Goal: Task Accomplishment & Management: Manage account settings

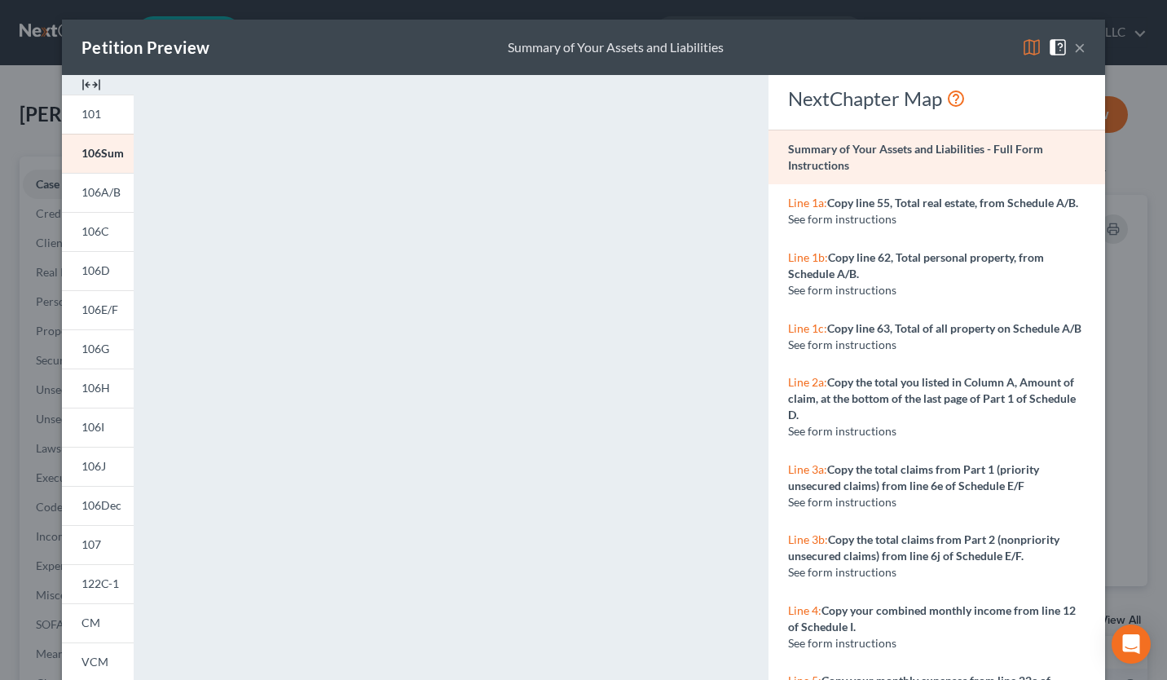
select select "5"
select select "0"
click at [1074, 51] on button "×" at bounding box center [1079, 47] width 11 height 20
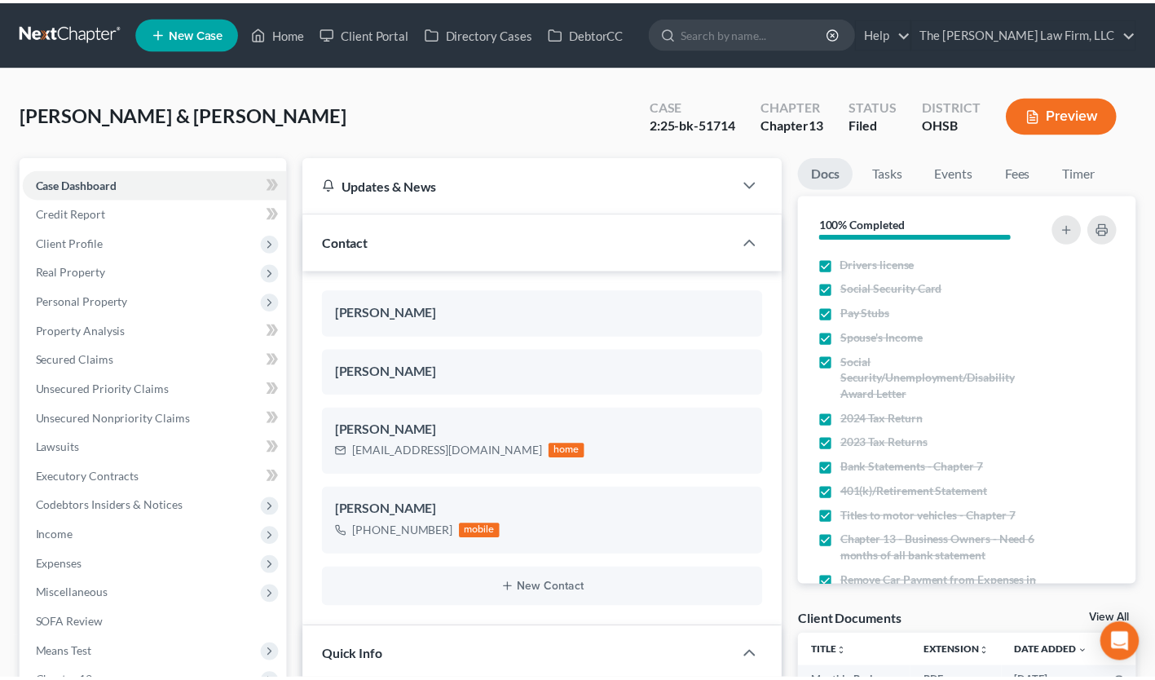
scroll to position [72, 0]
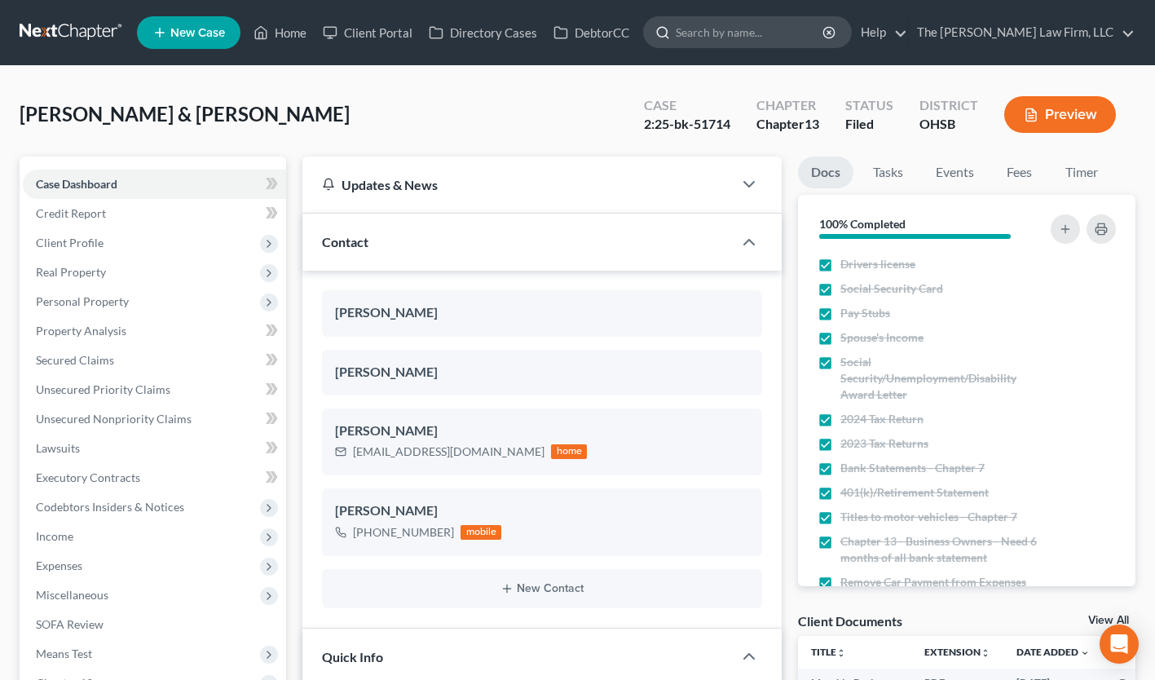
click at [825, 33] on input "search" at bounding box center [750, 32] width 149 height 30
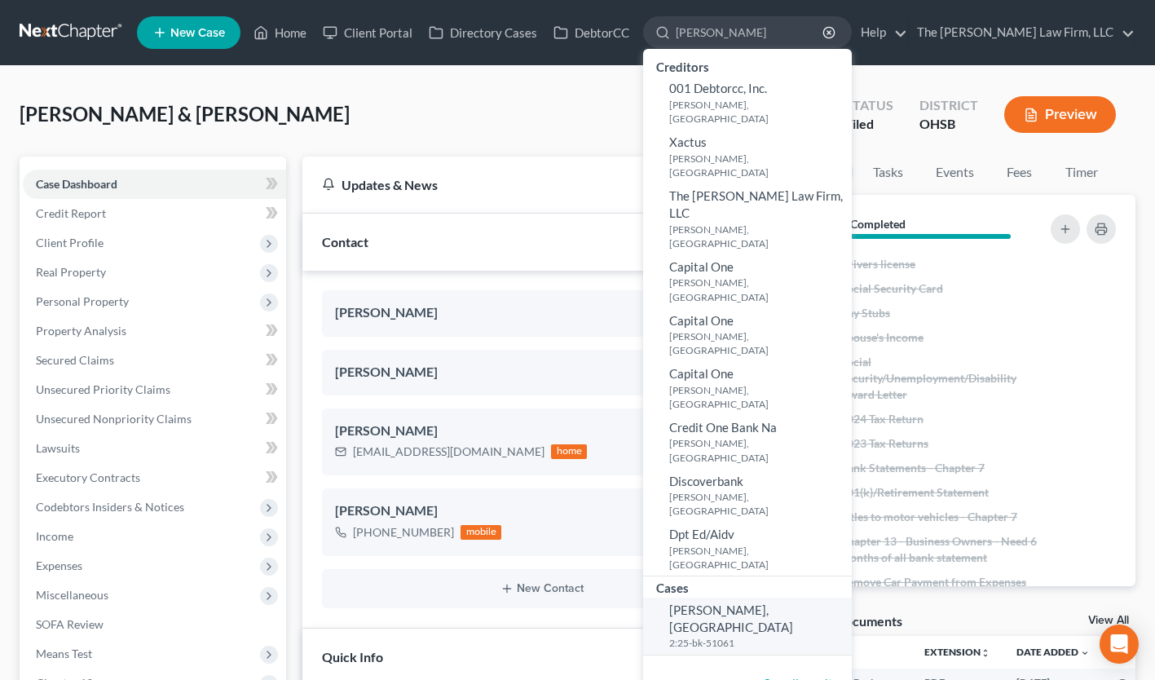
type input "[PERSON_NAME]"
click at [793, 602] on span "[PERSON_NAME], [GEOGRAPHIC_DATA]" at bounding box center [731, 618] width 124 height 32
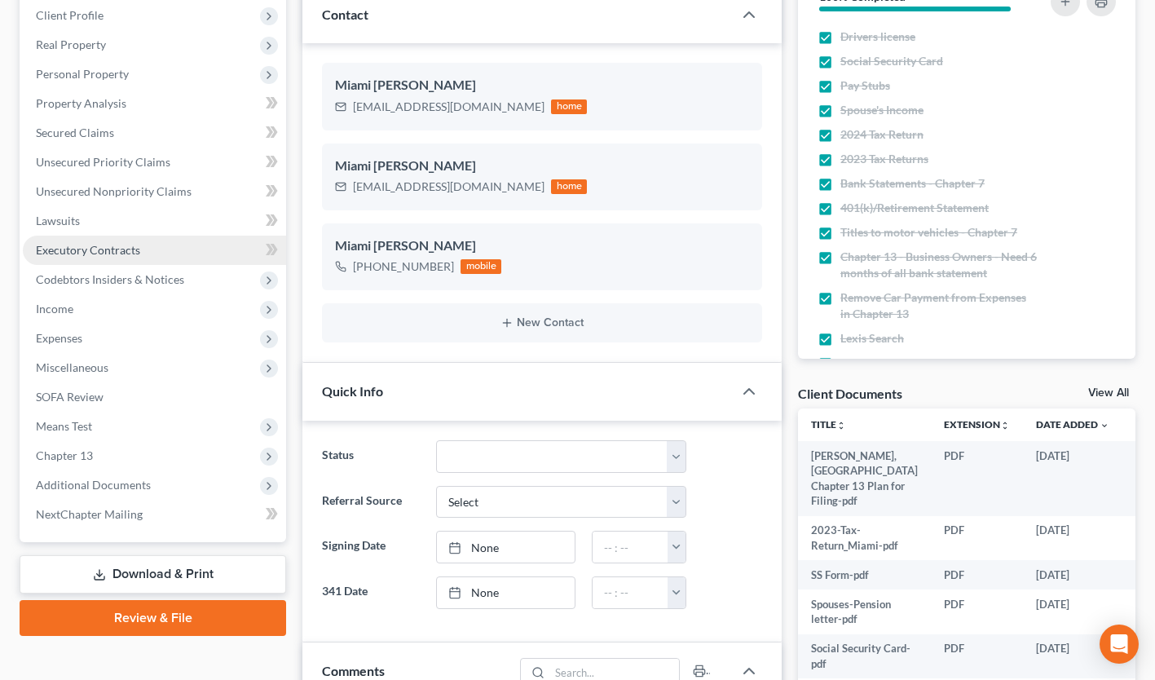
scroll to position [255, 0]
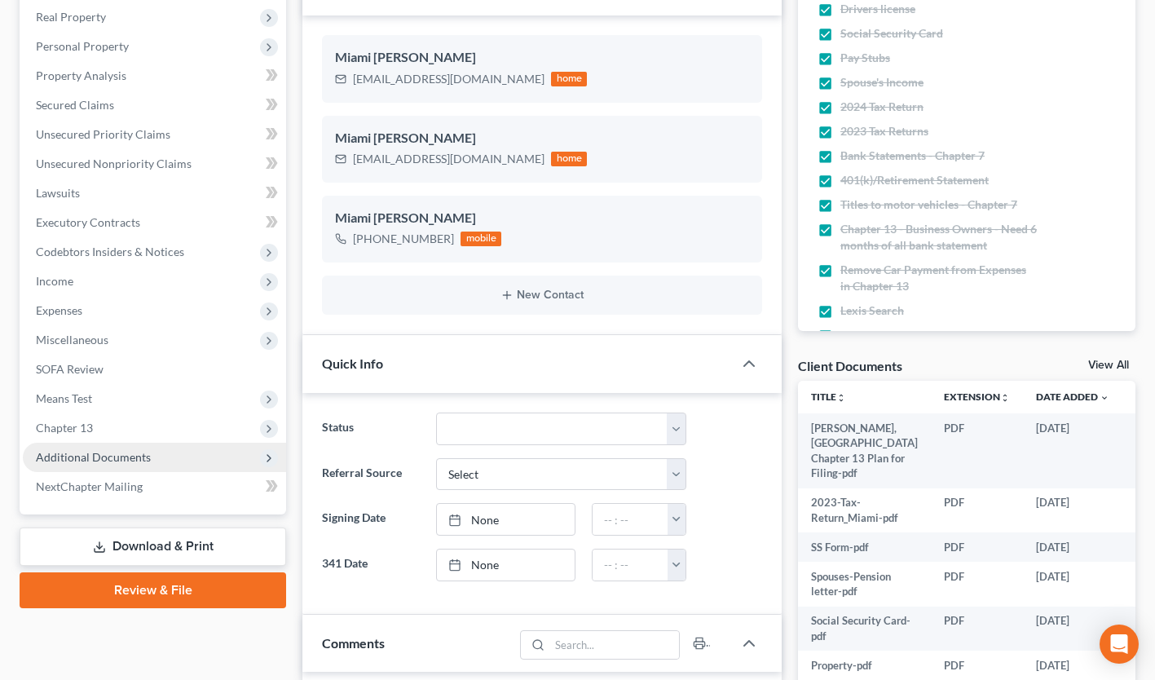
click at [85, 456] on span "Additional Documents" at bounding box center [93, 457] width 115 height 14
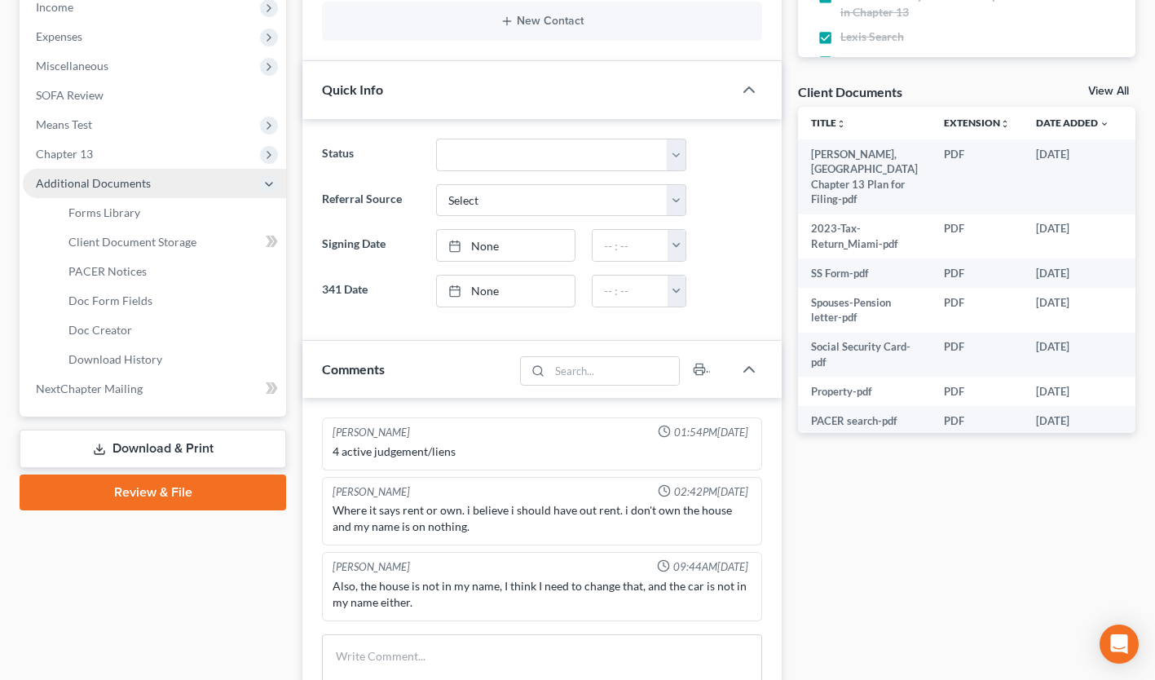
scroll to position [561, 0]
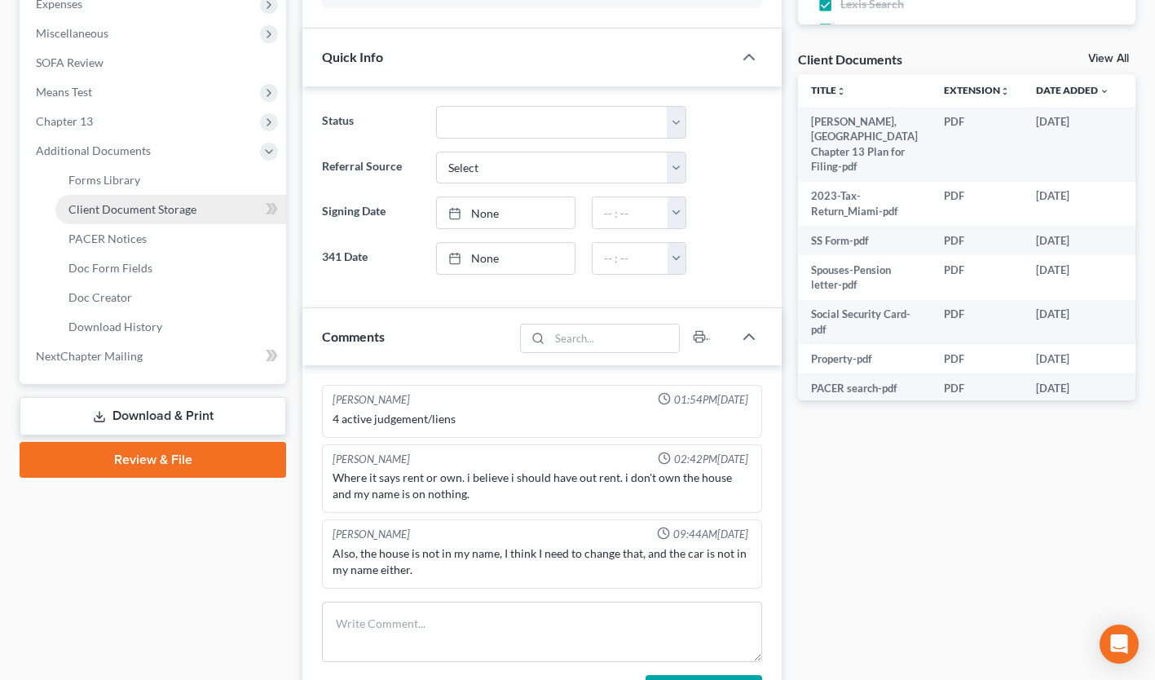
click at [158, 202] on span "Client Document Storage" at bounding box center [132, 209] width 128 height 14
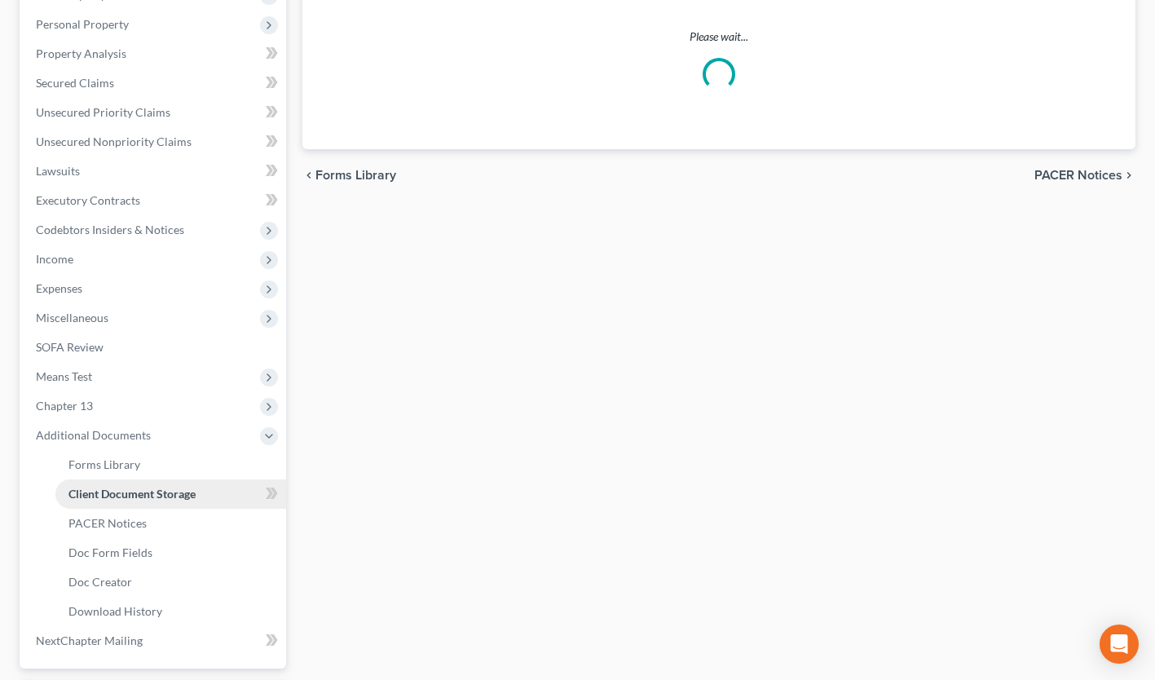
select select "7"
select select "52"
select select "61"
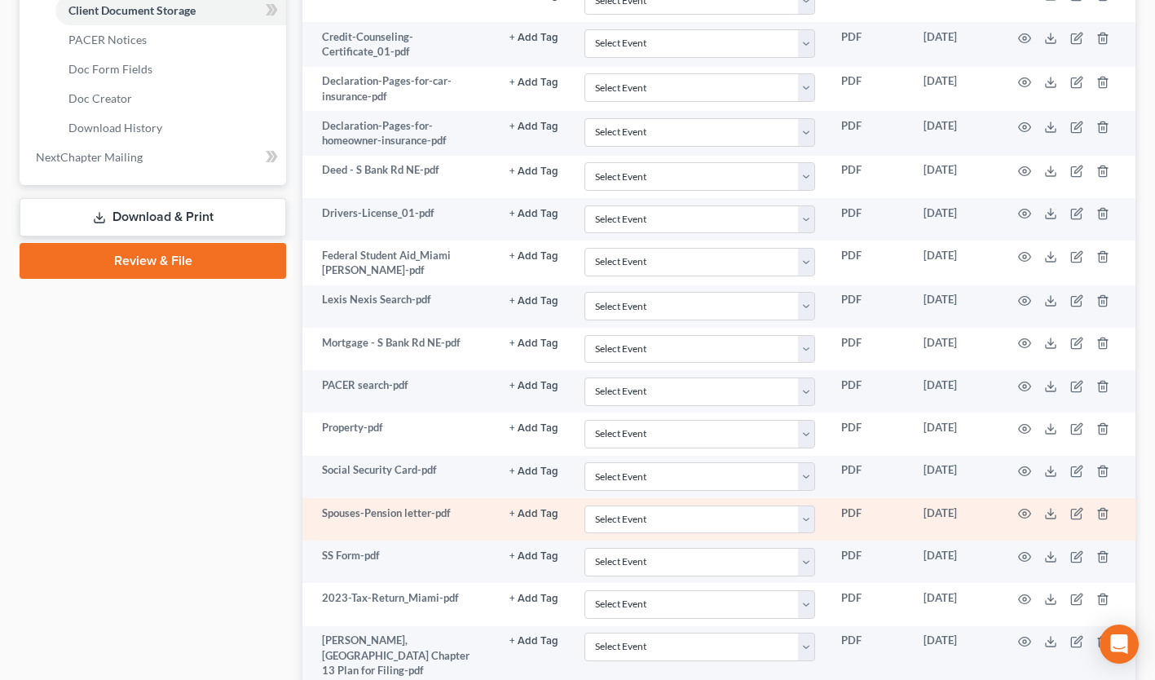
scroll to position [875, 0]
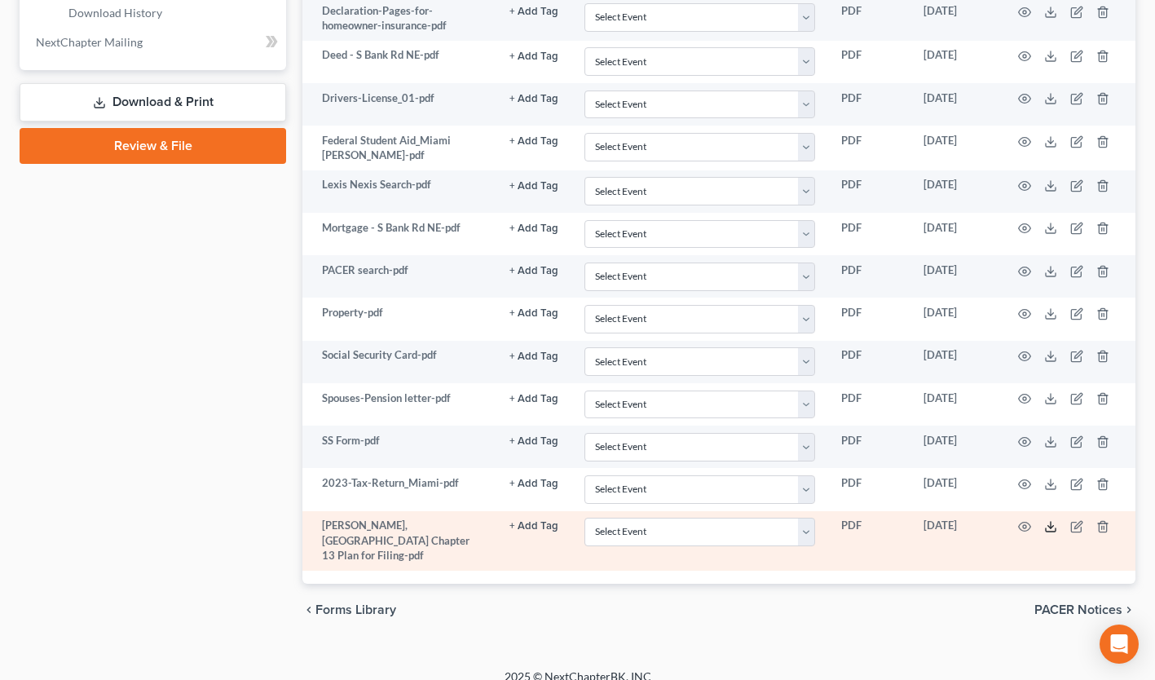
click at [1049, 522] on icon at bounding box center [1050, 526] width 13 height 13
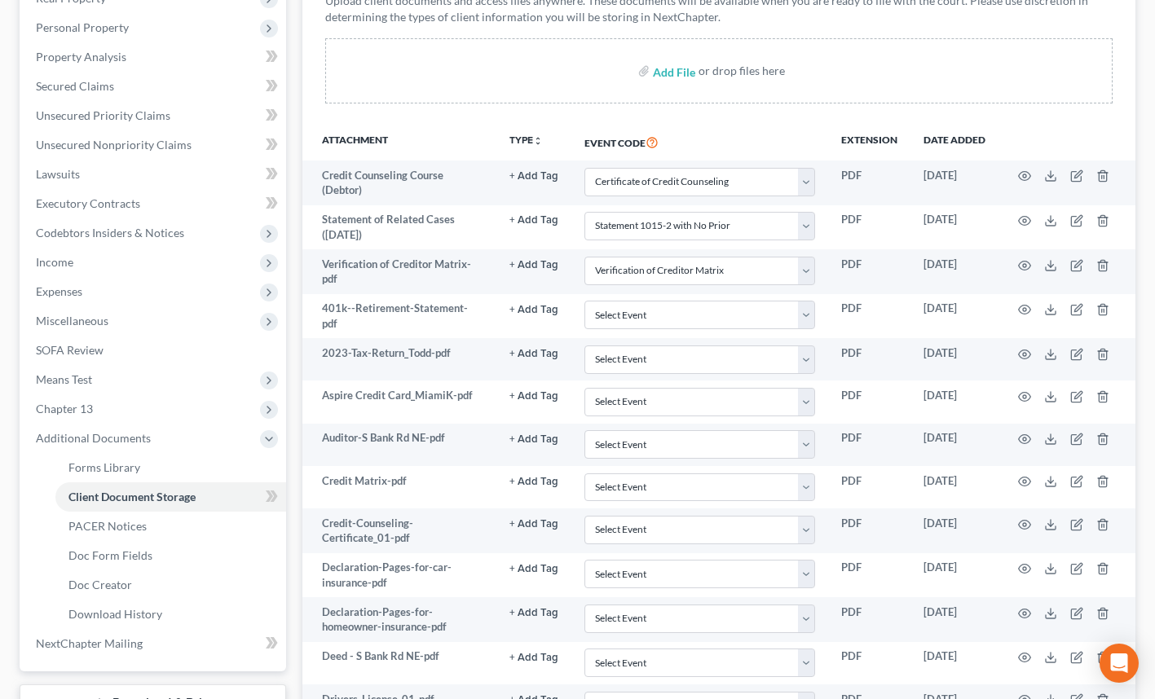
scroll to position [0, 0]
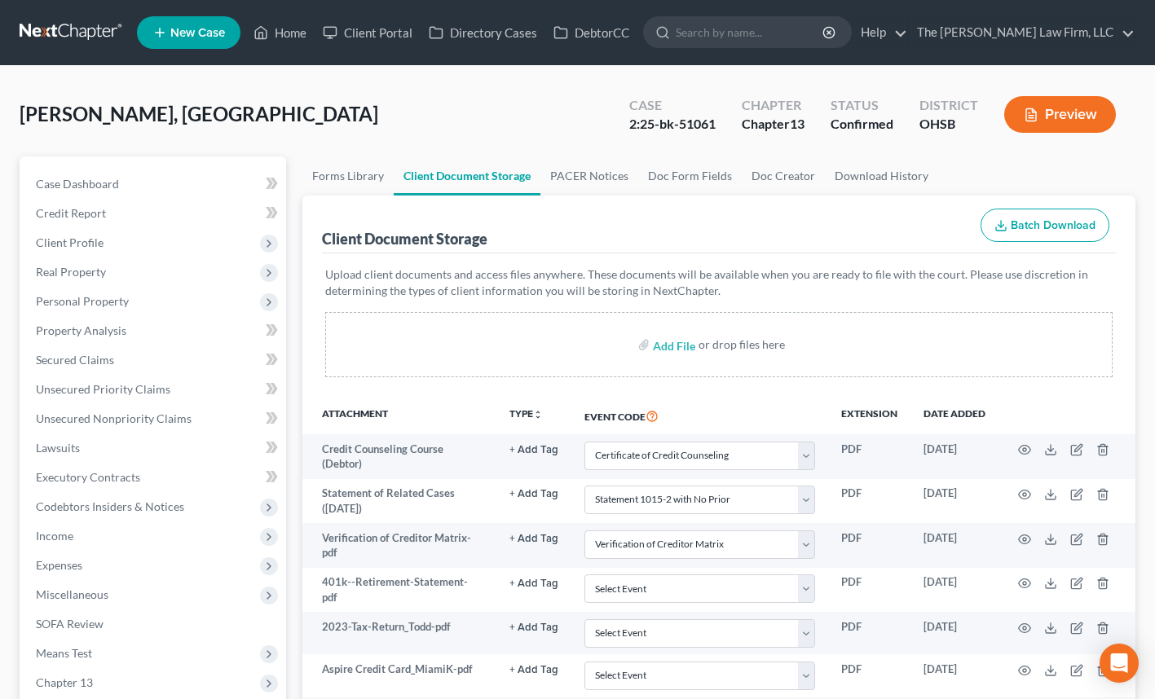
click at [758, 39] on input "search" at bounding box center [750, 32] width 149 height 30
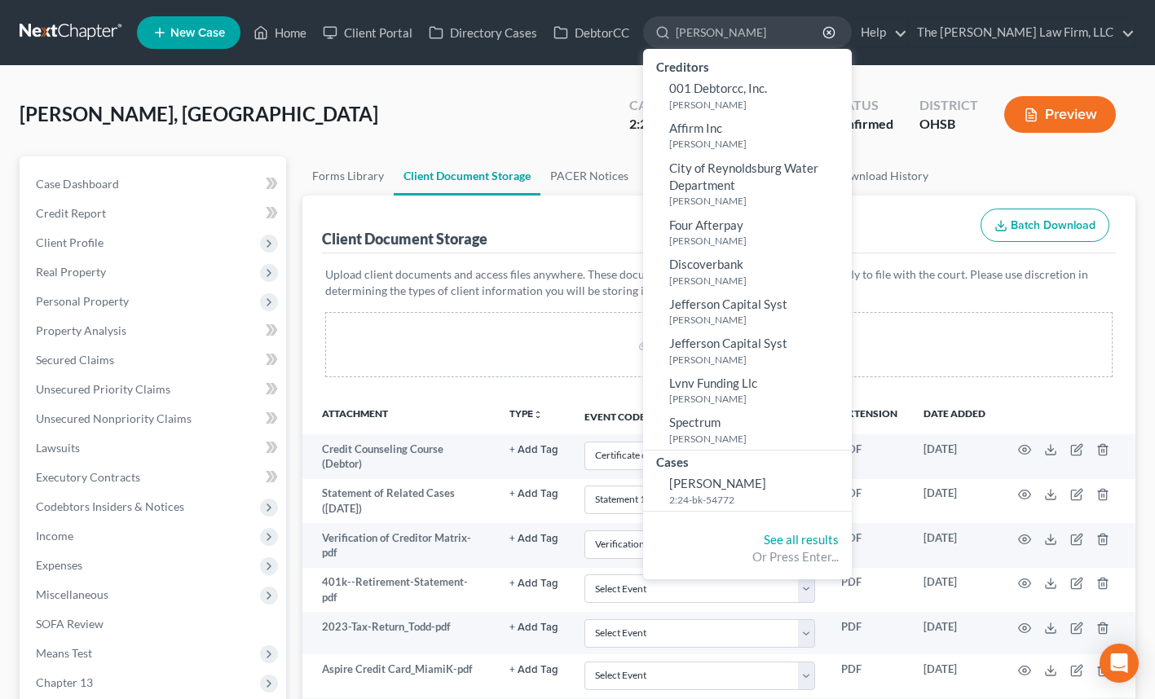
type input "[PERSON_NAME]"
click at [766, 479] on span "[PERSON_NAME]" at bounding box center [717, 483] width 97 height 15
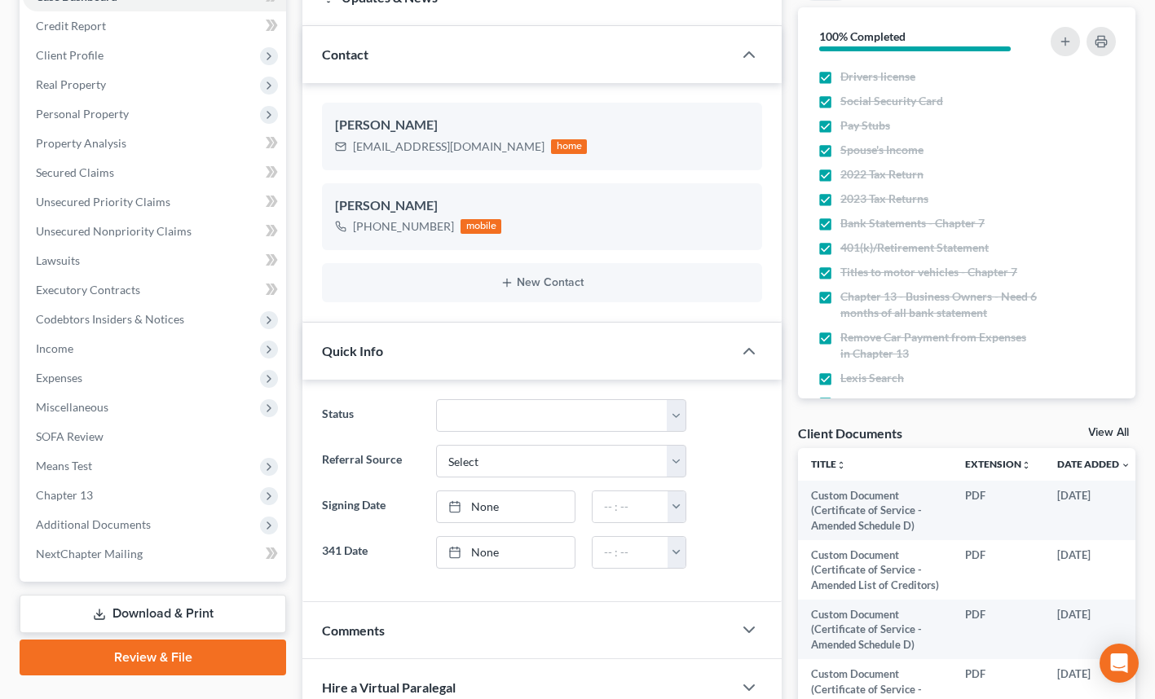
scroll to position [188, 0]
click at [116, 526] on span "Additional Documents" at bounding box center [93, 524] width 115 height 14
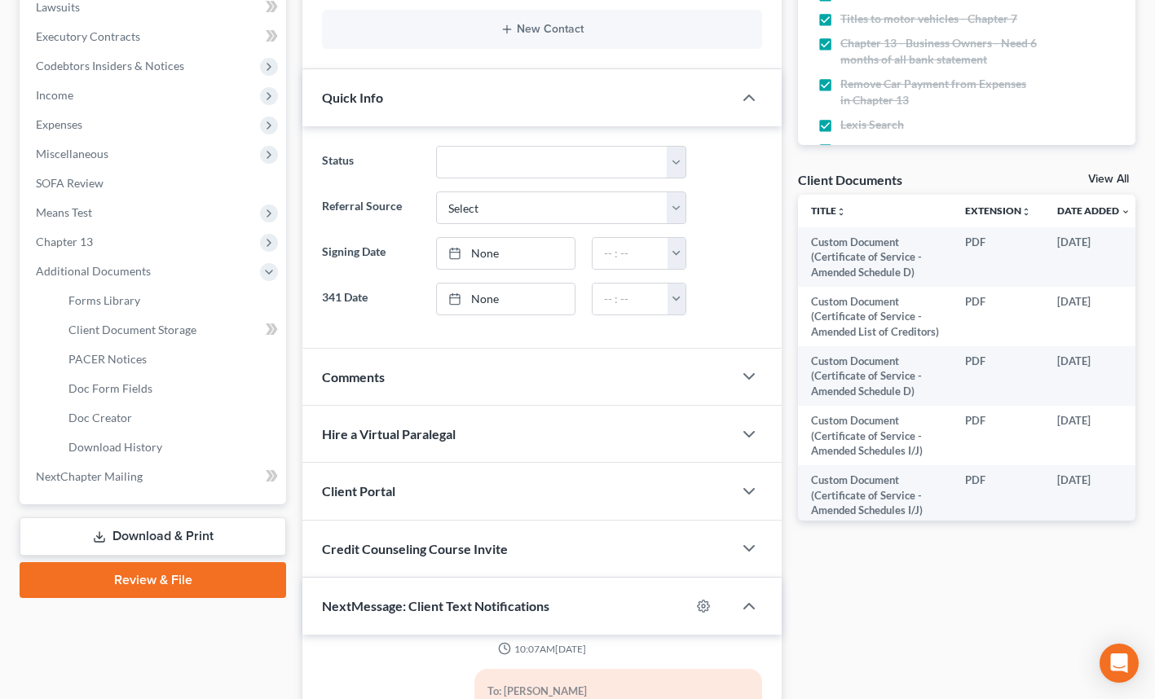
scroll to position [442, 0]
click at [151, 330] on span "Client Document Storage" at bounding box center [132, 329] width 128 height 14
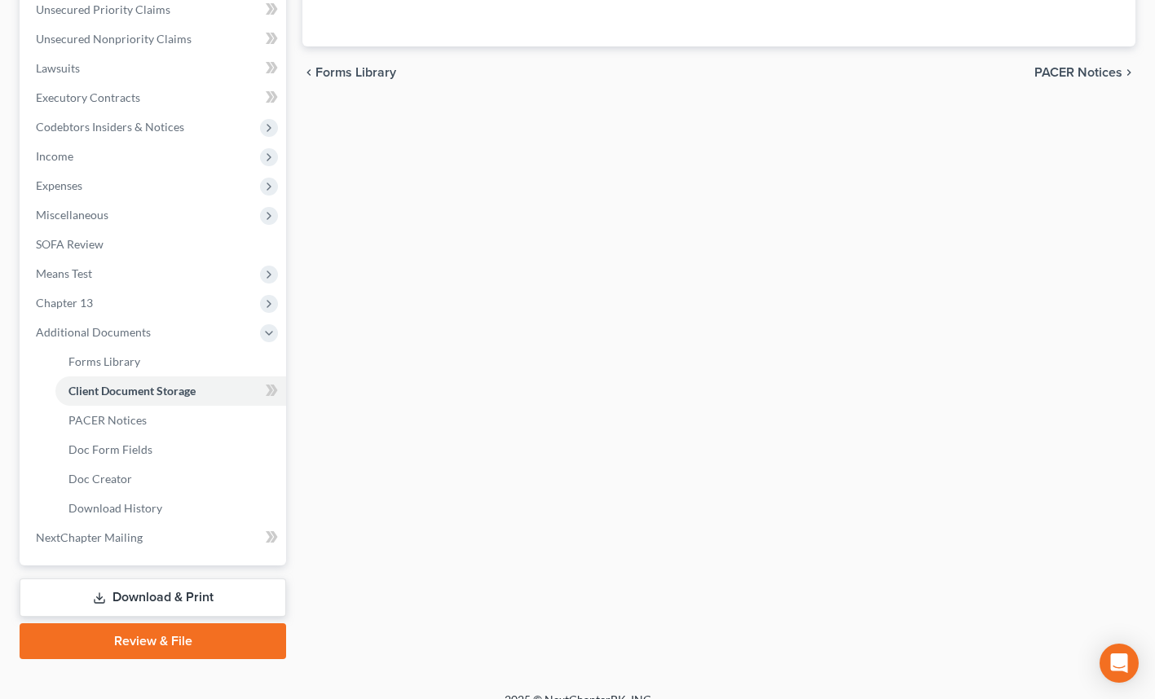
select select "7"
select select "61"
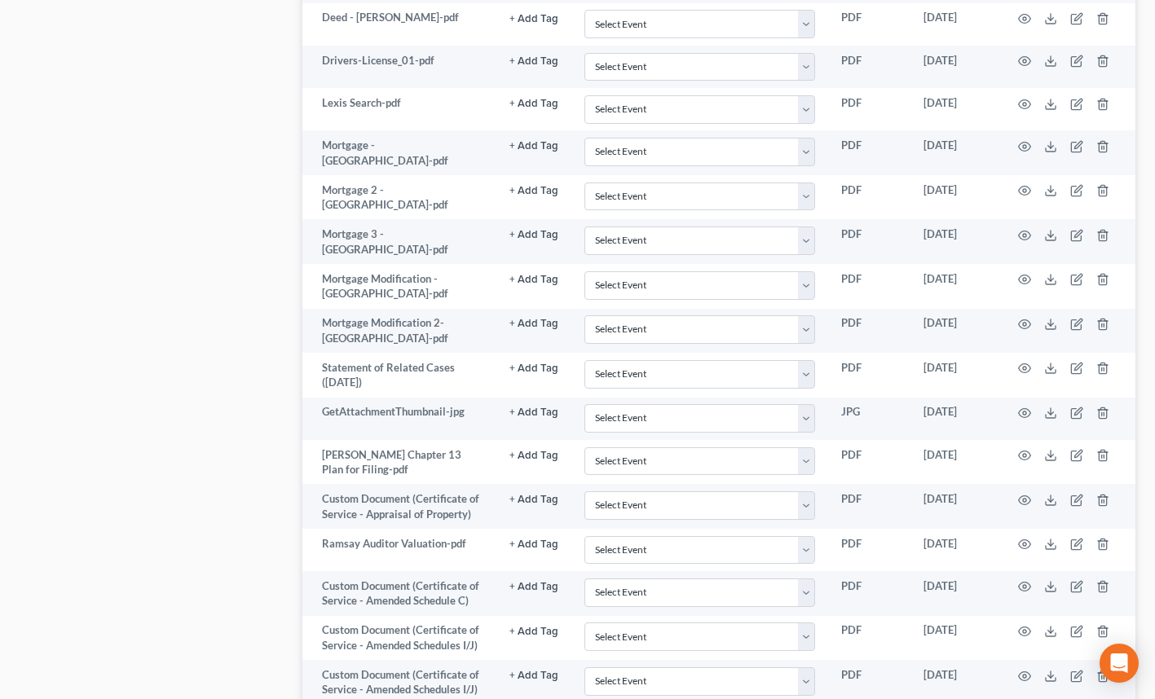
scroll to position [1394, 0]
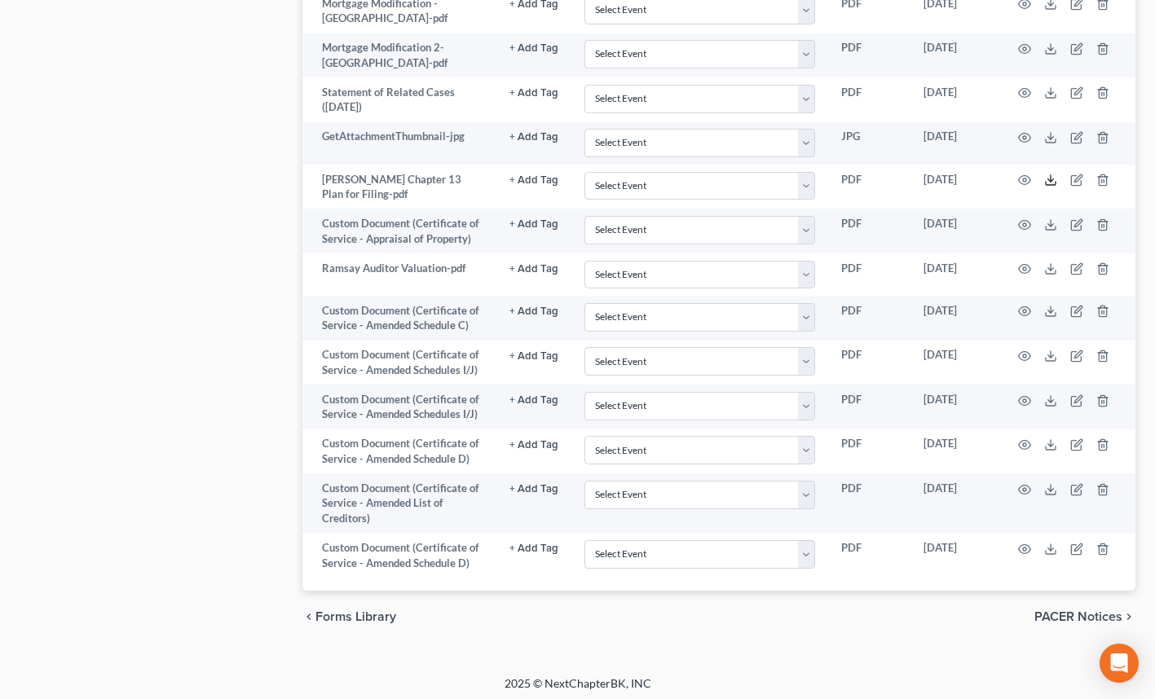
click at [1051, 179] on polyline at bounding box center [1051, 180] width 6 height 2
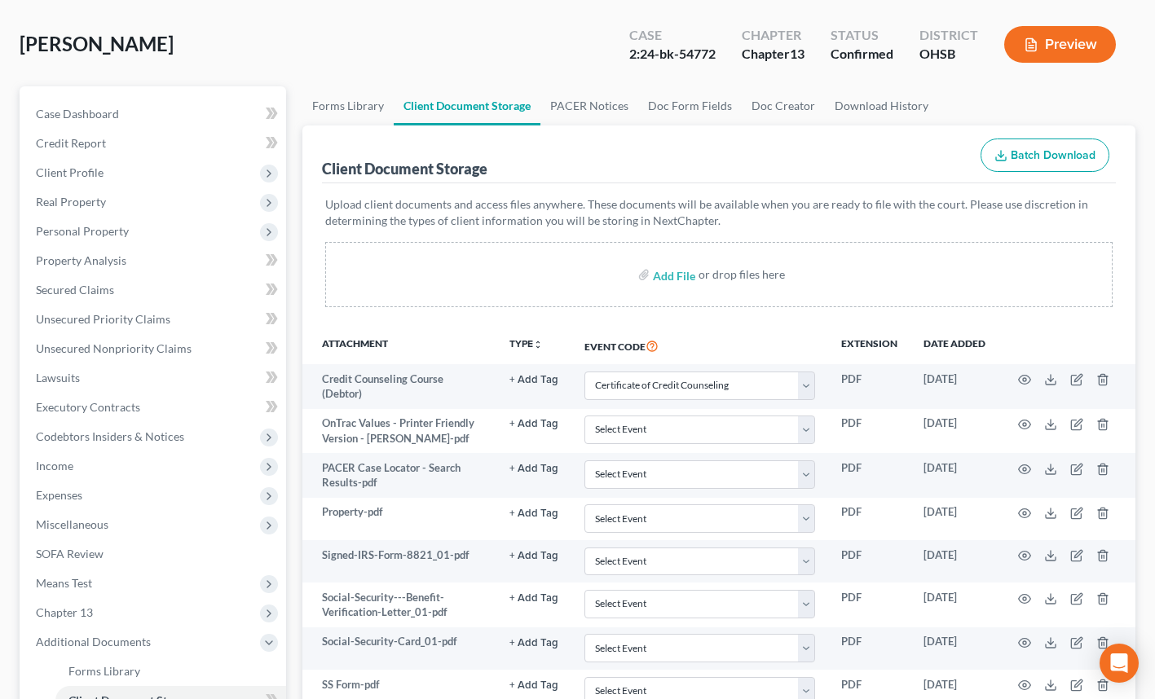
scroll to position [48, 0]
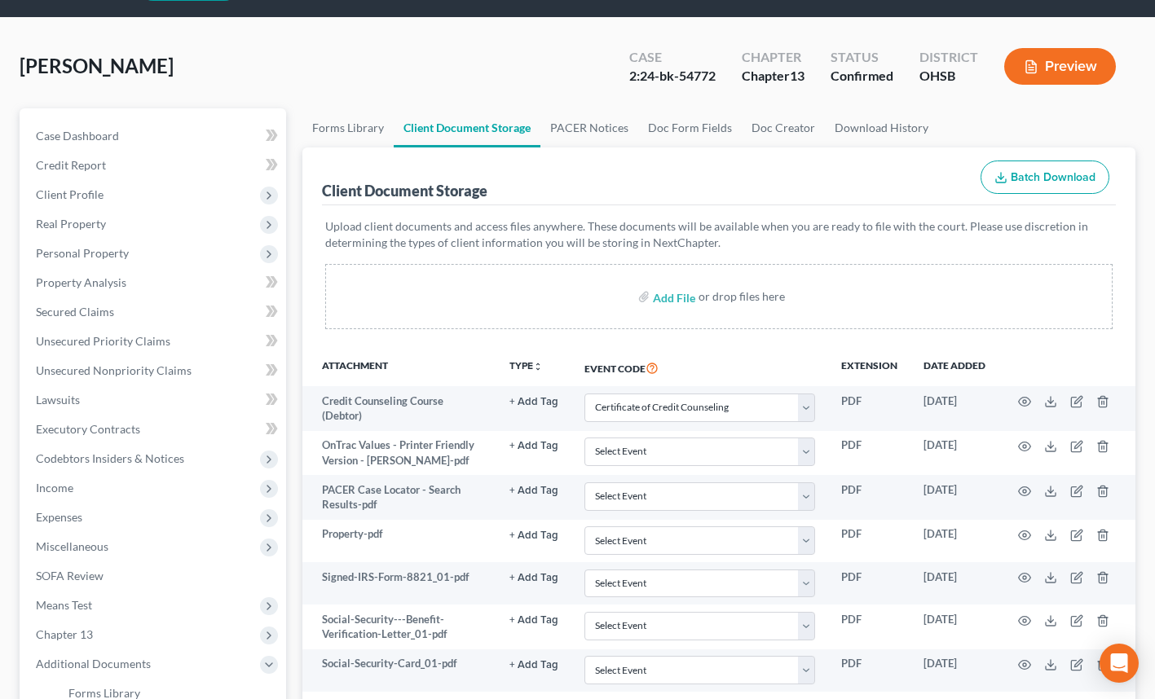
click at [89, 243] on span "Personal Property" at bounding box center [154, 253] width 263 height 29
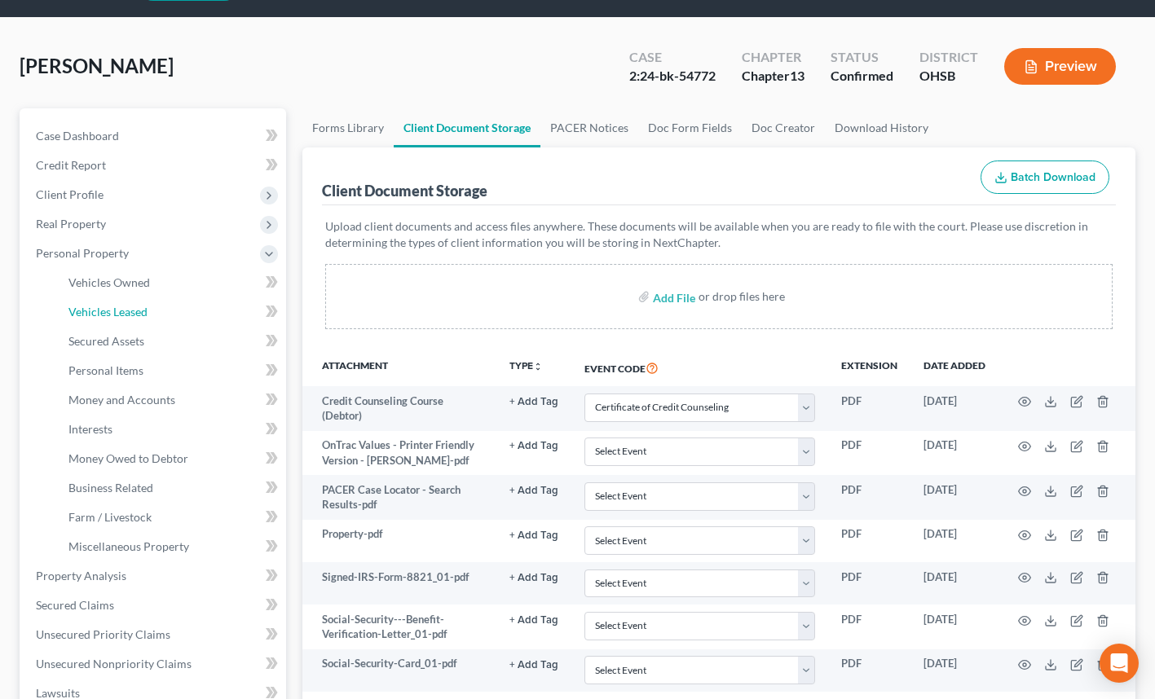
click at [111, 307] on span "Vehicles Leased" at bounding box center [107, 312] width 79 height 14
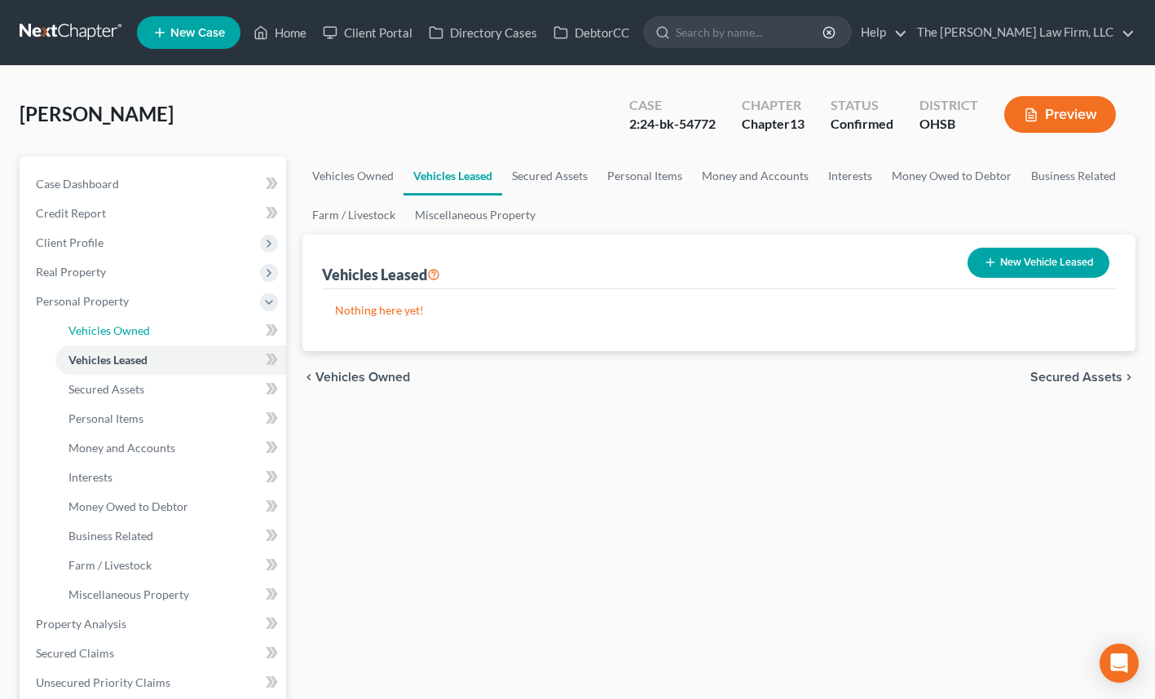
click at [139, 332] on span "Vehicles Owned" at bounding box center [108, 330] width 81 height 14
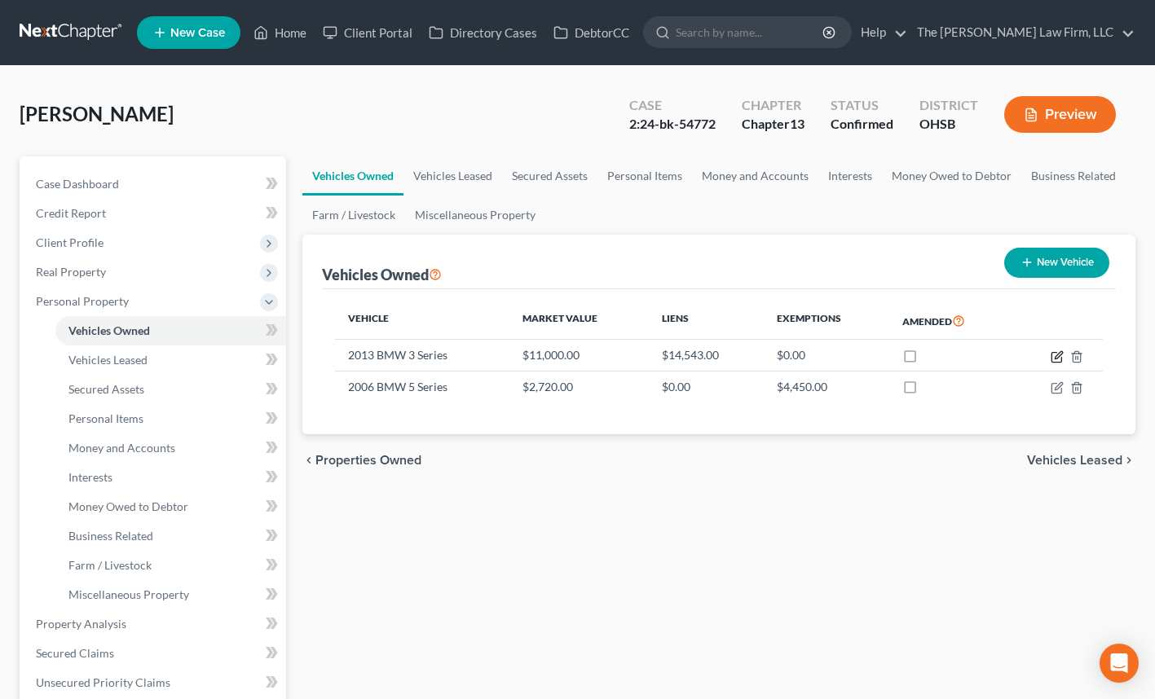
click at [1056, 357] on icon "button" at bounding box center [1056, 356] width 13 height 13
select select "0"
select select "13"
select select "3"
select select "0"
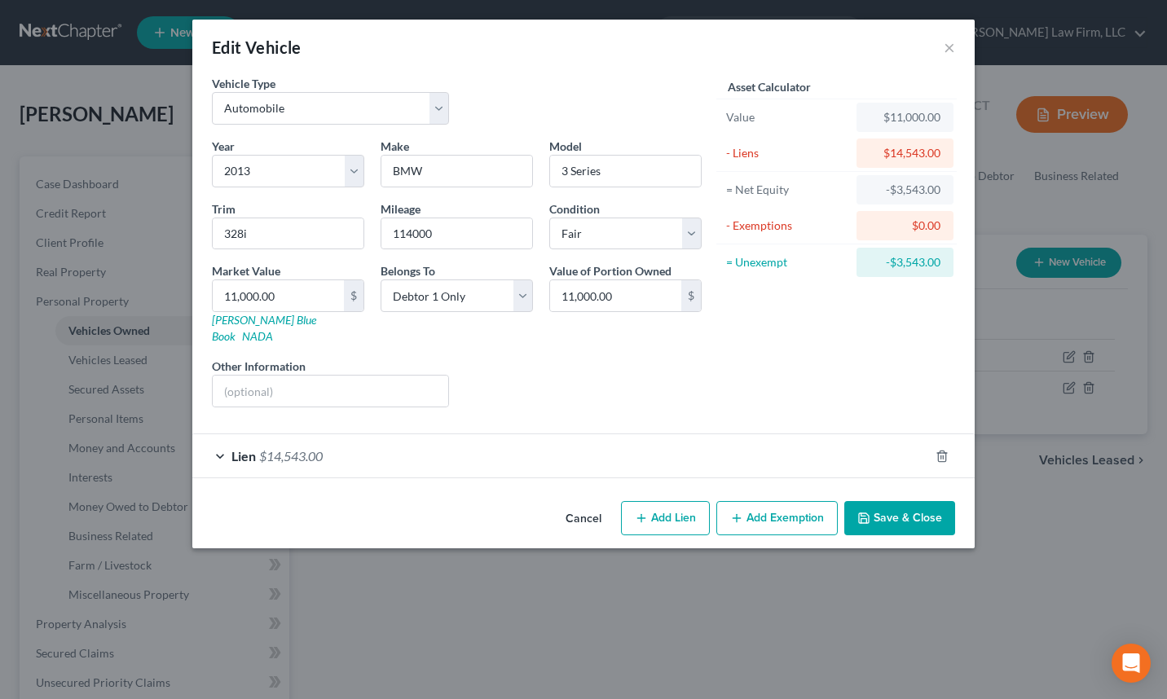
click at [253, 448] on span "Lien" at bounding box center [243, 455] width 24 height 15
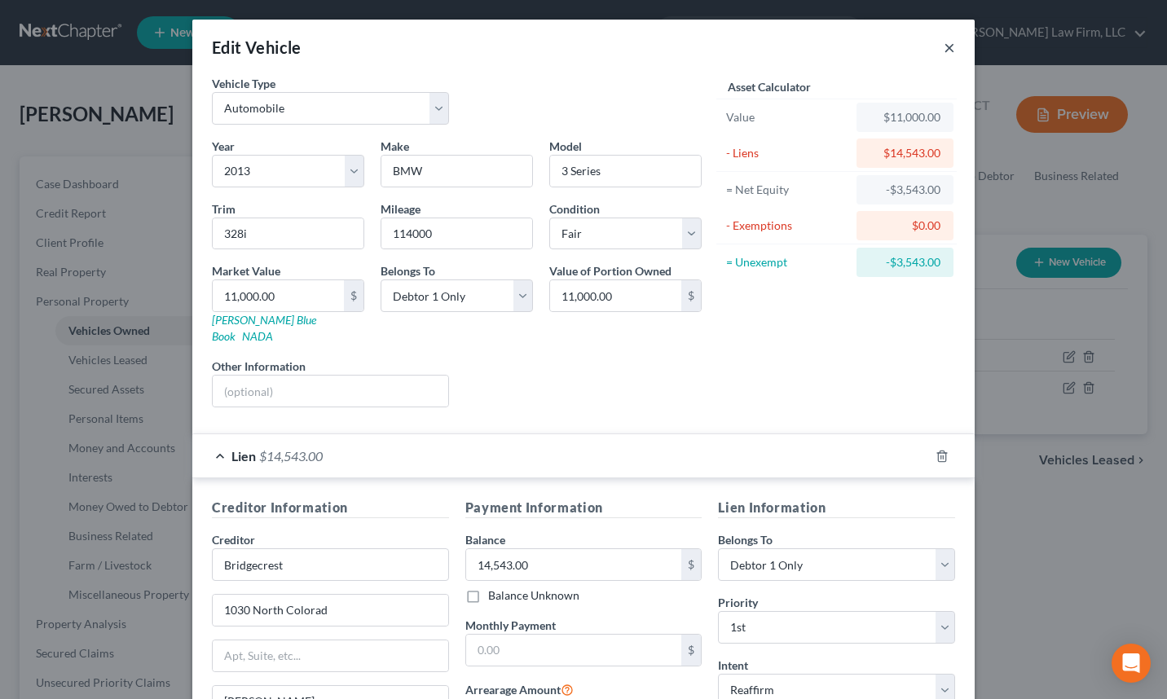
click at [944, 46] on button "×" at bounding box center [949, 47] width 11 height 20
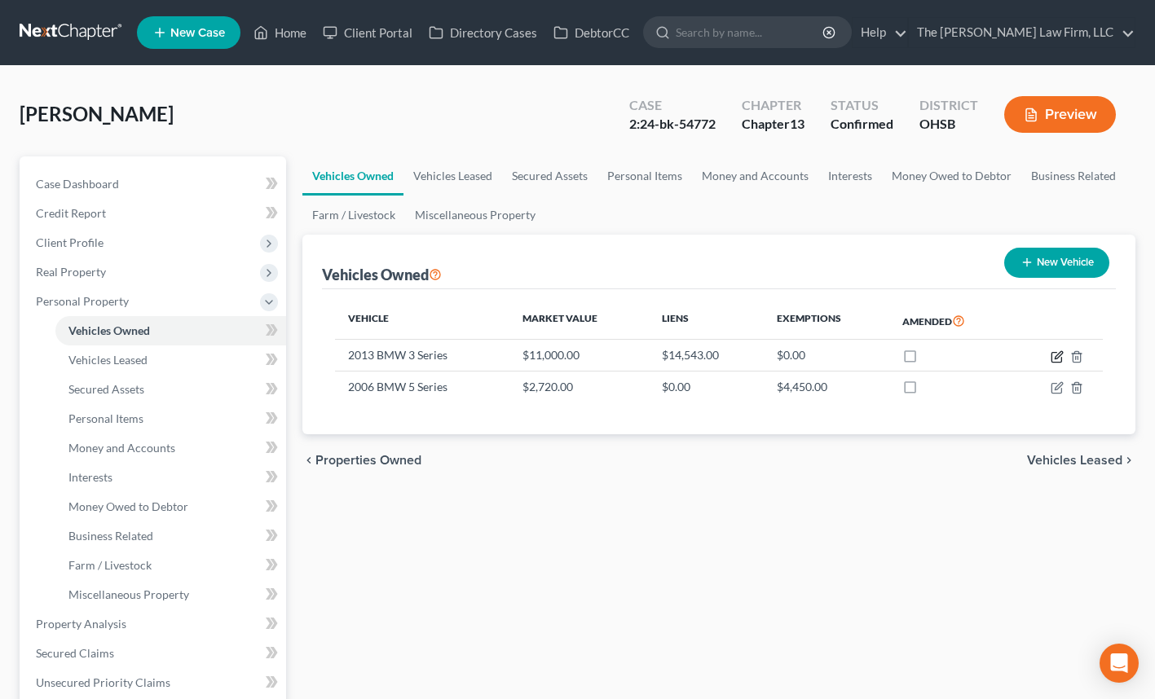
click at [1056, 356] on icon "button" at bounding box center [1056, 356] width 13 height 13
select select "0"
select select "13"
select select "3"
select select "0"
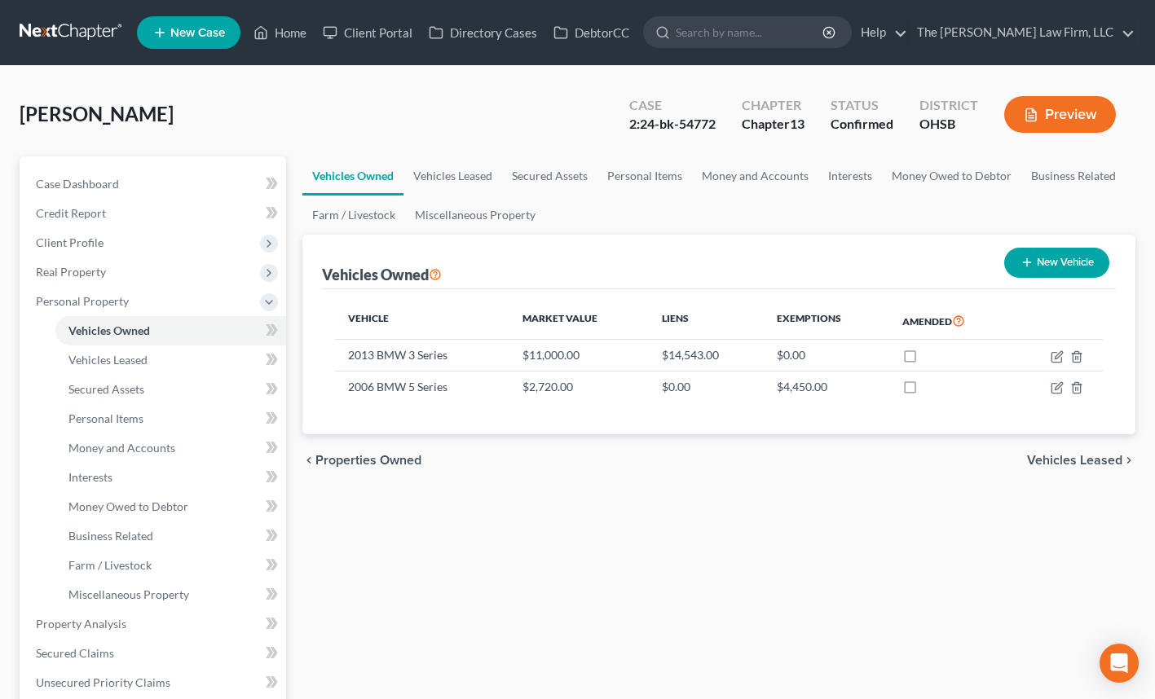
select select "3"
select select "0"
select select "2"
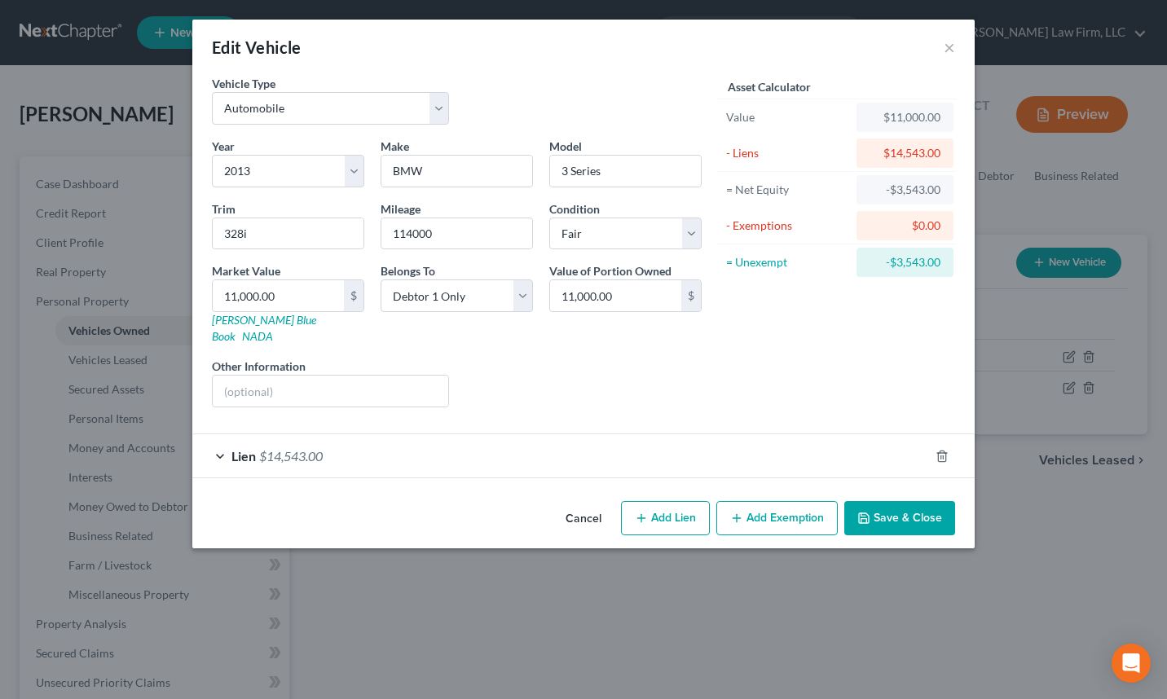
click at [409, 434] on div "Lien $14,543.00" at bounding box center [560, 455] width 737 height 43
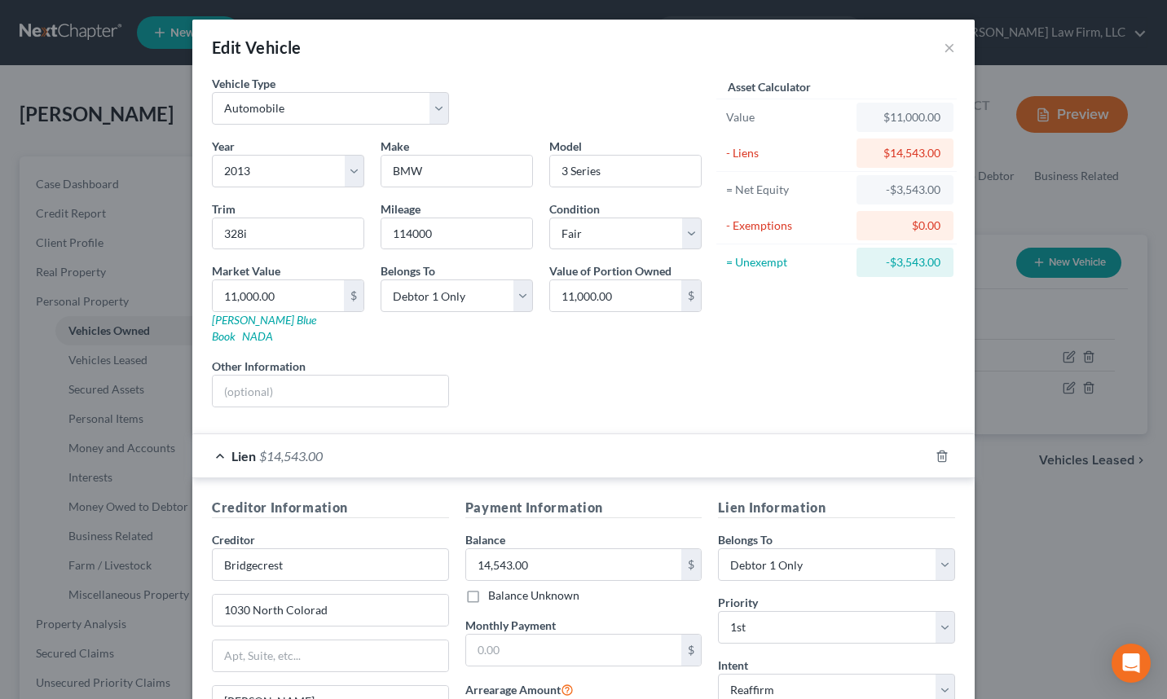
click at [936, 44] on div "Edit Vehicle ×" at bounding box center [583, 47] width 782 height 55
click at [944, 51] on button "×" at bounding box center [949, 47] width 11 height 20
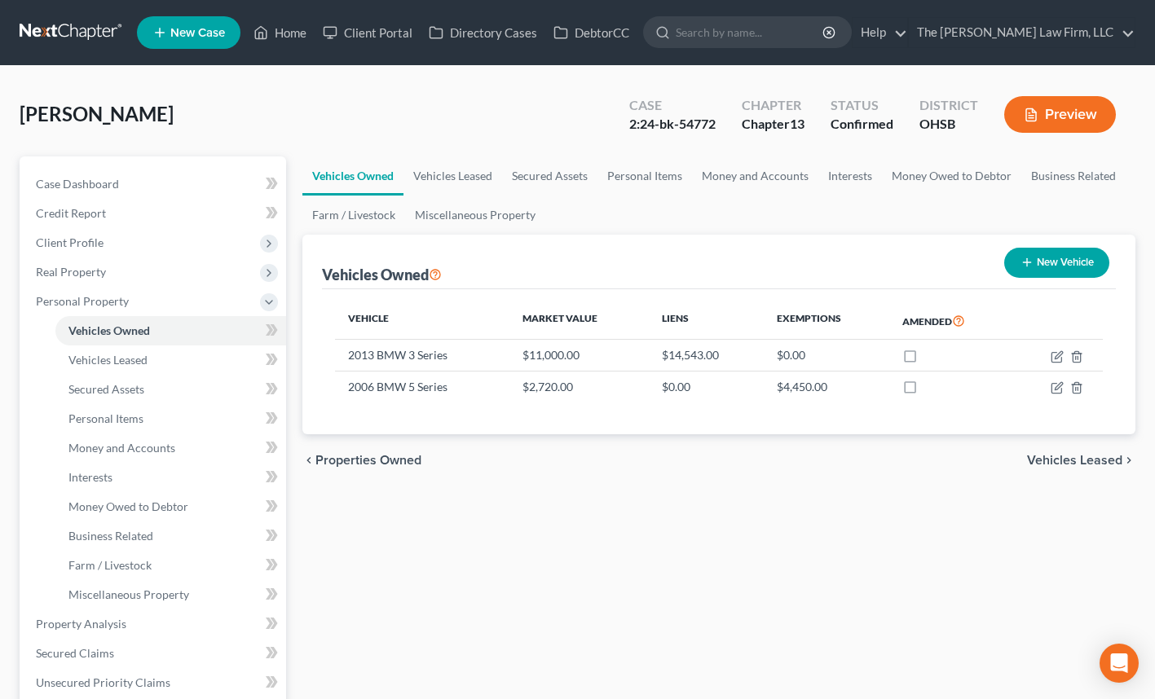
click at [103, 301] on span "Personal Property" at bounding box center [82, 301] width 93 height 14
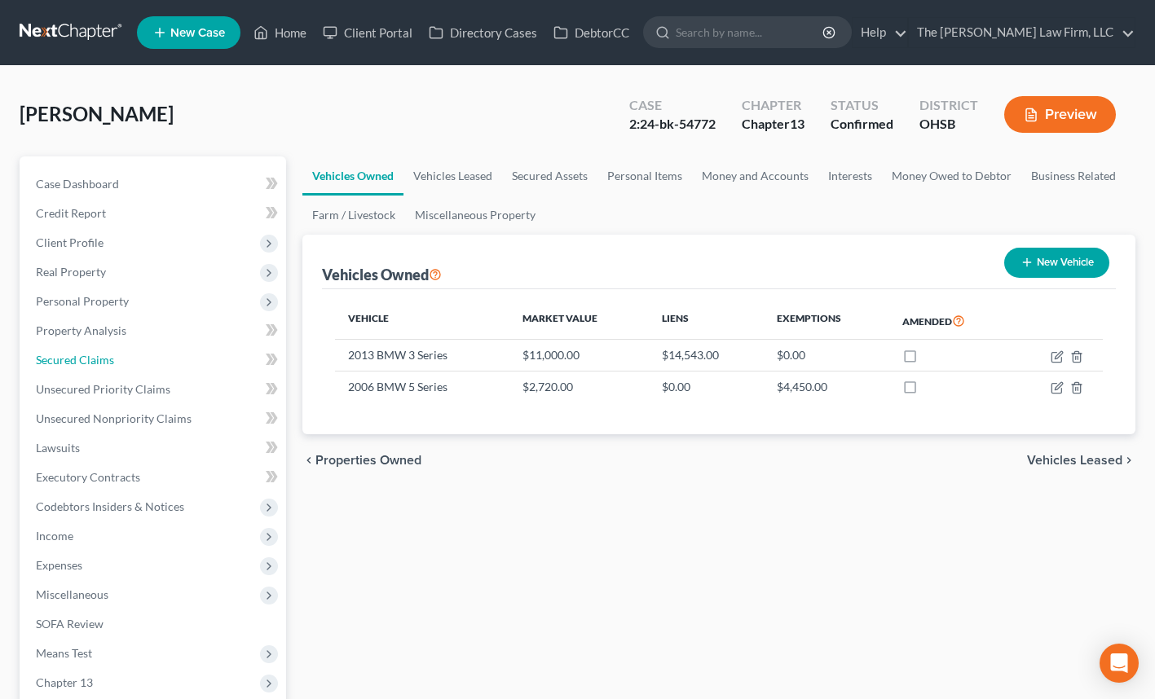
click at [89, 367] on link "Secured Claims" at bounding box center [154, 359] width 263 height 29
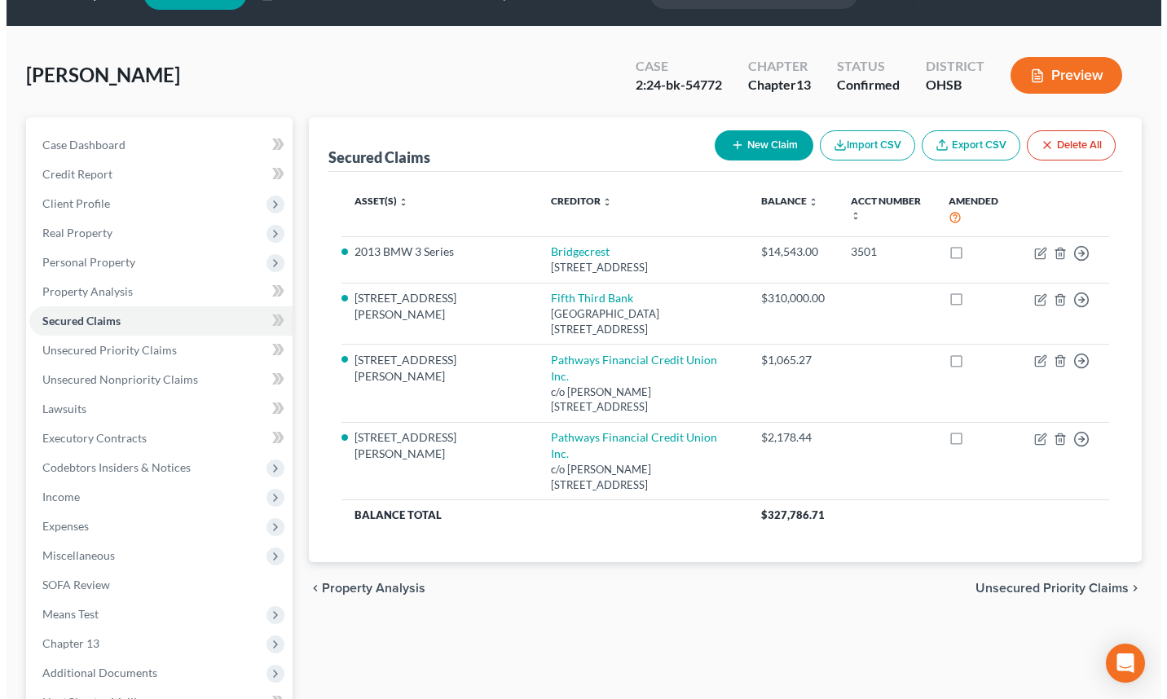
scroll to position [40, 0]
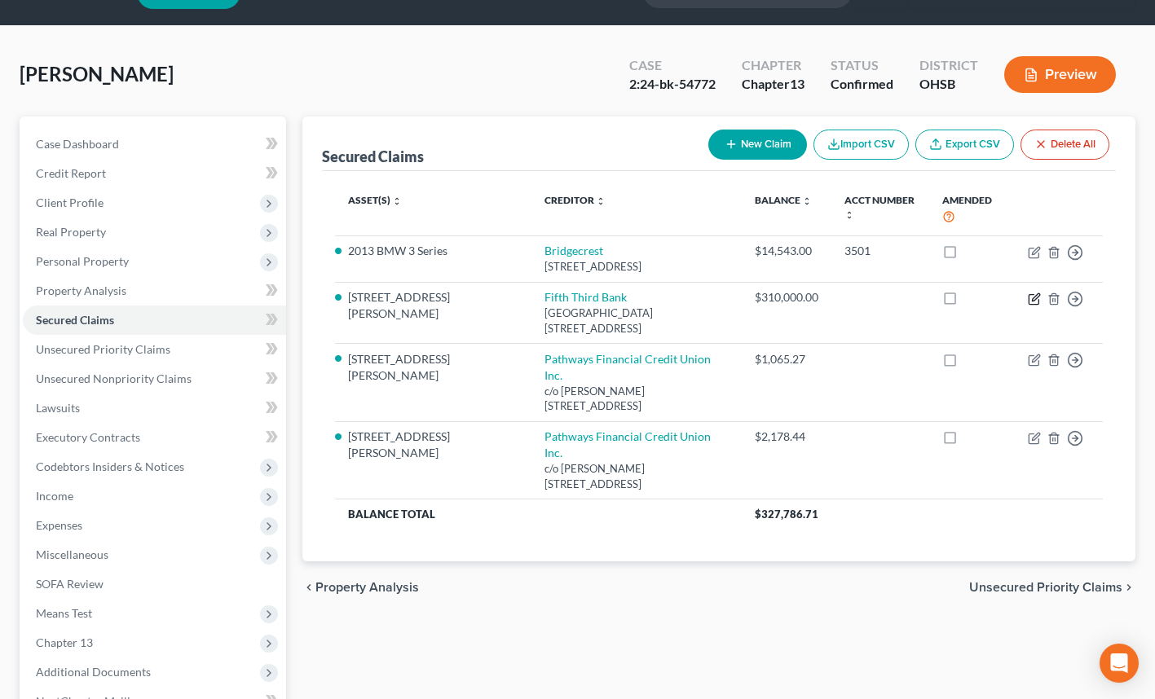
click at [1032, 299] on icon "button" at bounding box center [1035, 296] width 7 height 7
select select "36"
select select "2"
select select "0"
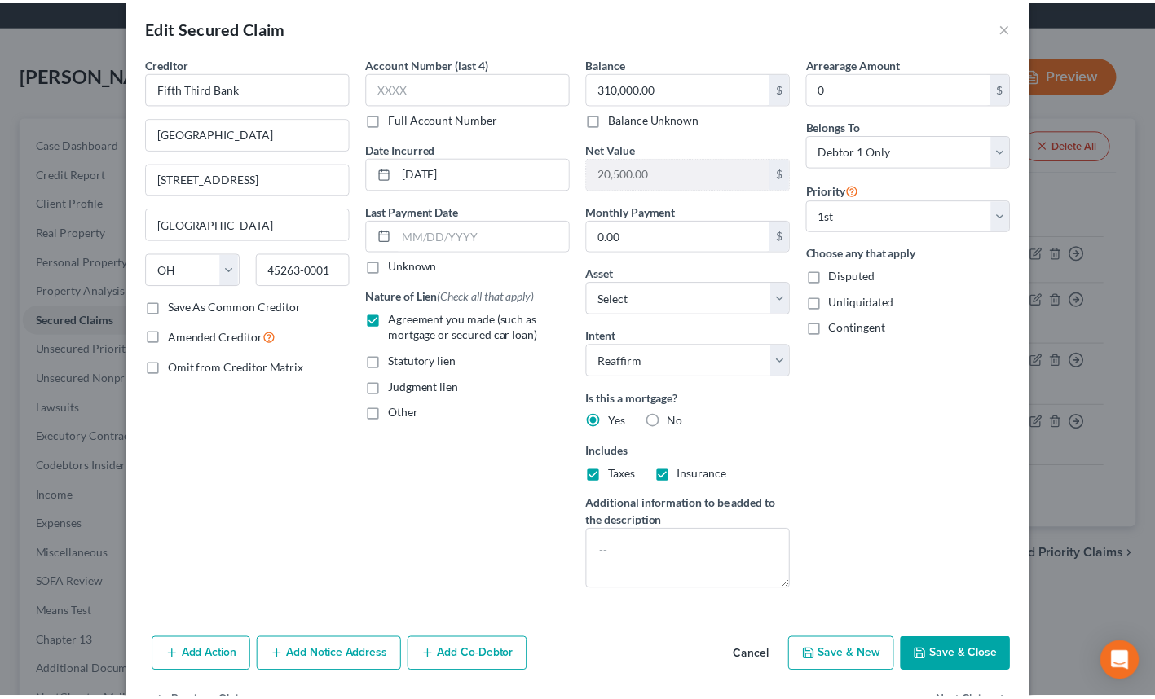
scroll to position [0, 0]
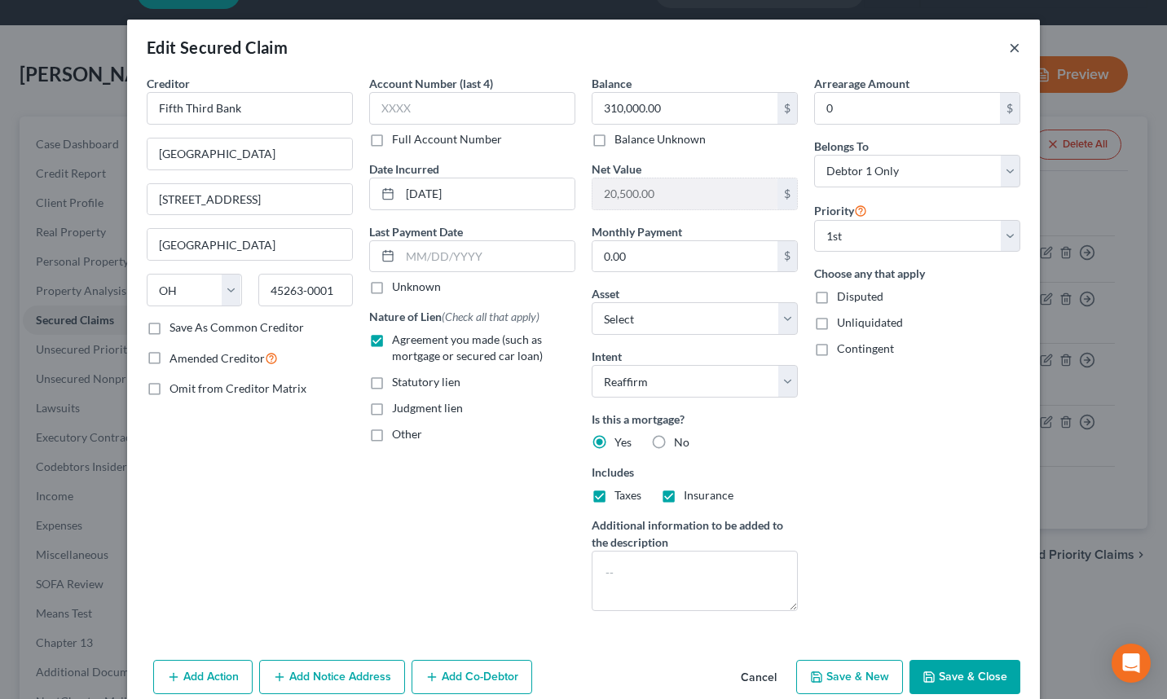
click at [1009, 47] on button "×" at bounding box center [1014, 47] width 11 height 20
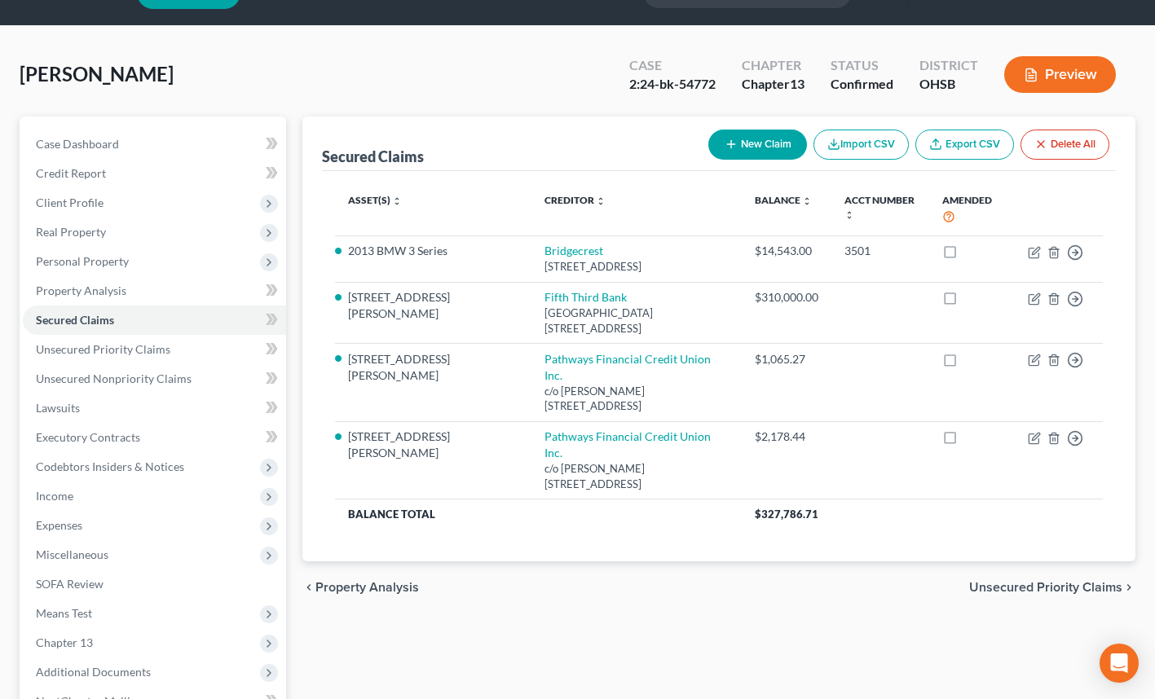
scroll to position [55, 0]
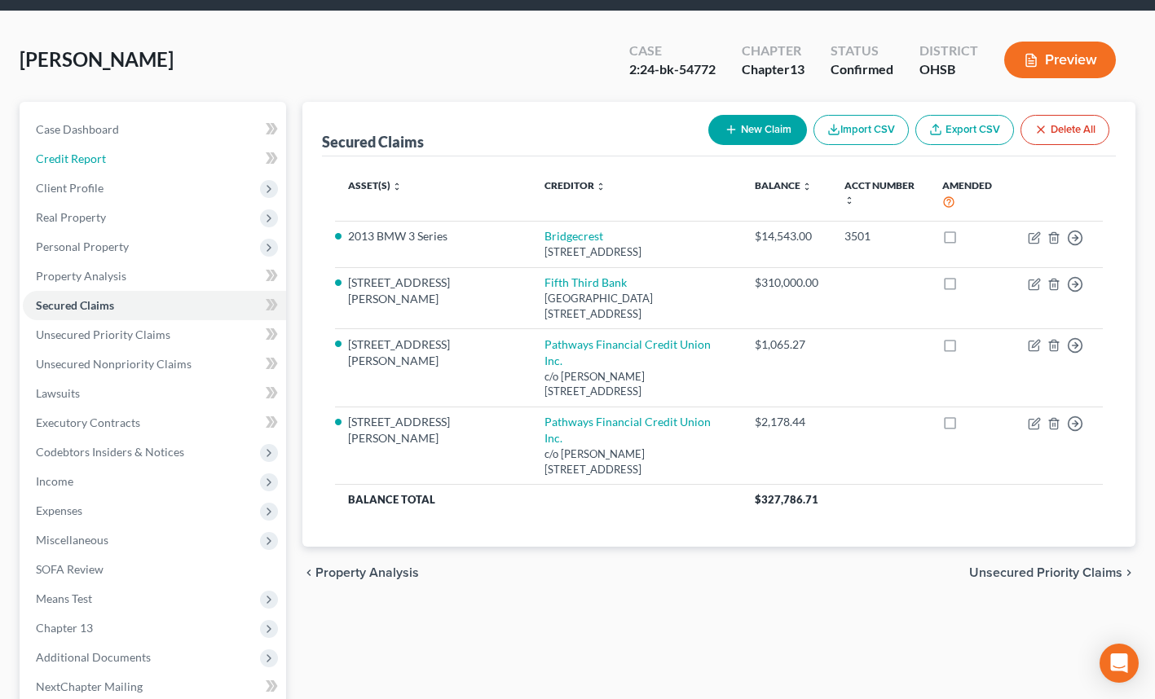
click at [95, 155] on span "Credit Report" at bounding box center [71, 159] width 70 height 14
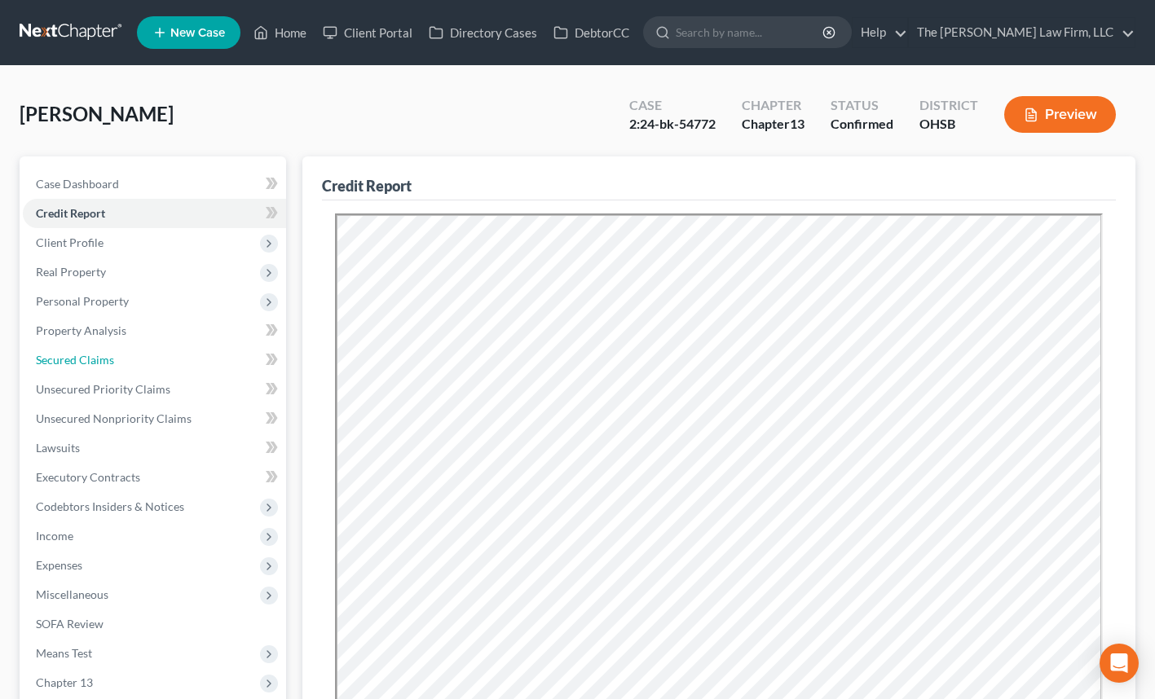
click at [92, 356] on span "Secured Claims" at bounding box center [75, 360] width 78 height 14
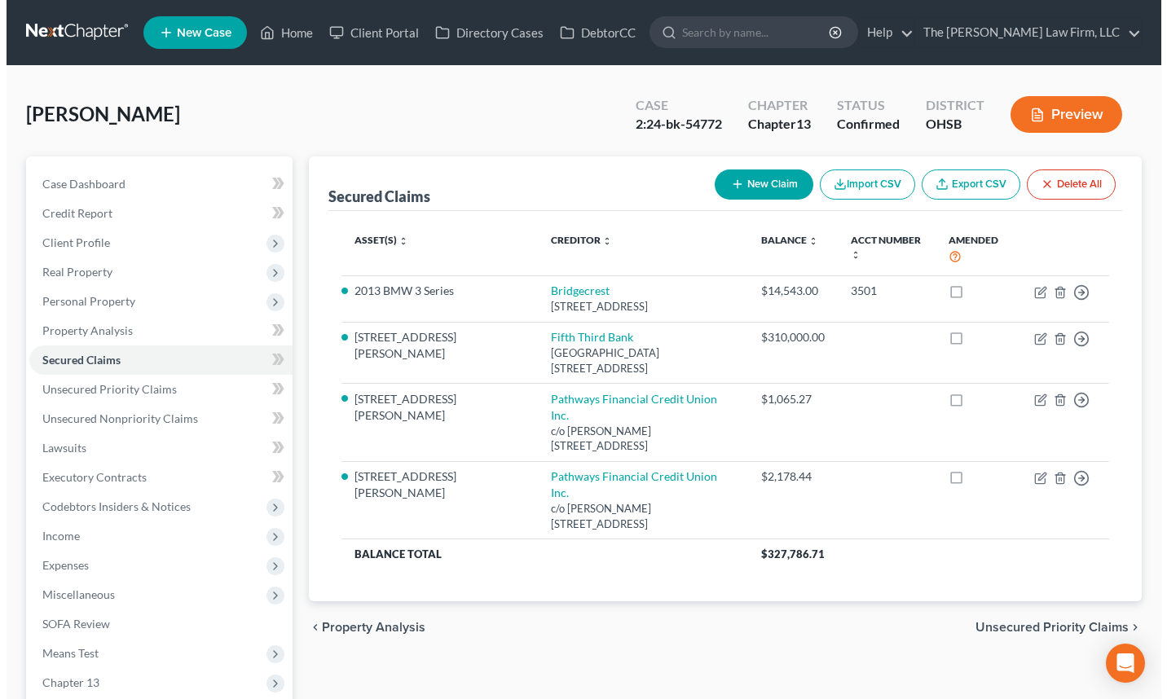
scroll to position [31, 0]
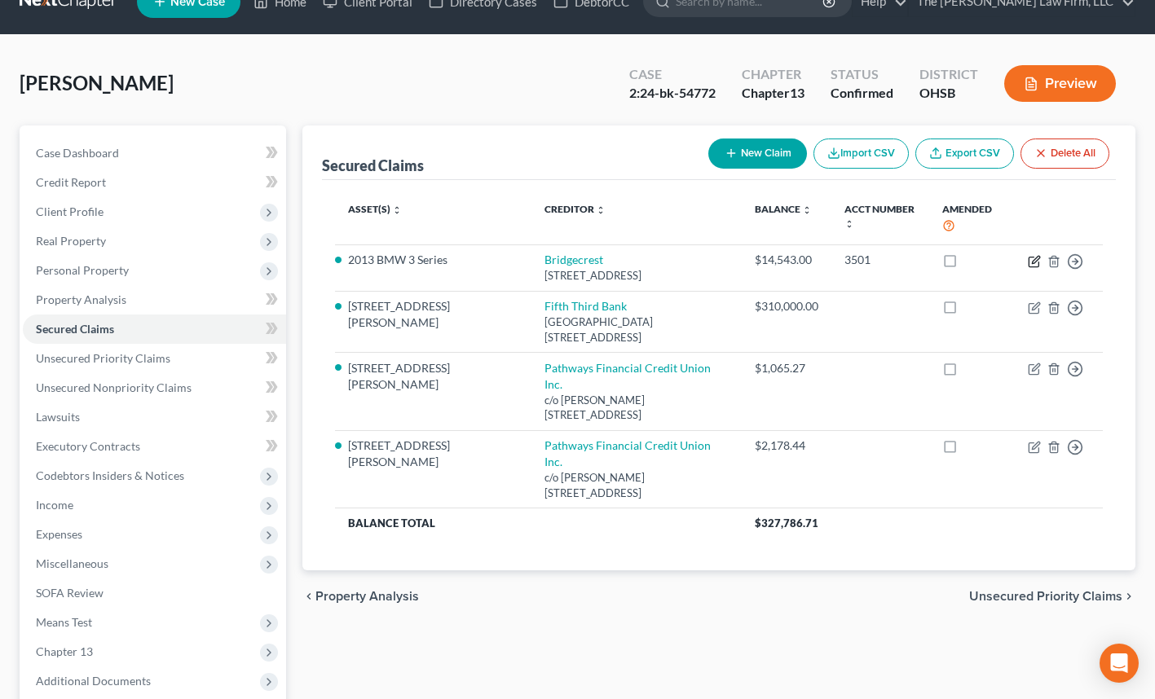
click at [1033, 262] on icon "button" at bounding box center [1035, 259] width 7 height 7
select select "3"
select select "0"
select select "6"
select select "2"
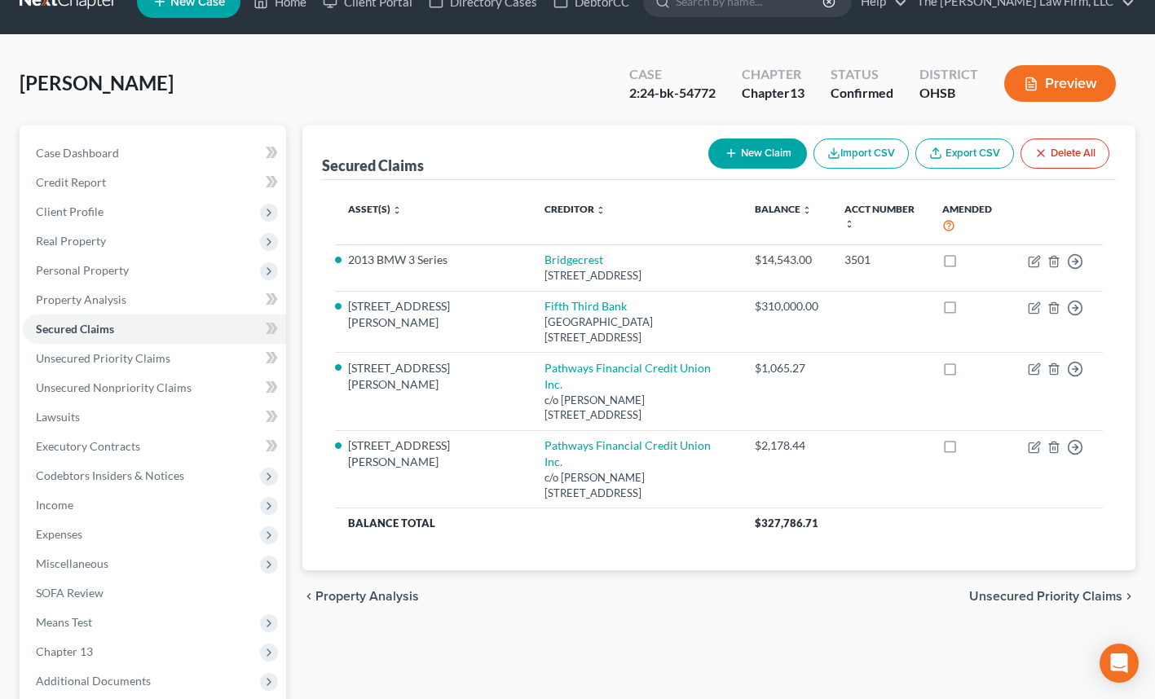
select select "0"
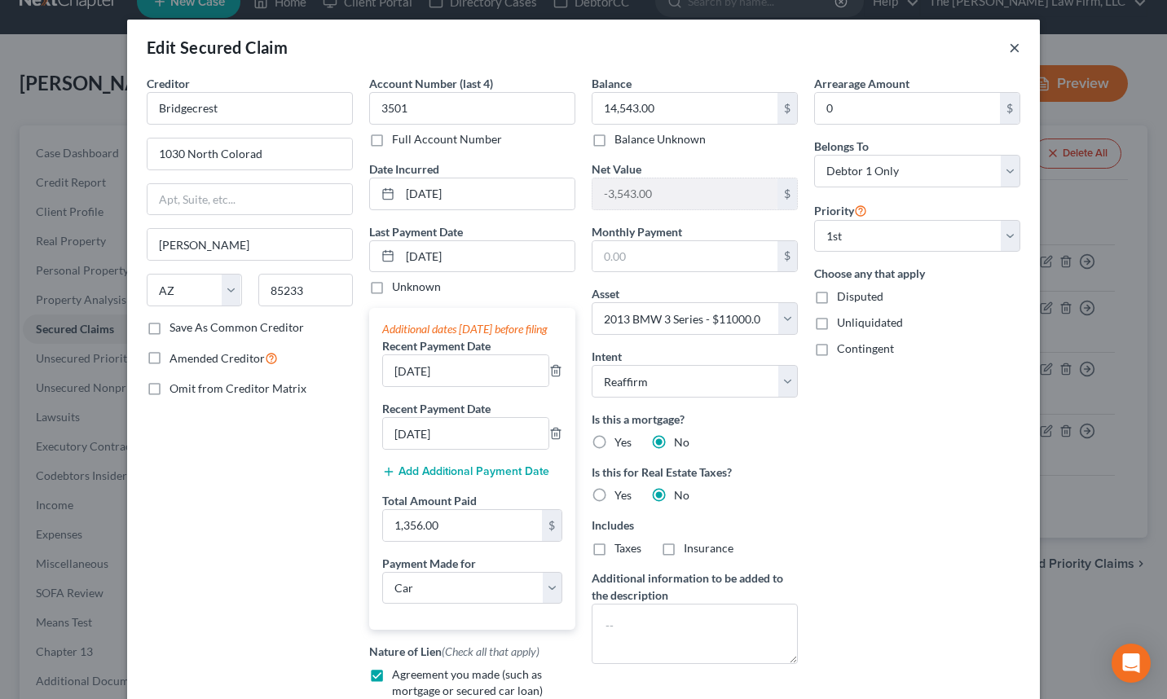
click at [1009, 50] on button "×" at bounding box center [1014, 47] width 11 height 20
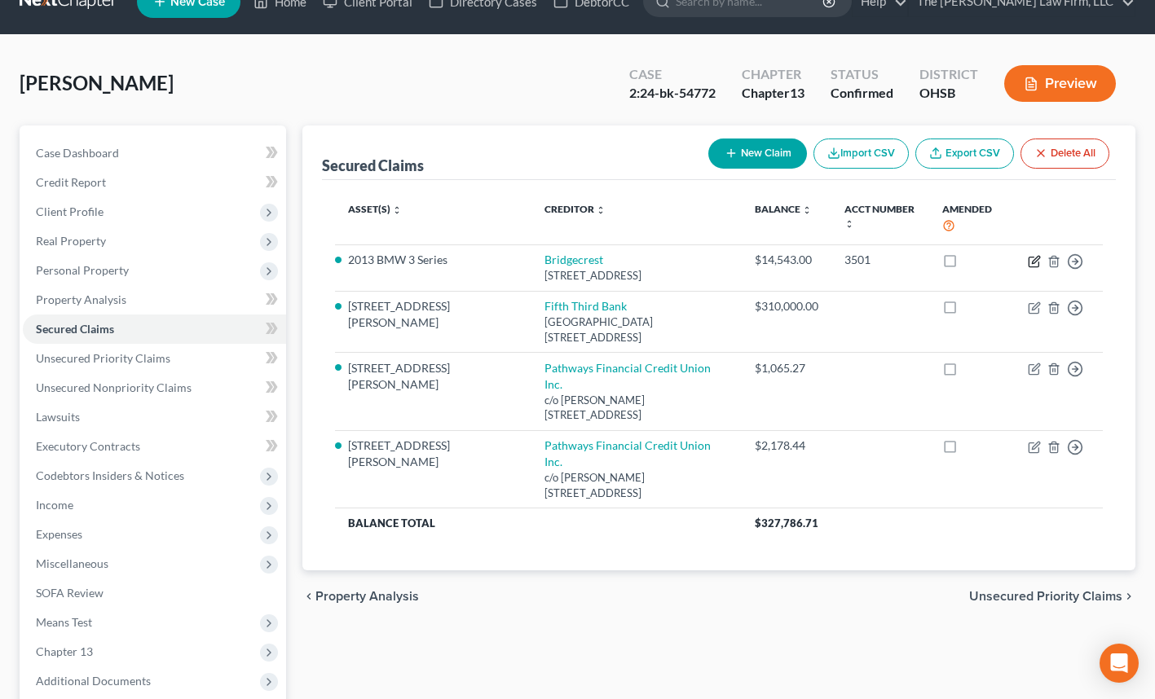
click at [1033, 262] on icon "button" at bounding box center [1034, 261] width 13 height 13
select select "3"
select select "0"
select select "6"
select select "2"
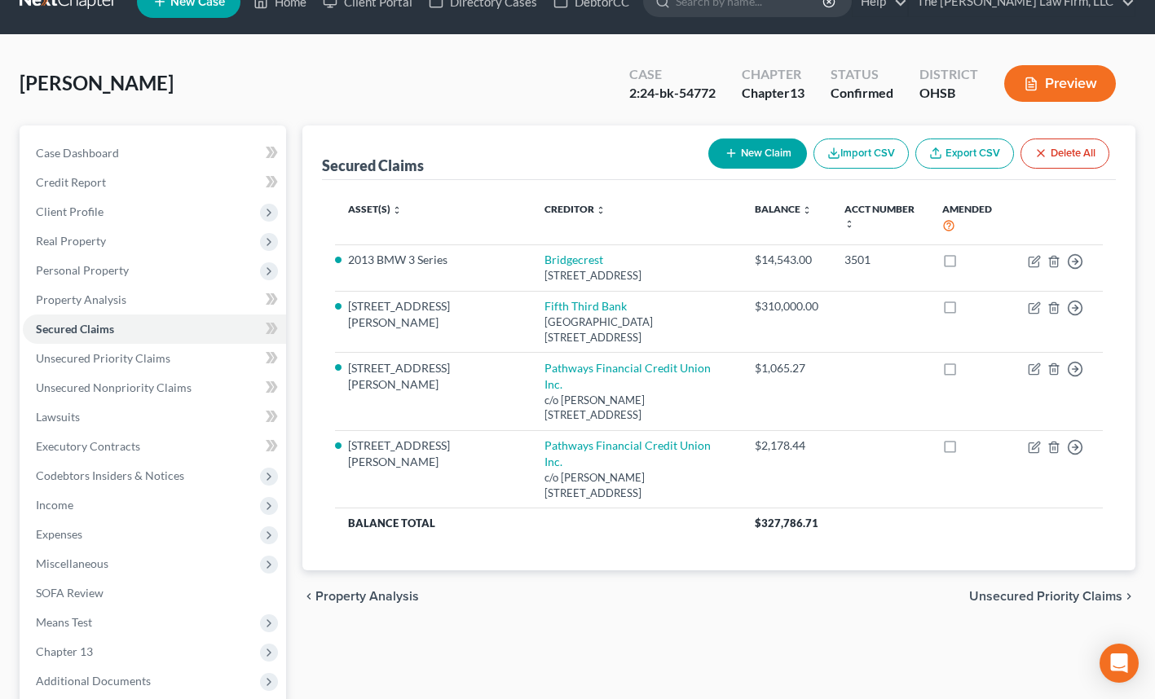
select select "0"
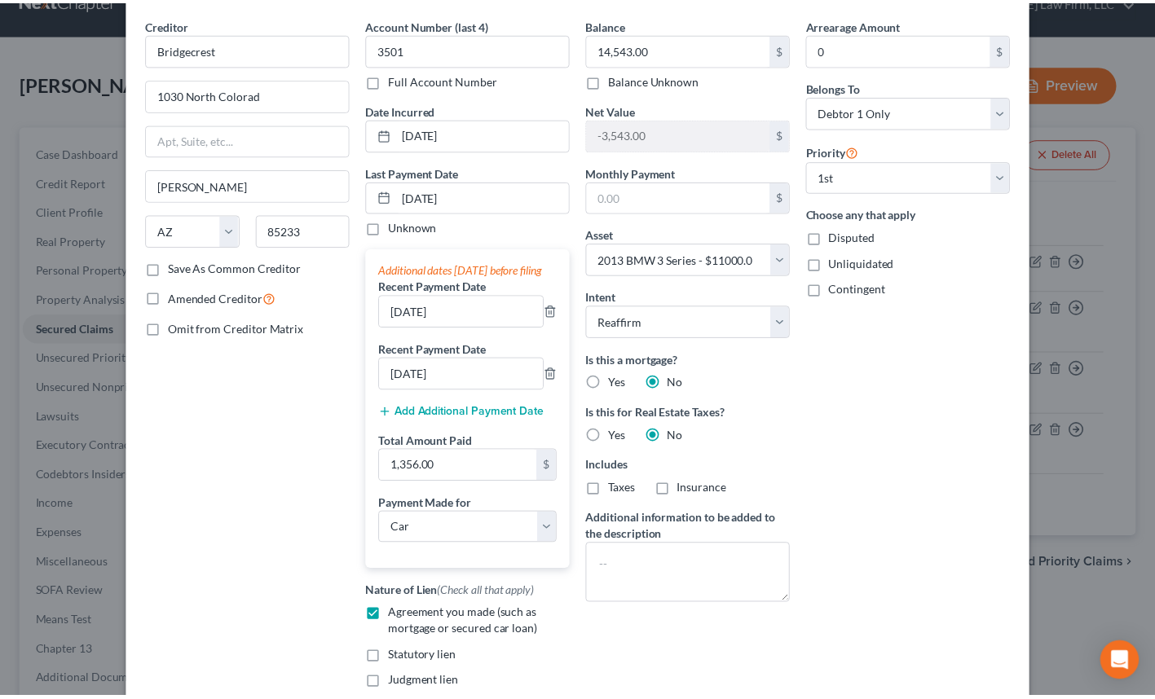
scroll to position [0, 0]
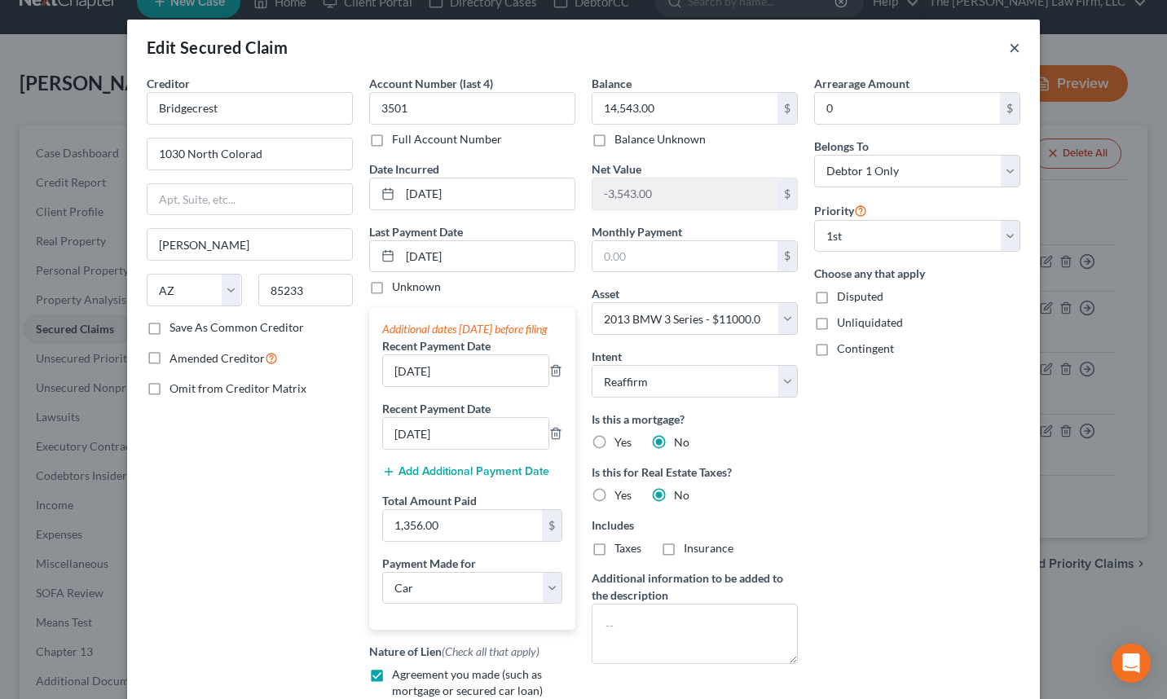
click at [1009, 51] on button "×" at bounding box center [1014, 47] width 11 height 20
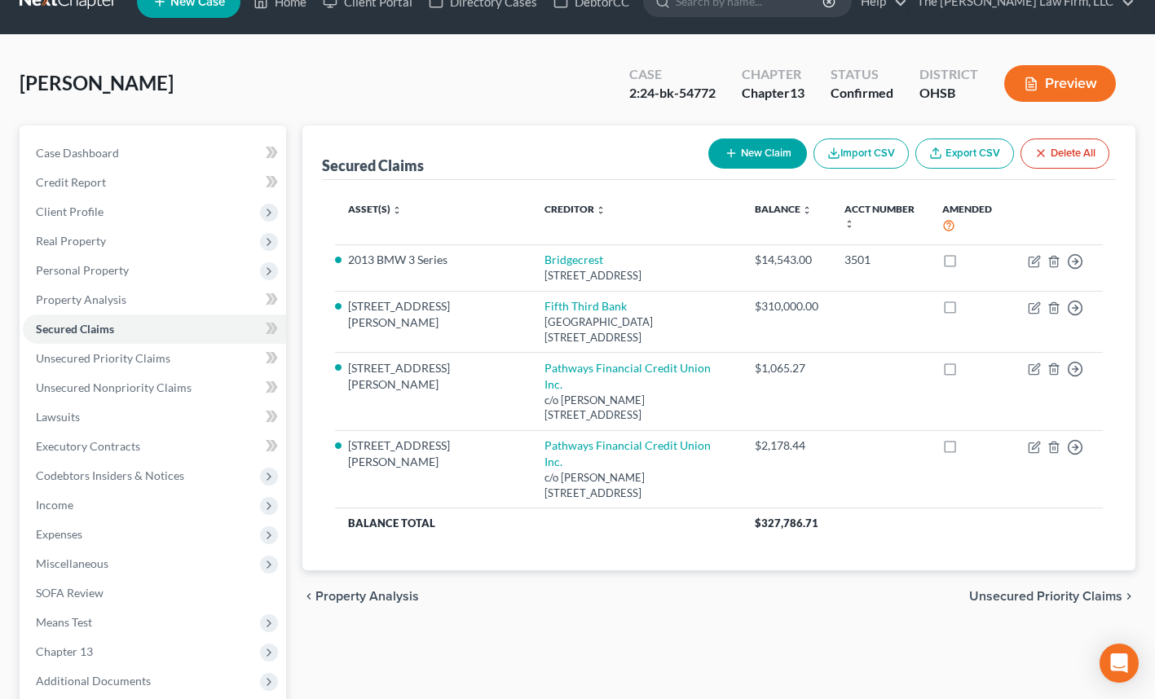
click at [93, 241] on span "Real Property" at bounding box center [71, 241] width 70 height 14
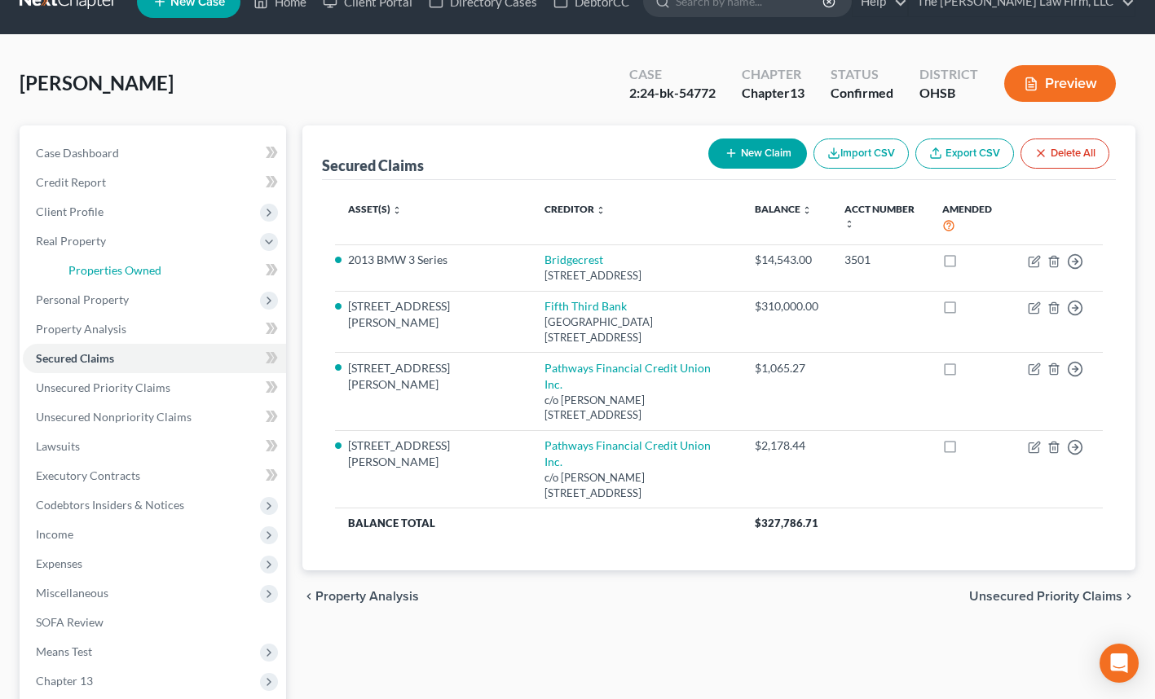
click at [114, 275] on span "Properties Owned" at bounding box center [114, 270] width 93 height 14
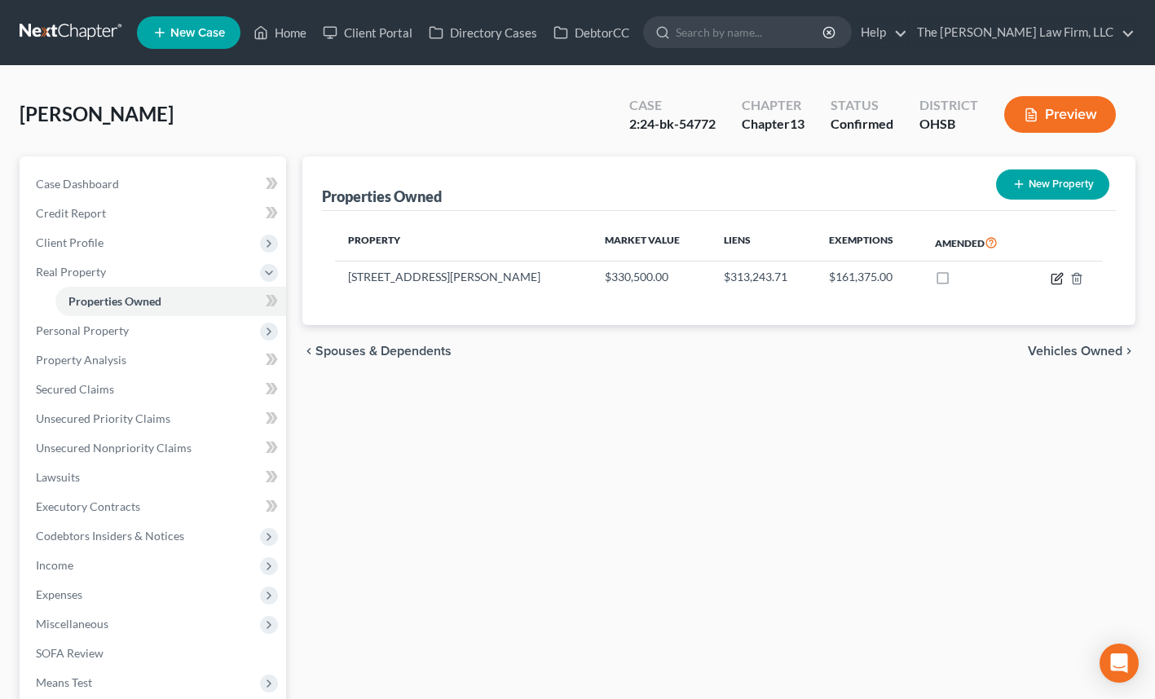
click at [1055, 277] on icon "button" at bounding box center [1057, 276] width 7 height 7
select select "36"
select select "0"
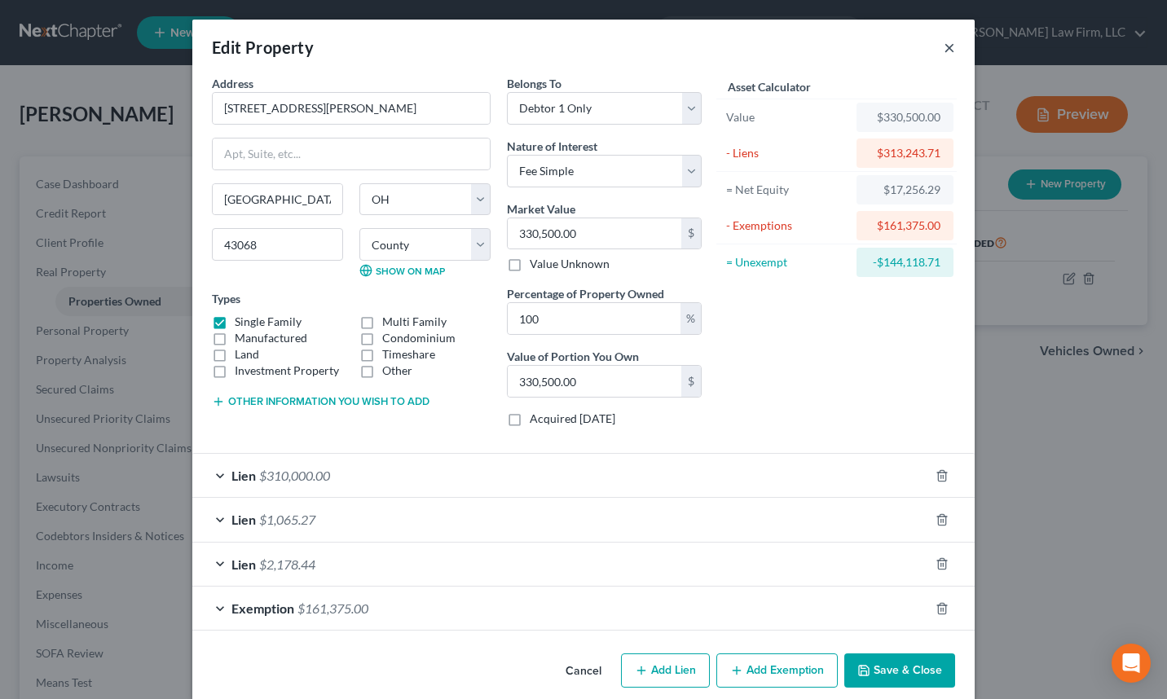
click at [944, 48] on button "×" at bounding box center [949, 47] width 11 height 20
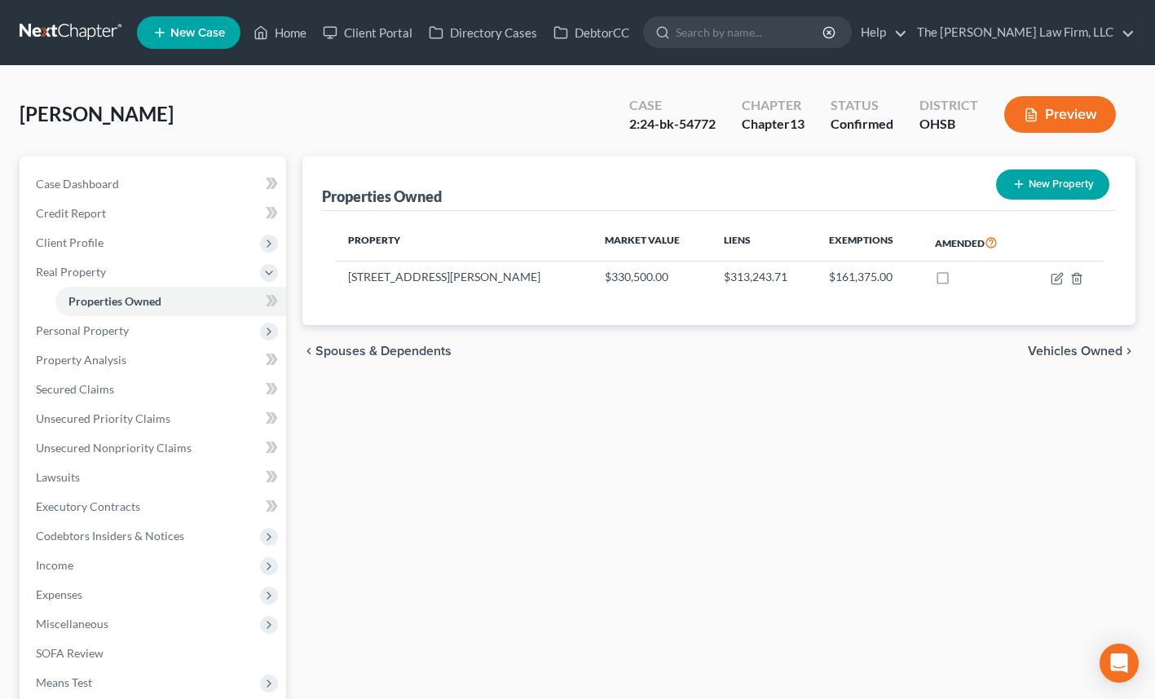
click at [763, 37] on input "search" at bounding box center [750, 32] width 149 height 30
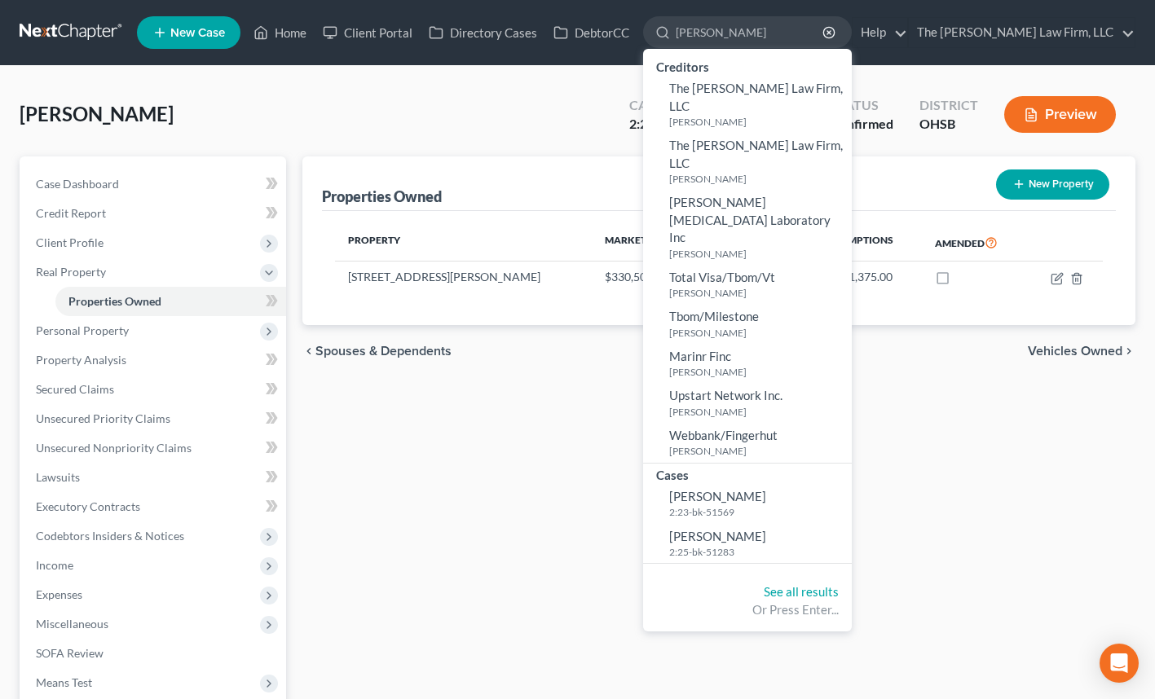
type input "[PERSON_NAME]"
click at [838, 524] on link "[PERSON_NAME] 2:25-bk-51283" at bounding box center [747, 544] width 209 height 40
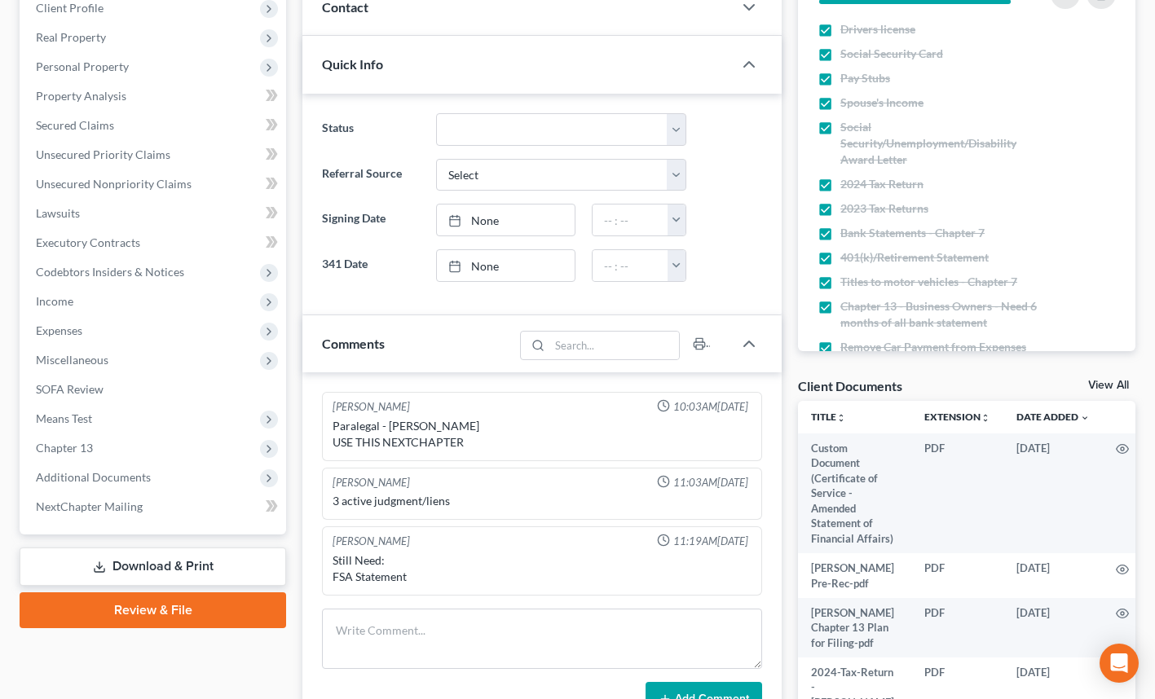
scroll to position [239, 0]
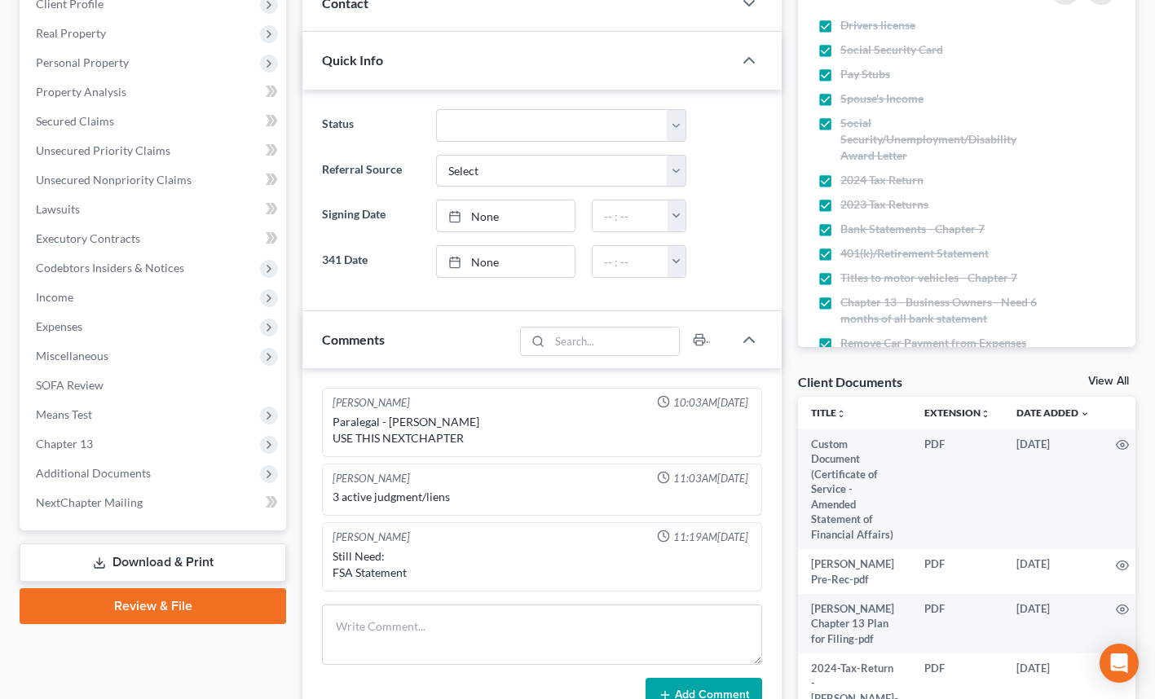
click at [152, 473] on span "Additional Documents" at bounding box center [154, 473] width 263 height 29
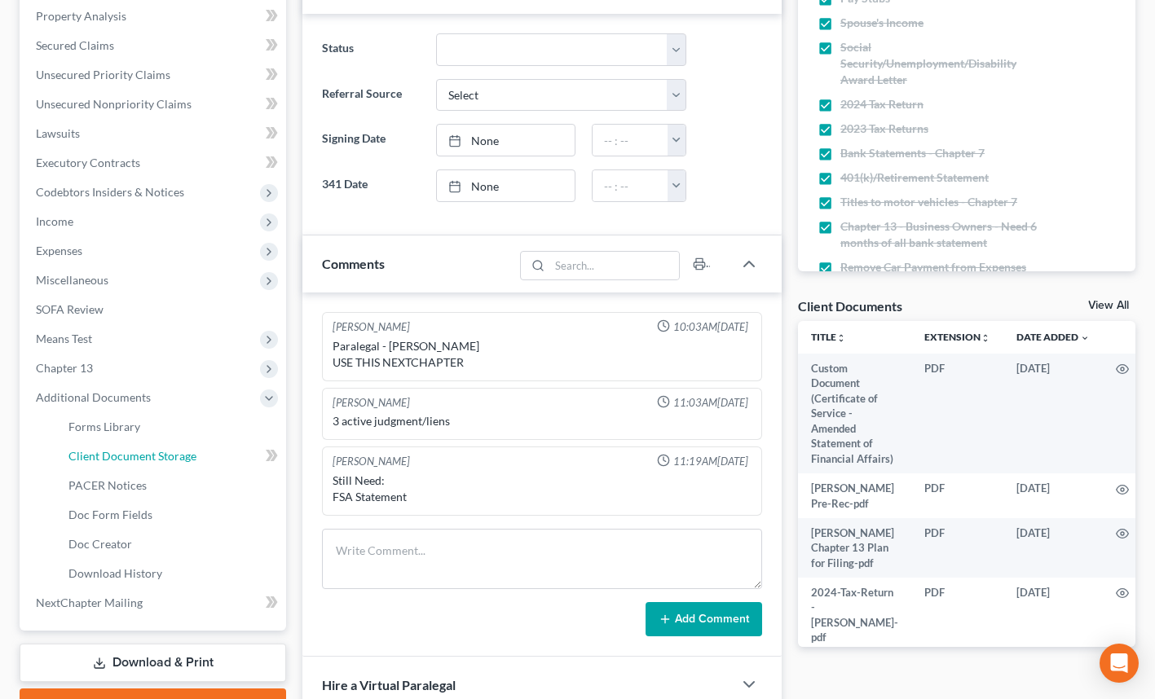
click at [165, 460] on span "Client Document Storage" at bounding box center [132, 456] width 128 height 14
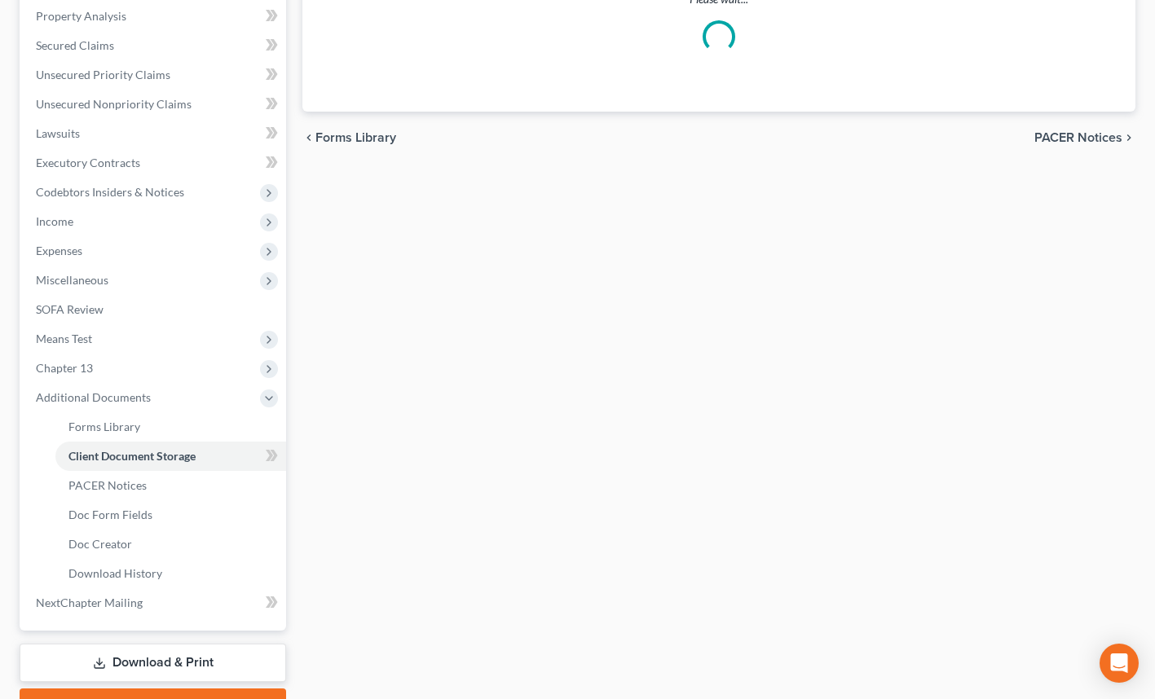
scroll to position [284, 0]
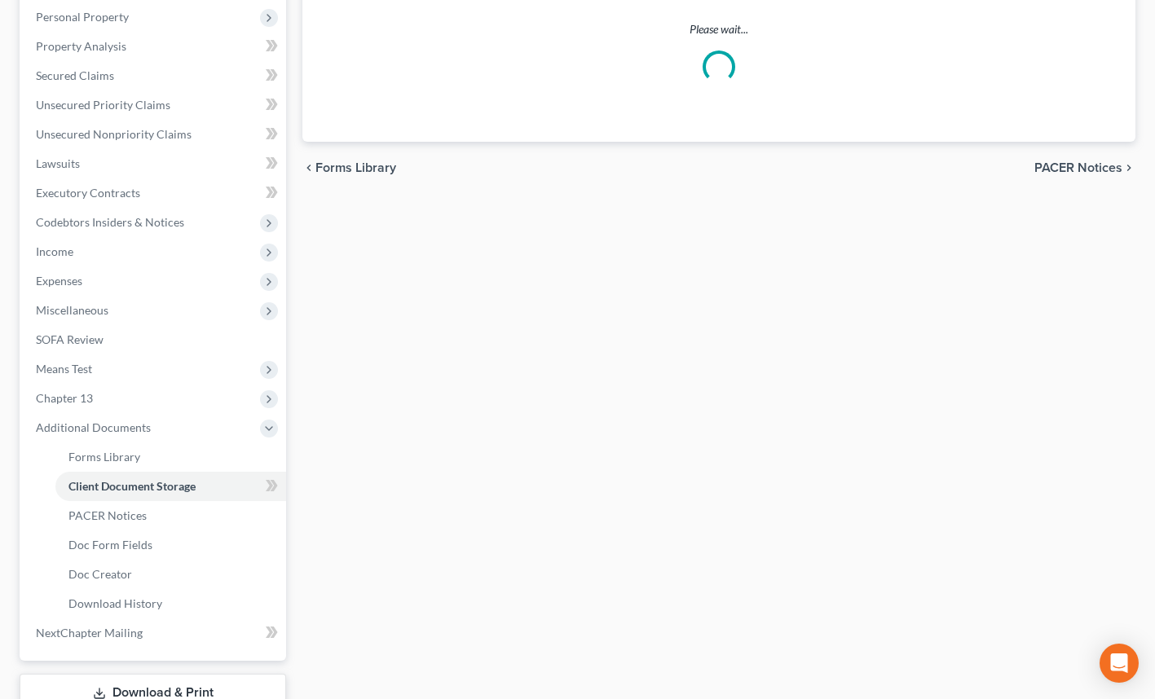
select select "7"
select select "52"
select select "61"
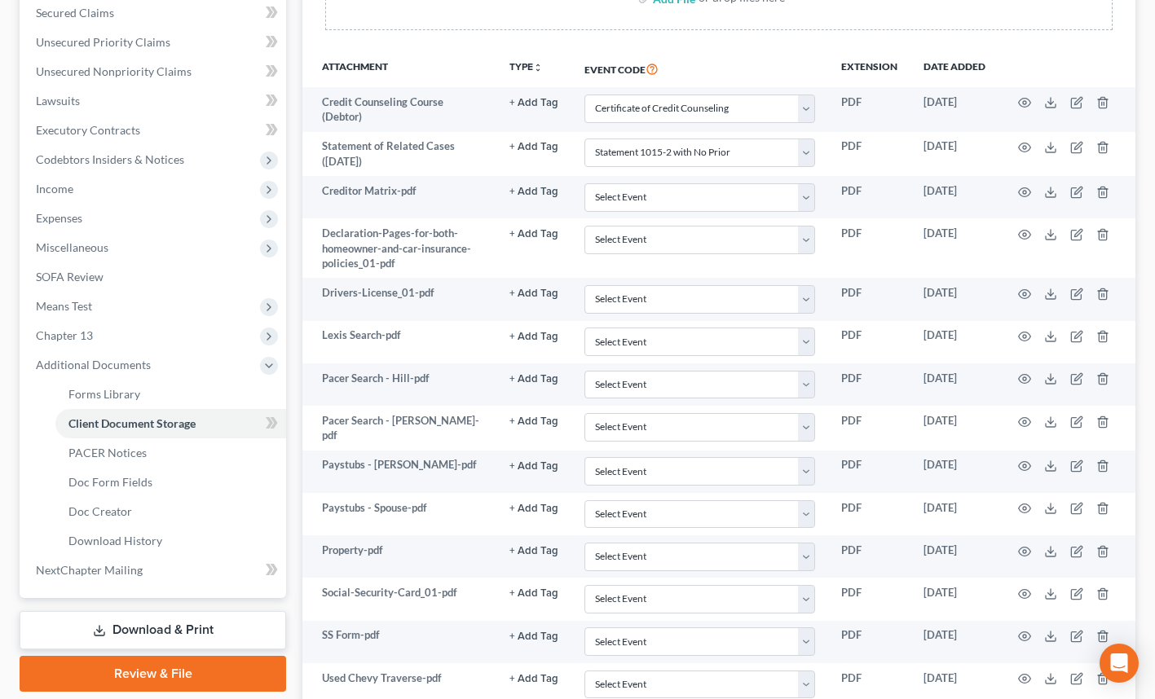
scroll to position [1016, 0]
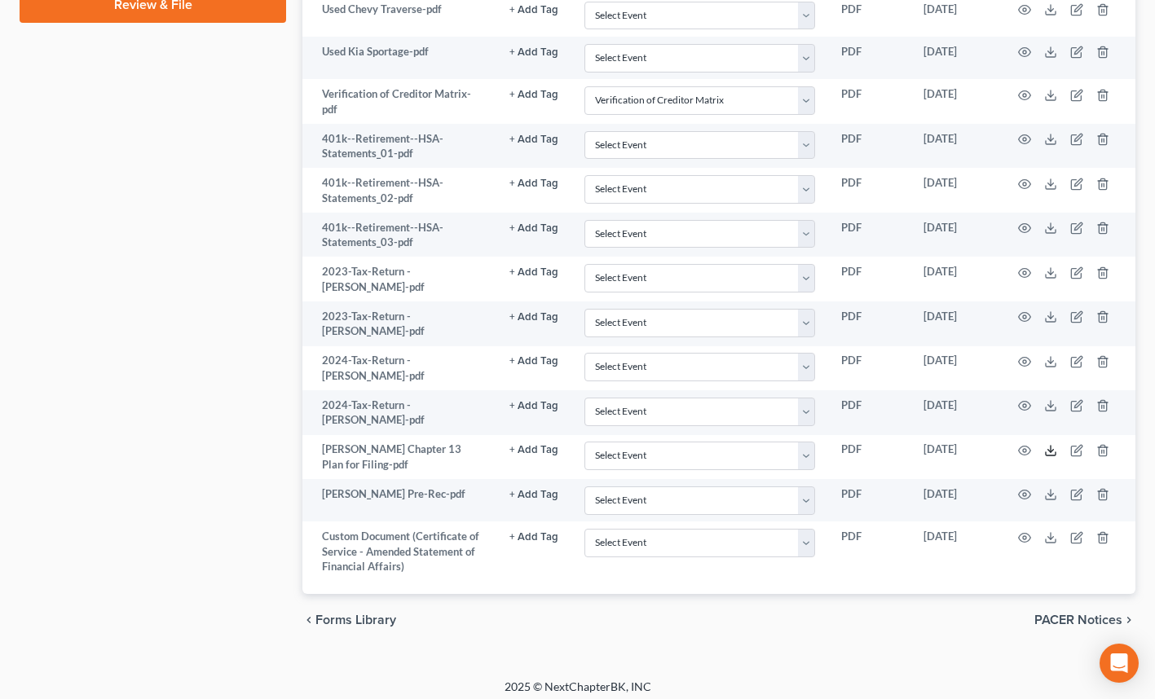
click at [1046, 444] on icon at bounding box center [1050, 450] width 13 height 13
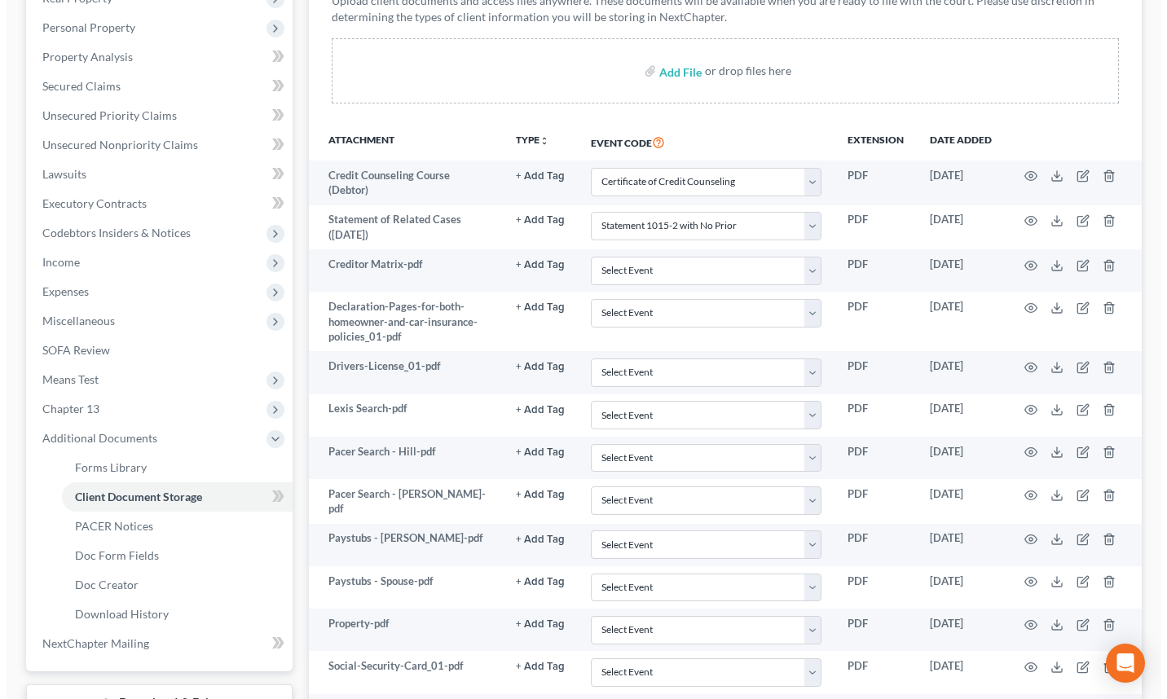
scroll to position [0, 0]
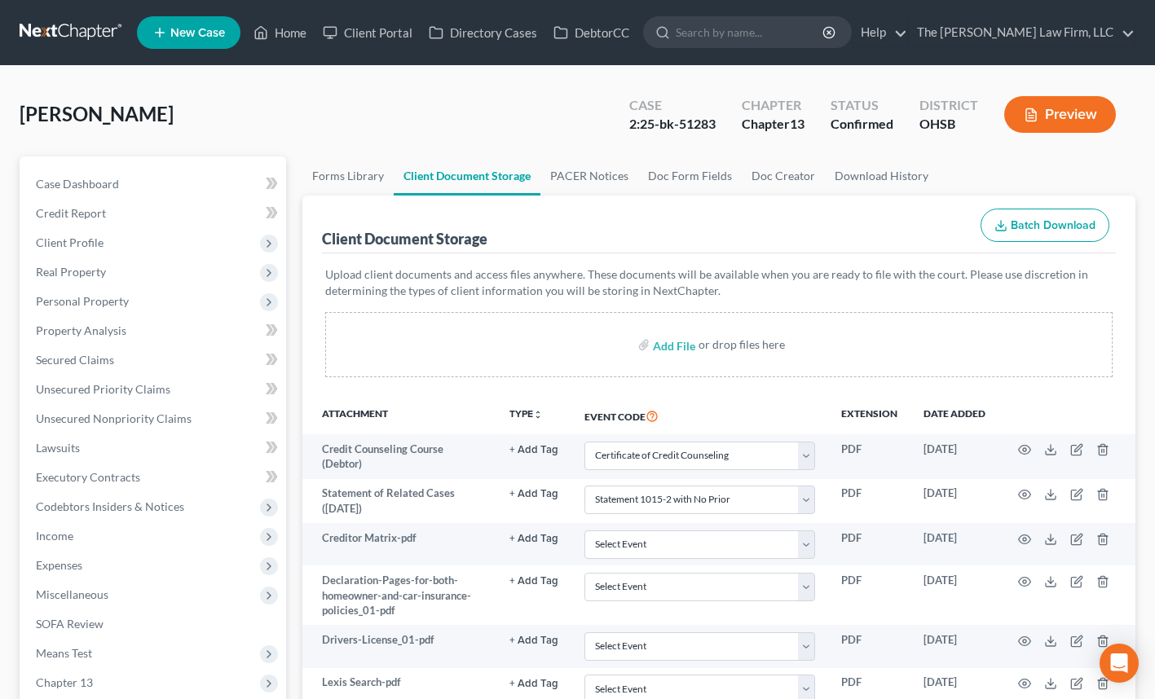
click at [97, 297] on span "Personal Property" at bounding box center [82, 301] width 93 height 14
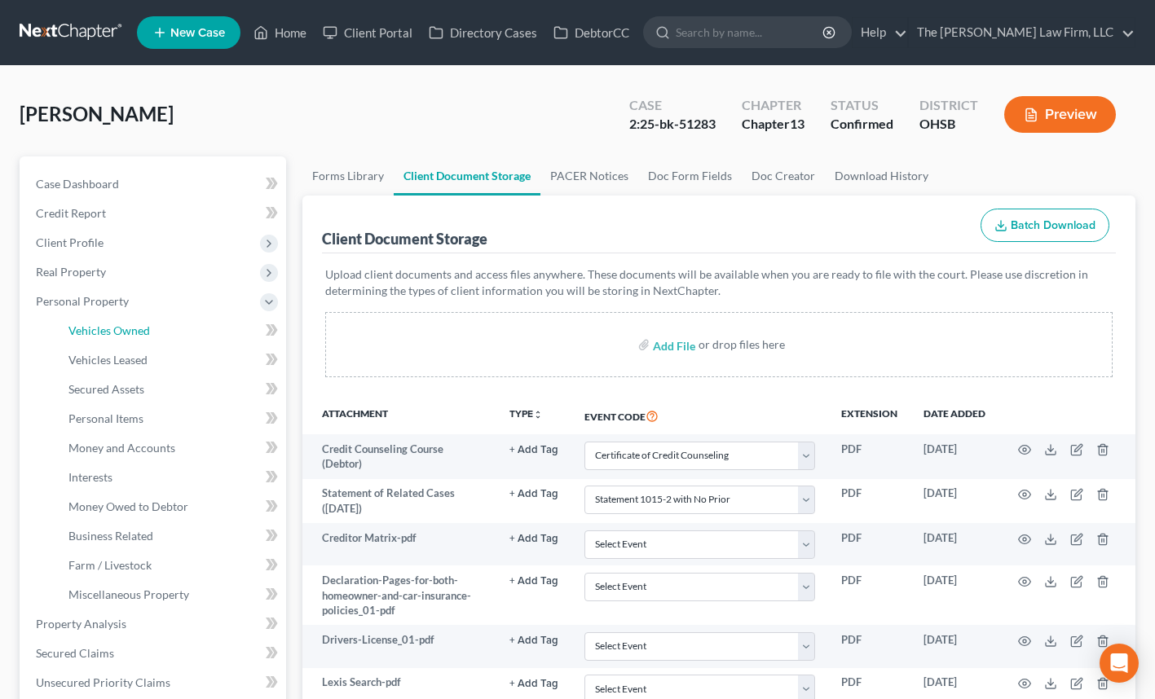
click at [117, 328] on span "Vehicles Owned" at bounding box center [108, 330] width 81 height 14
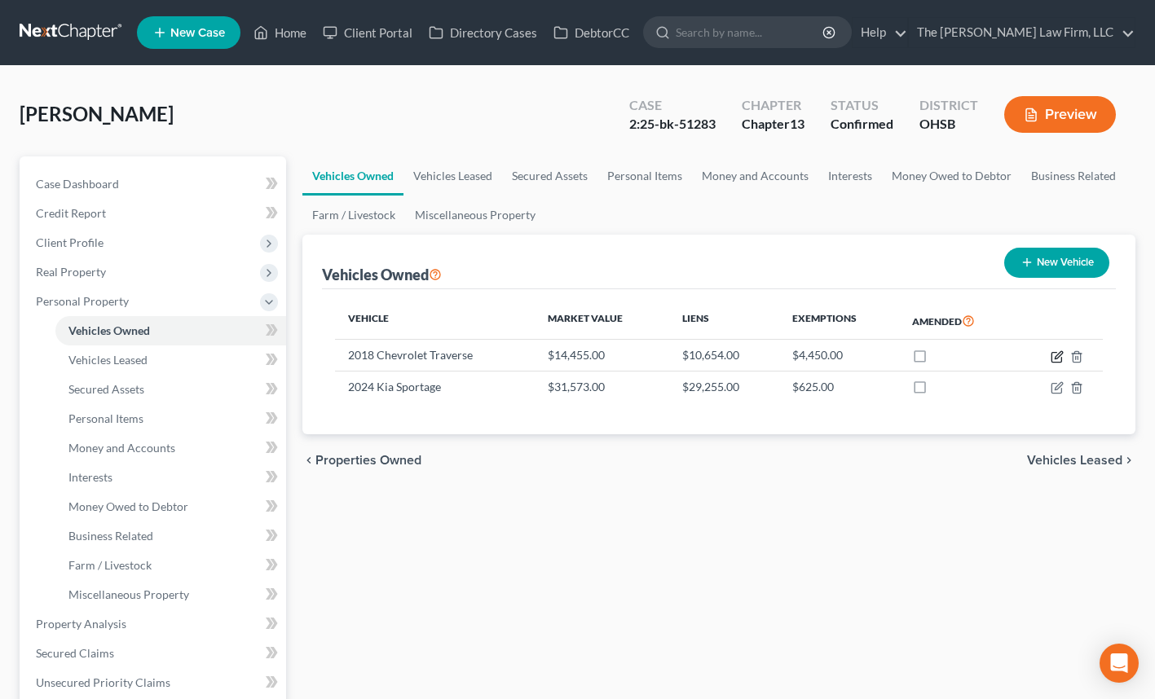
click at [1050, 354] on icon "button" at bounding box center [1056, 356] width 13 height 13
select select "0"
select select "8"
select select "2"
select select "0"
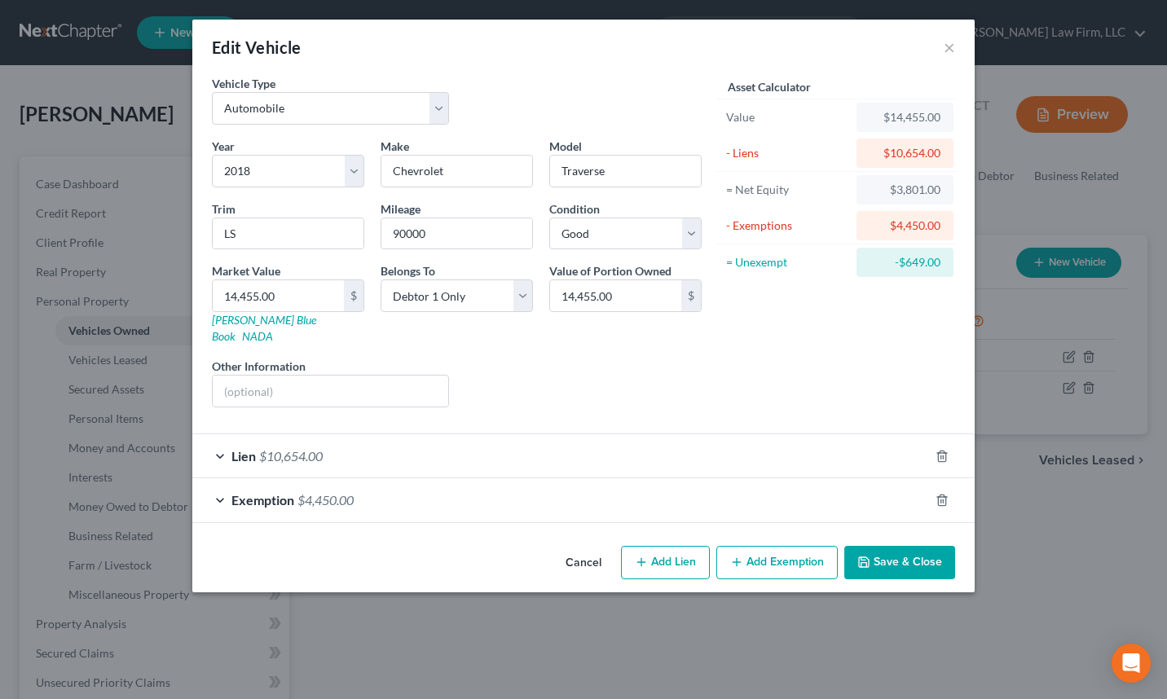
click at [587, 434] on div "Lien $10,654.00" at bounding box center [560, 455] width 737 height 43
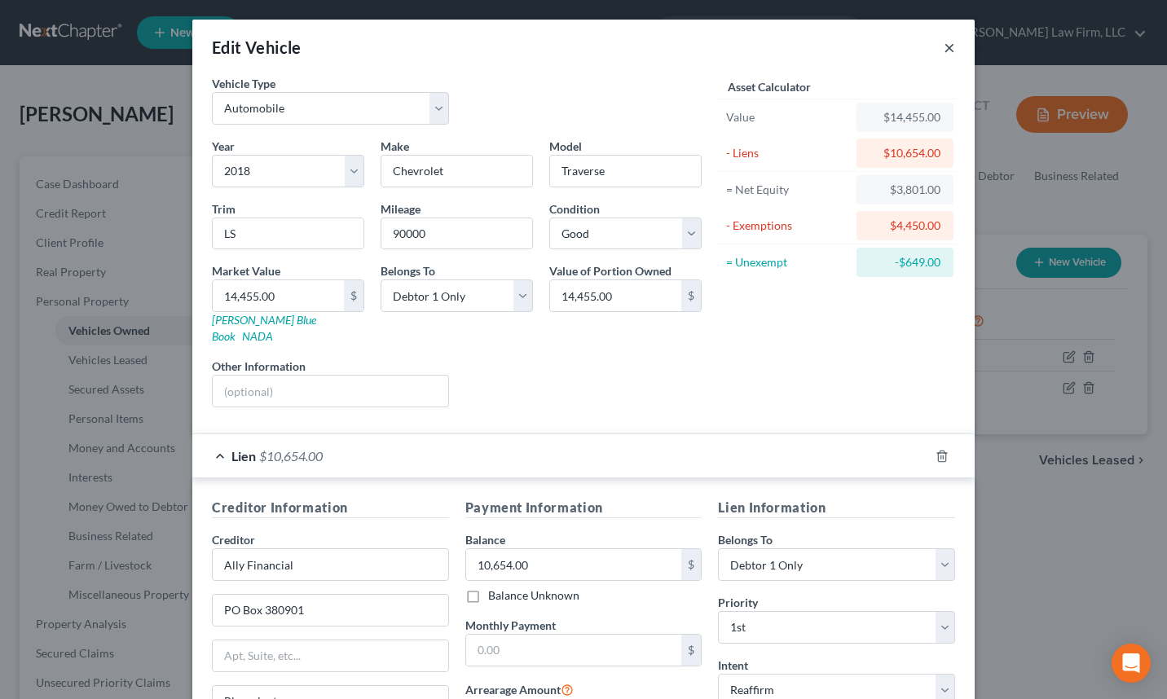
click at [944, 51] on button "×" at bounding box center [949, 47] width 11 height 20
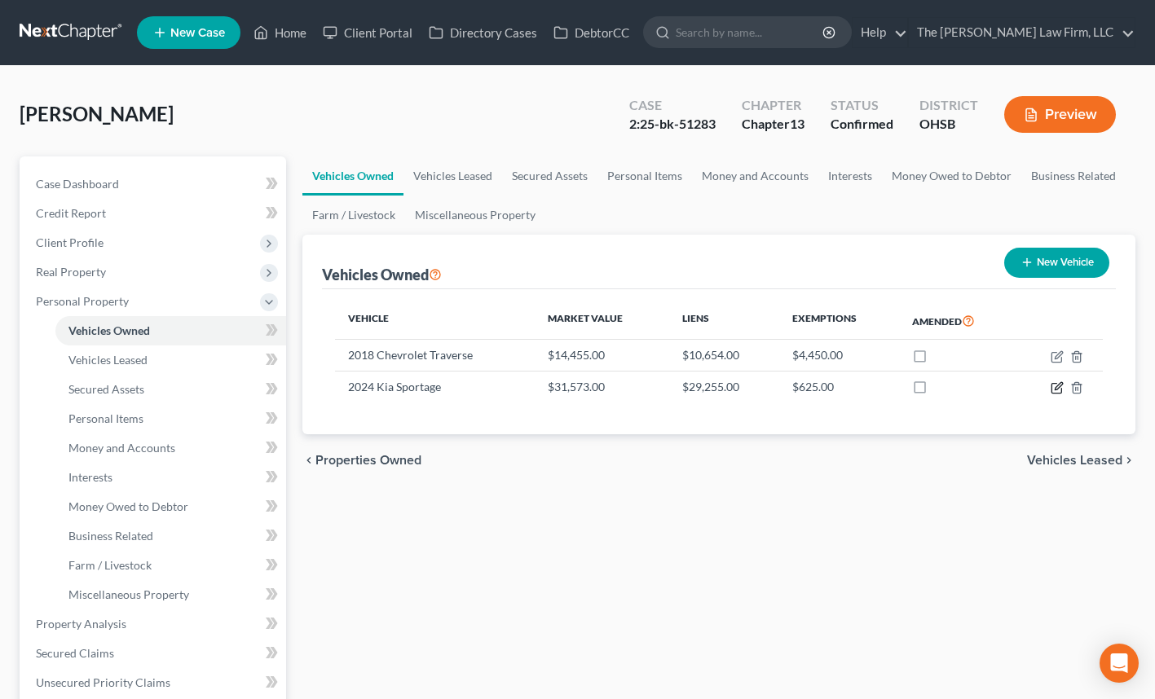
click at [1058, 386] on icon "button" at bounding box center [1056, 387] width 13 height 13
select select "0"
select select "2"
select select "0"
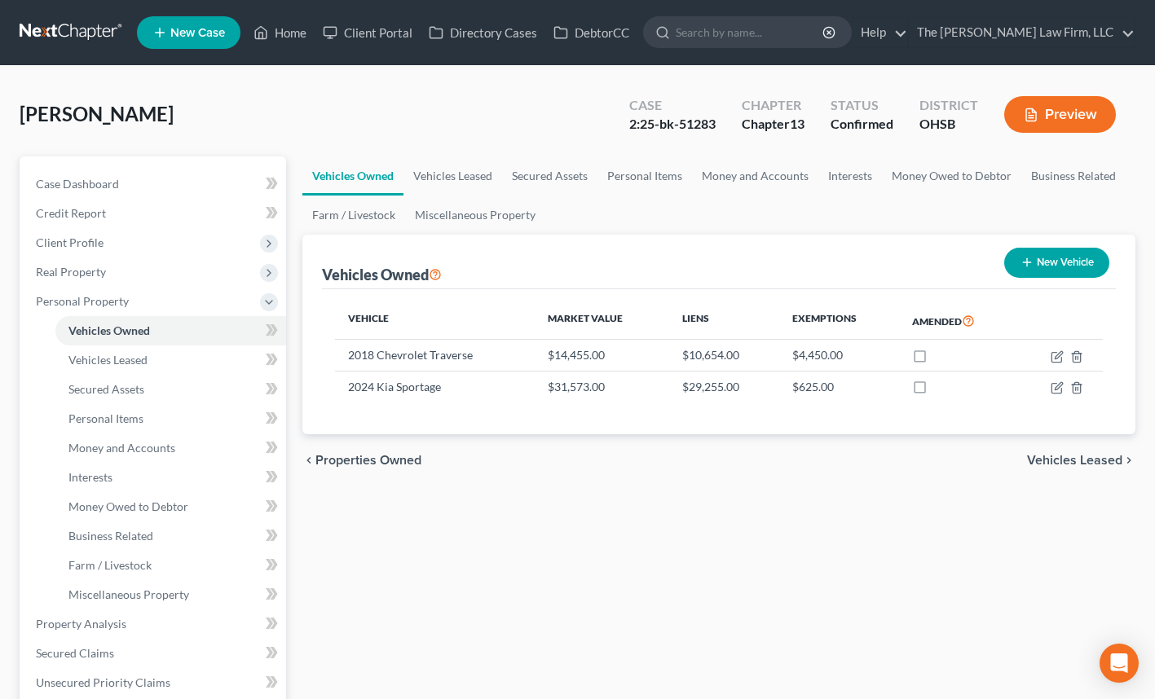
select select "45"
select select "0"
select select "2"
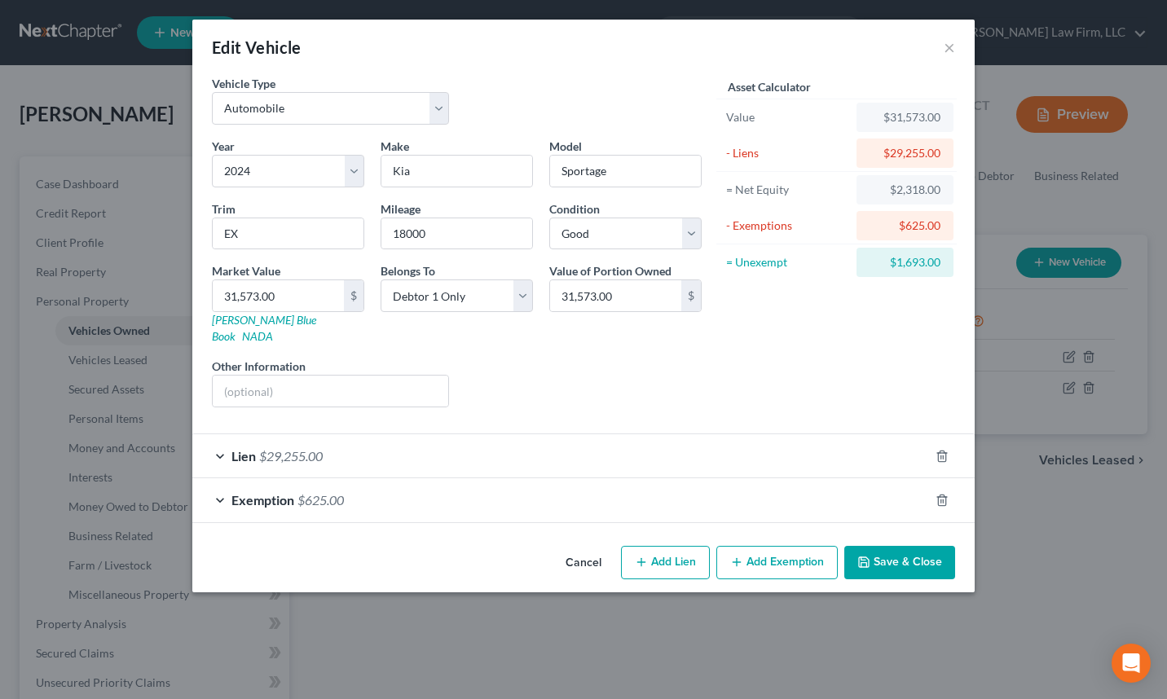
click at [834, 434] on div "Lien $29,255.00" at bounding box center [560, 455] width 737 height 43
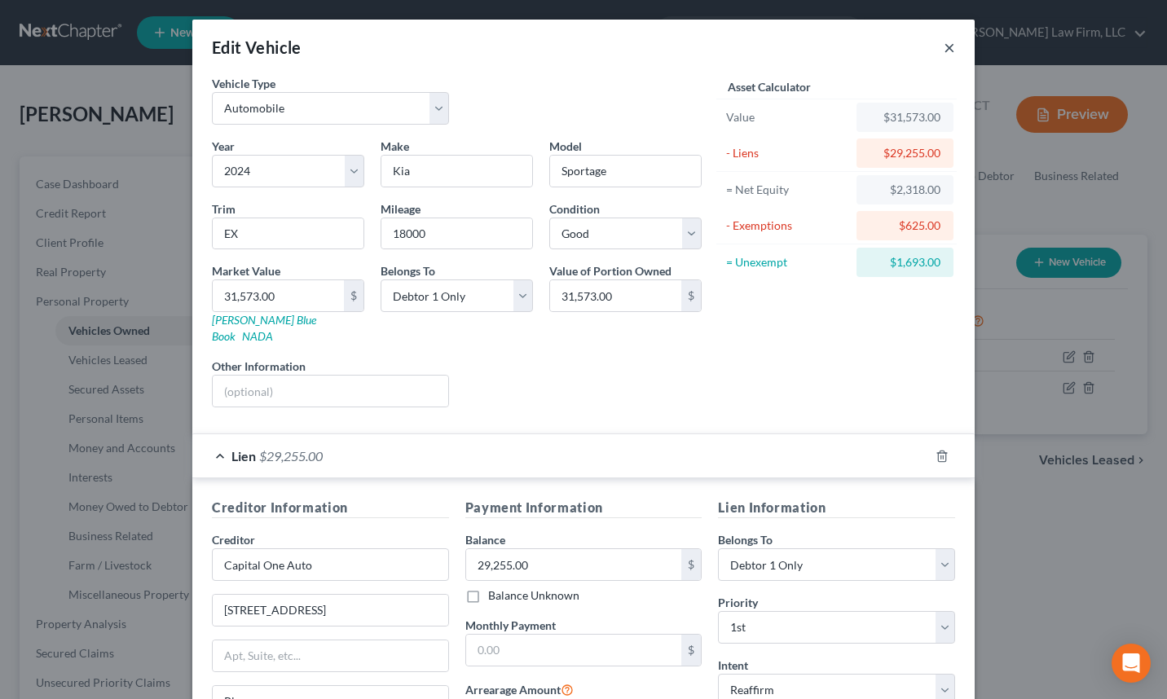
click at [945, 50] on button "×" at bounding box center [949, 47] width 11 height 20
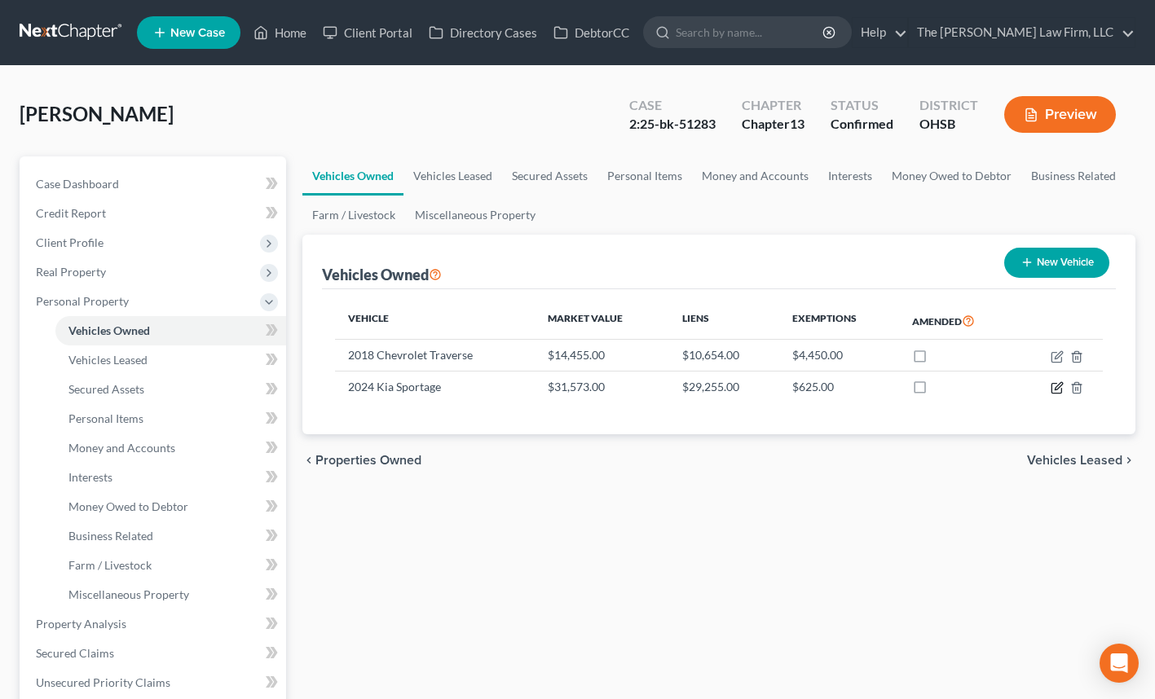
click at [1056, 387] on icon "button" at bounding box center [1057, 385] width 7 height 7
select select "0"
select select "2"
select select "0"
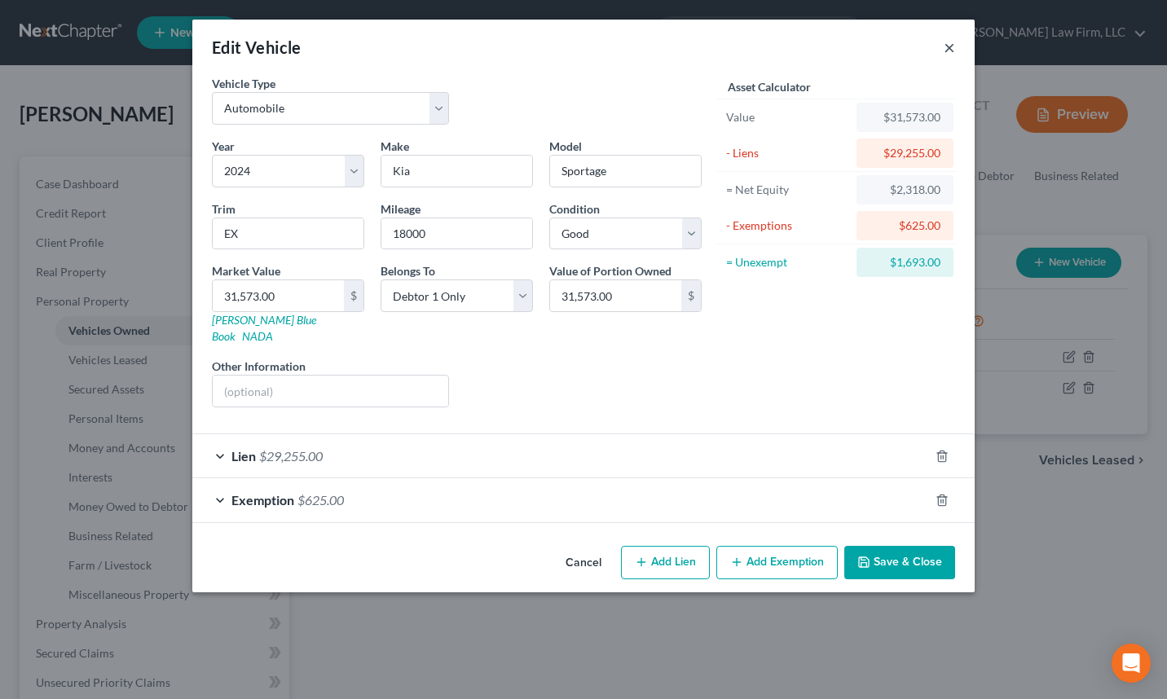
click at [947, 47] on button "×" at bounding box center [949, 47] width 11 height 20
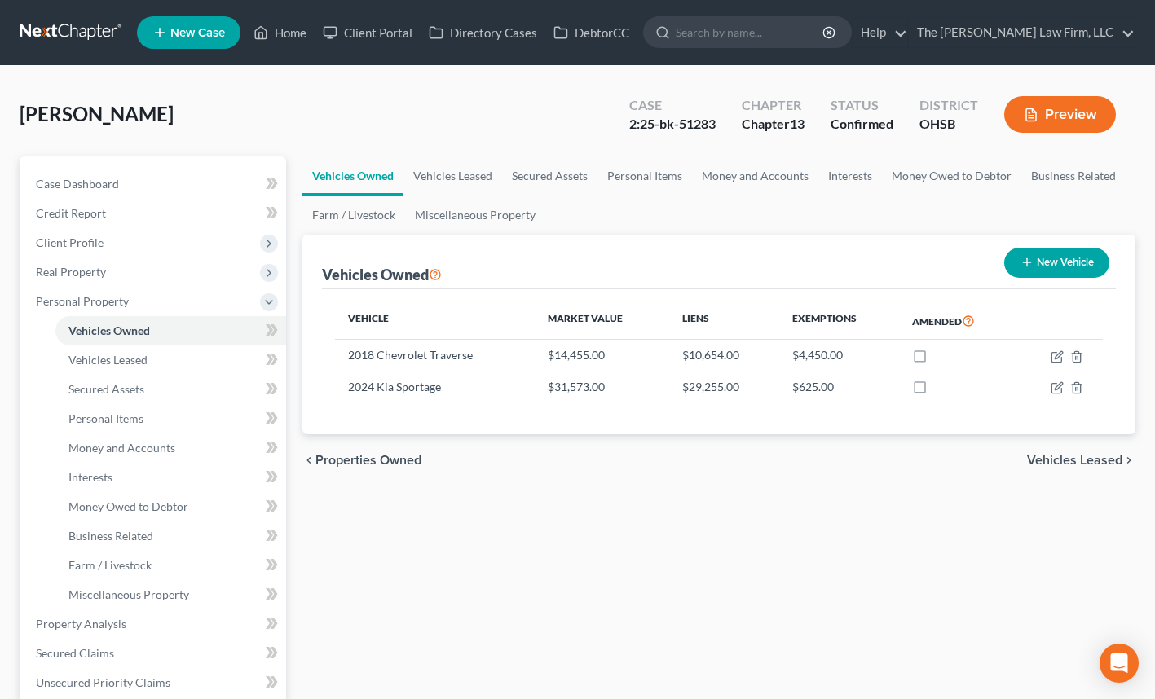
scroll to position [76, 0]
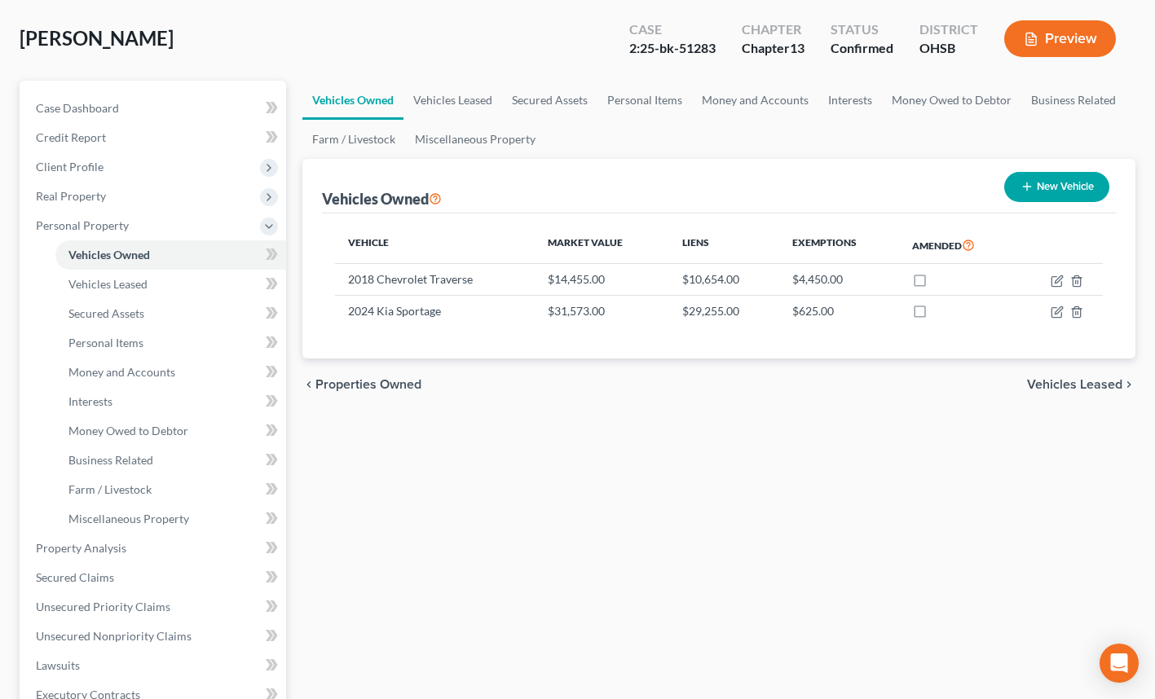
click at [145, 229] on span "Personal Property" at bounding box center [154, 225] width 263 height 29
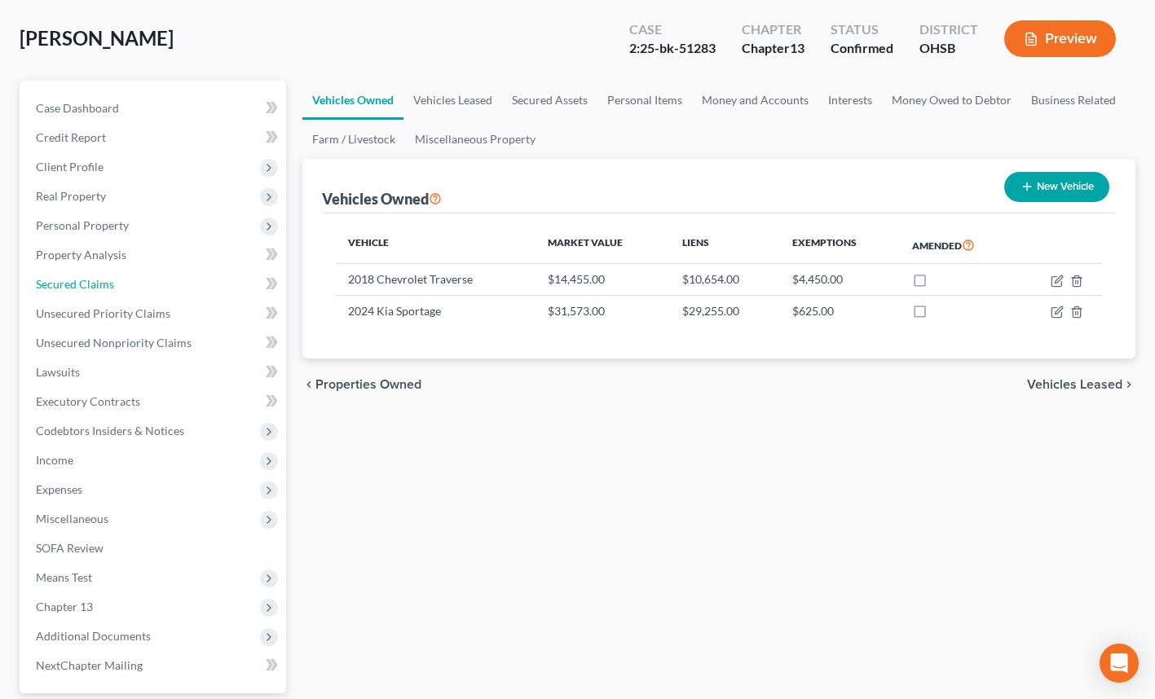
click at [133, 282] on link "Secured Claims" at bounding box center [154, 284] width 263 height 29
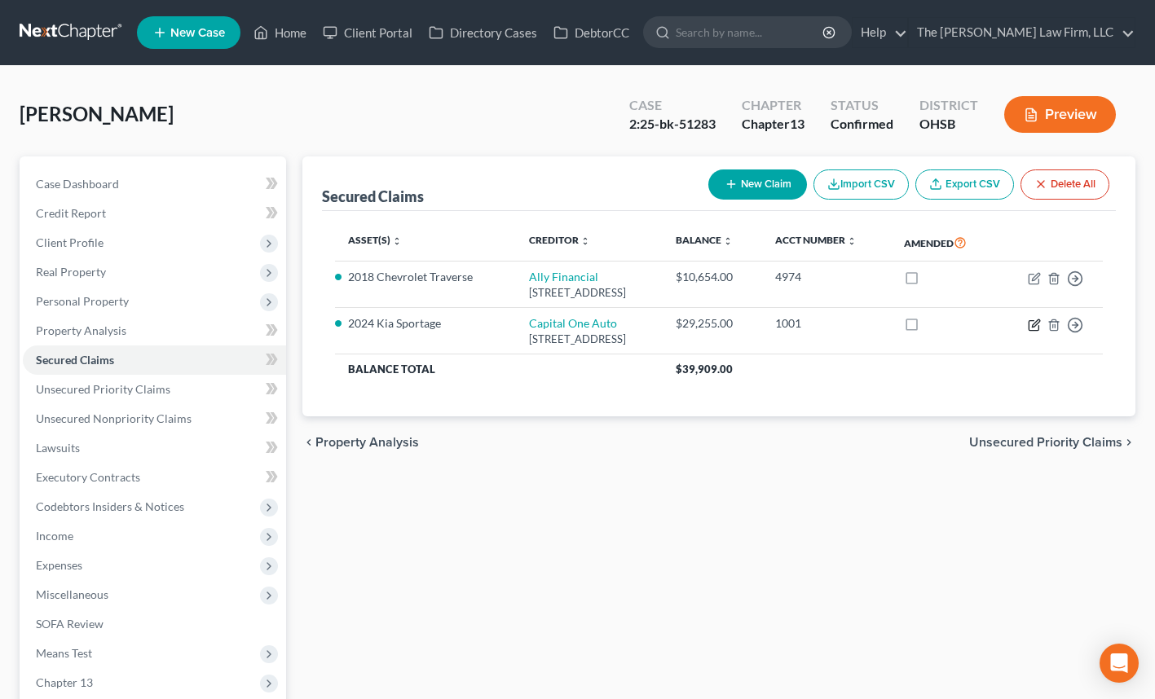
click at [1033, 322] on icon "button" at bounding box center [1034, 325] width 13 height 13
select select "45"
select select "0"
select select "2"
select select "0"
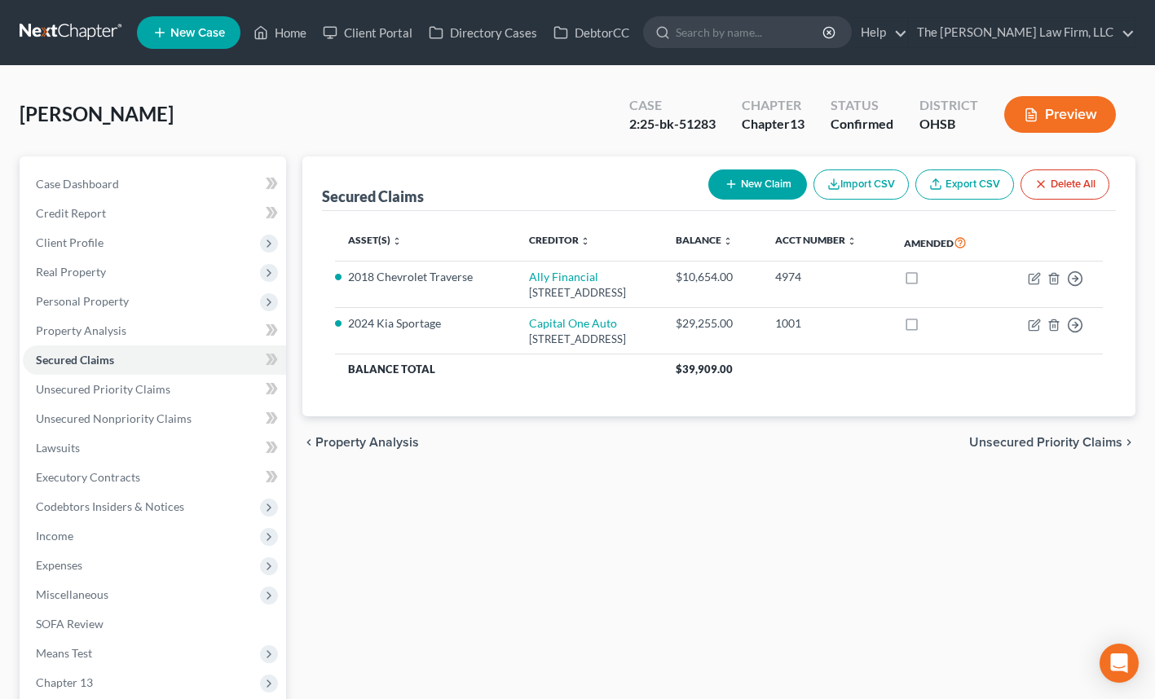
select select "0"
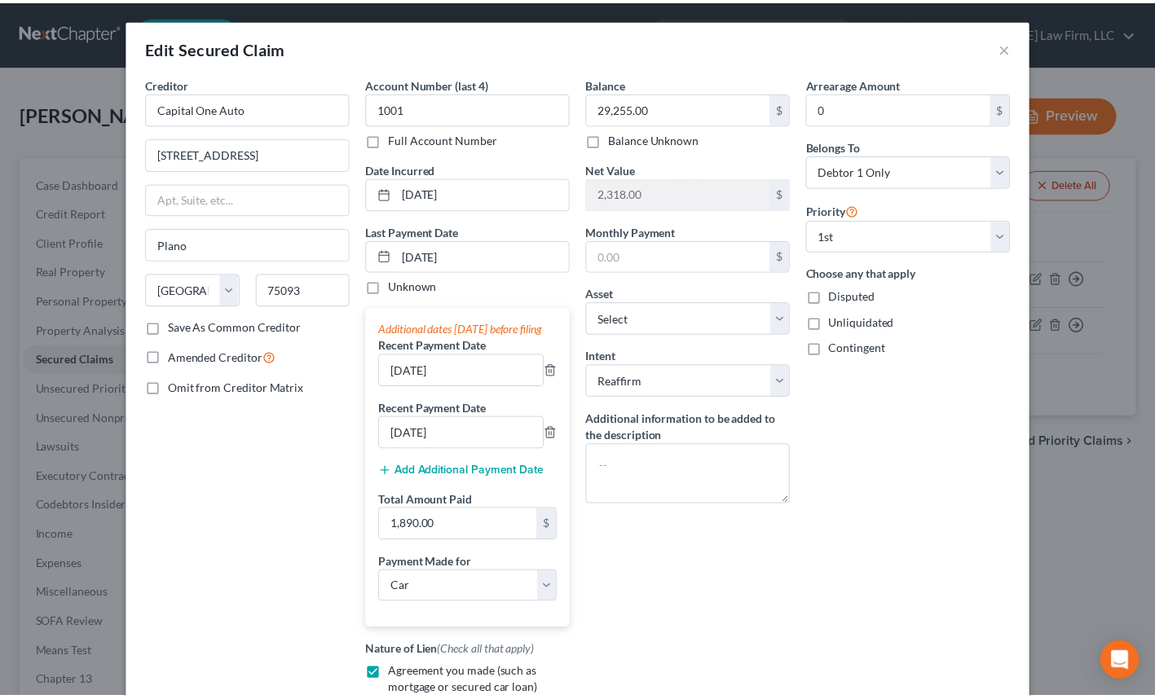
scroll to position [4, 0]
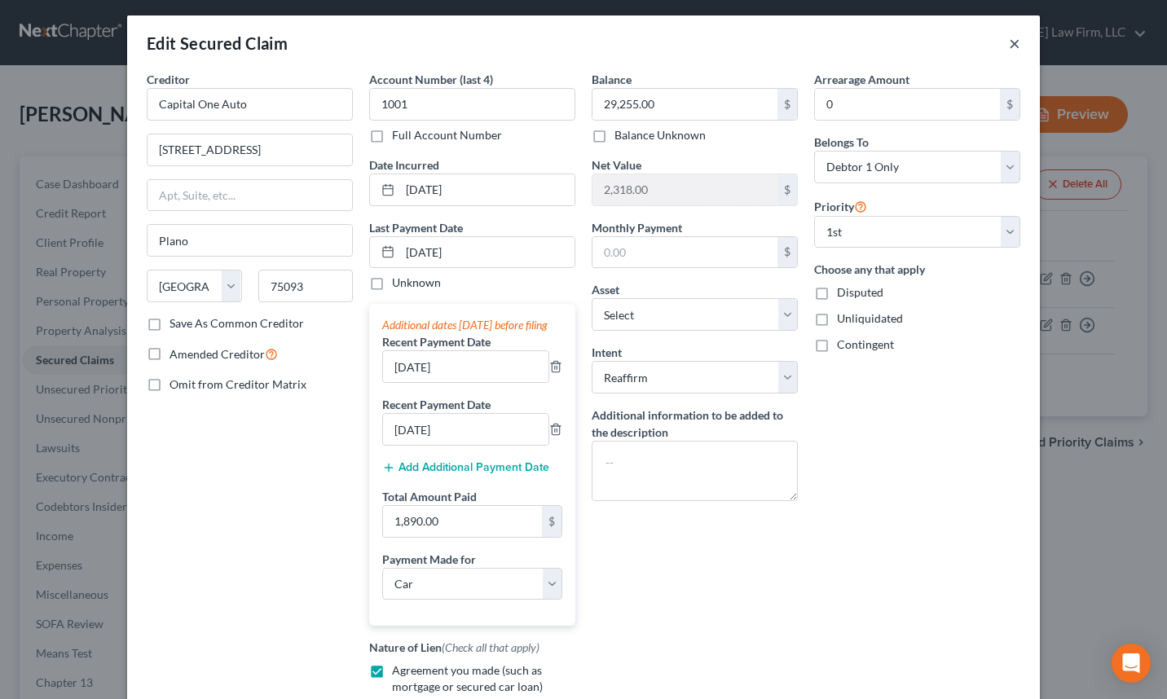
click at [1009, 47] on button "×" at bounding box center [1014, 43] width 11 height 20
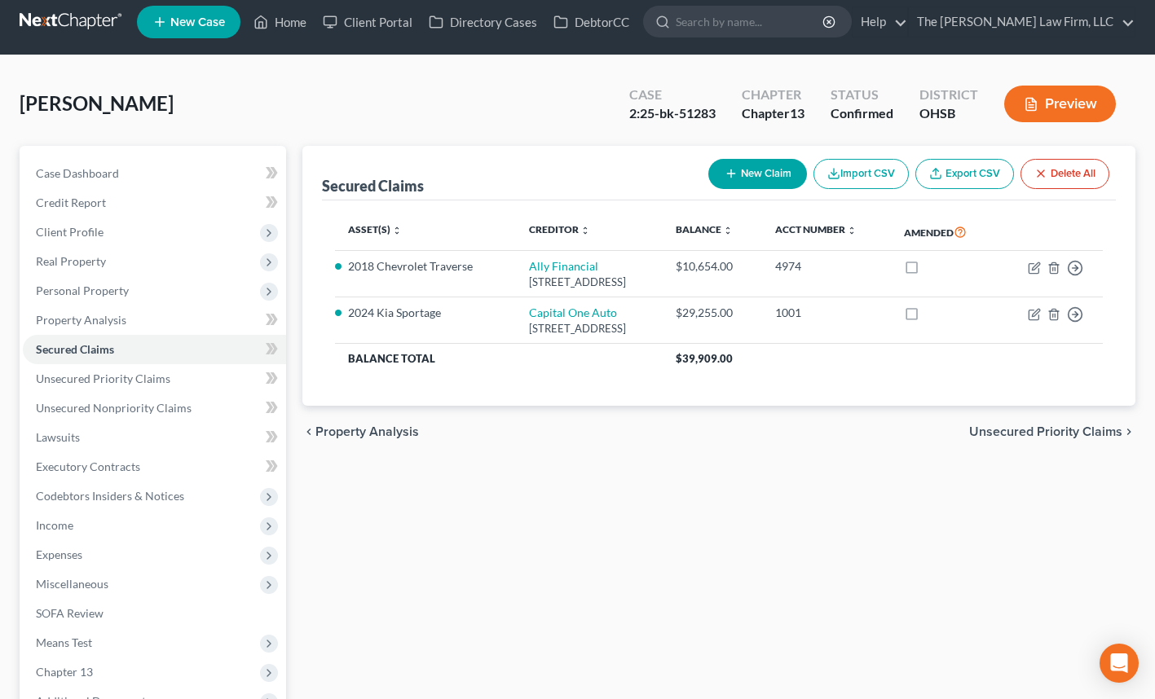
scroll to position [0, 0]
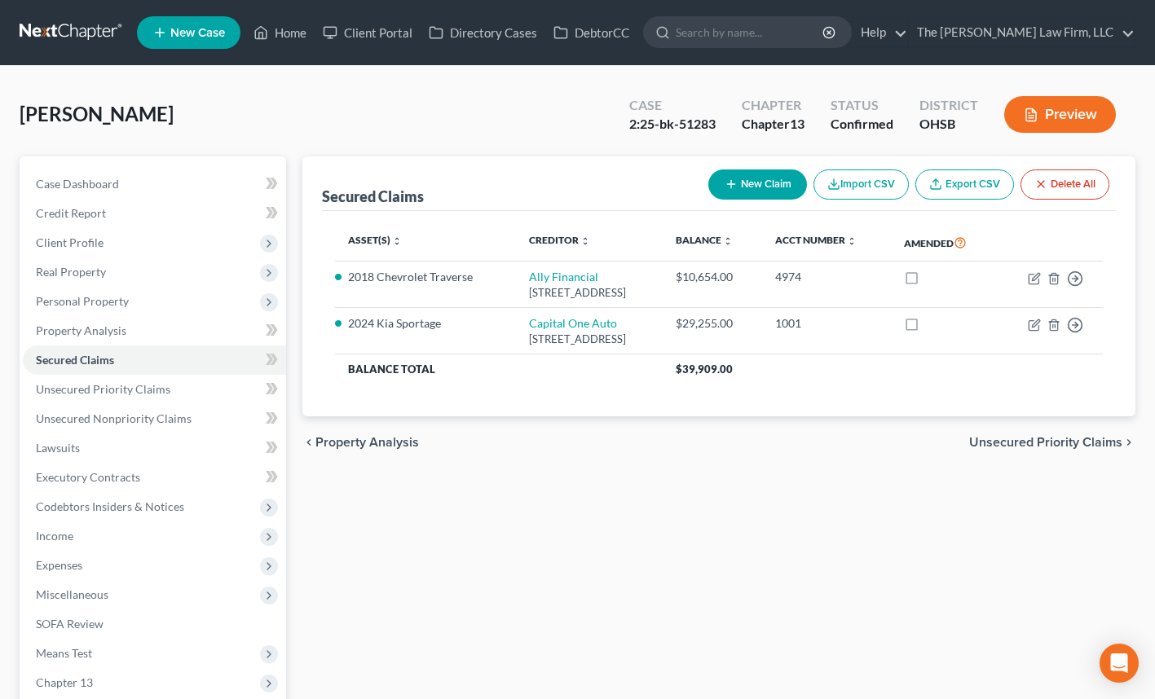
click at [117, 294] on span "Personal Property" at bounding box center [82, 301] width 93 height 14
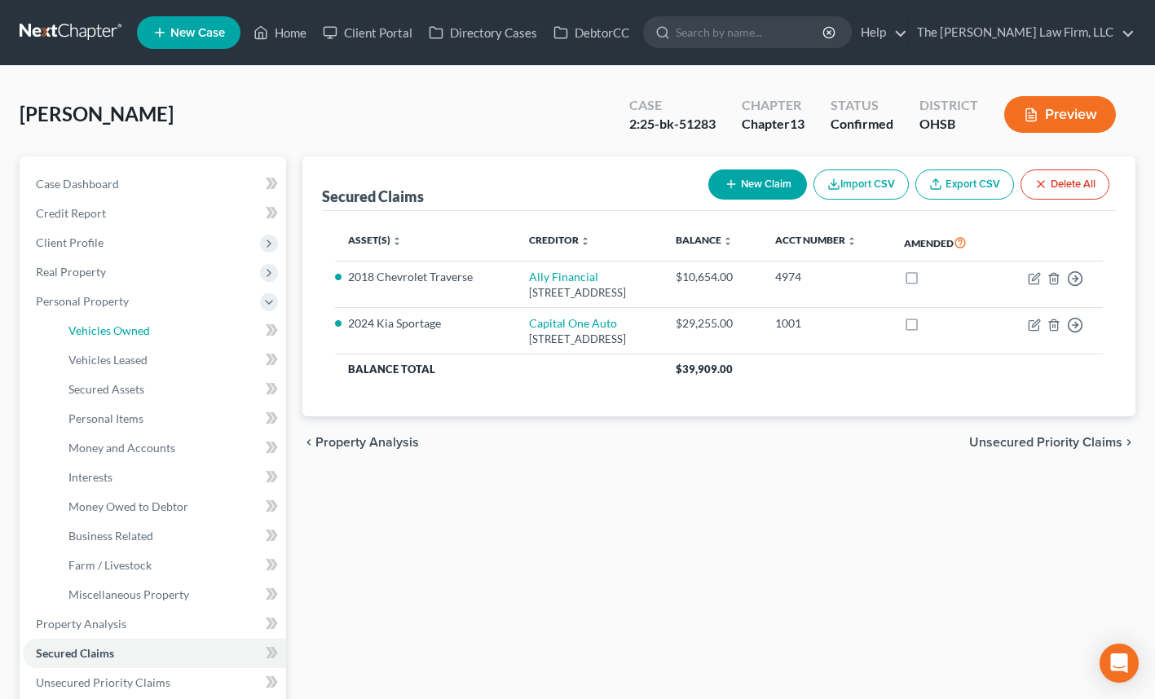
click at [155, 334] on link "Vehicles Owned" at bounding box center [170, 330] width 231 height 29
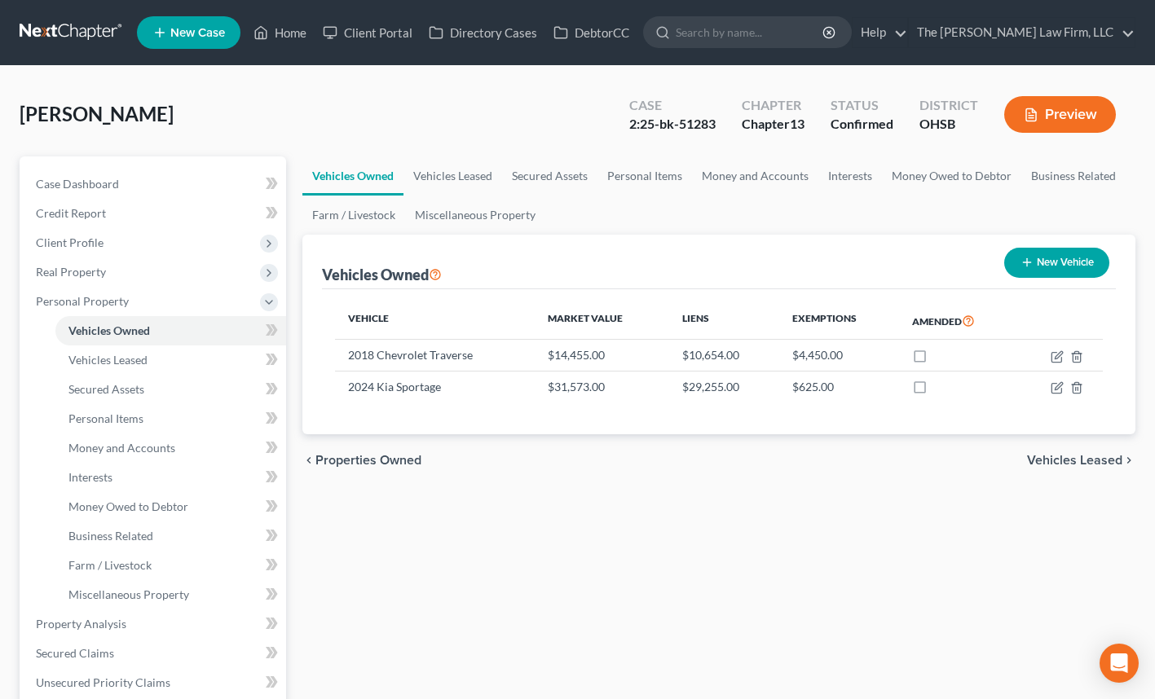
click at [810, 34] on input "search" at bounding box center [750, 32] width 149 height 30
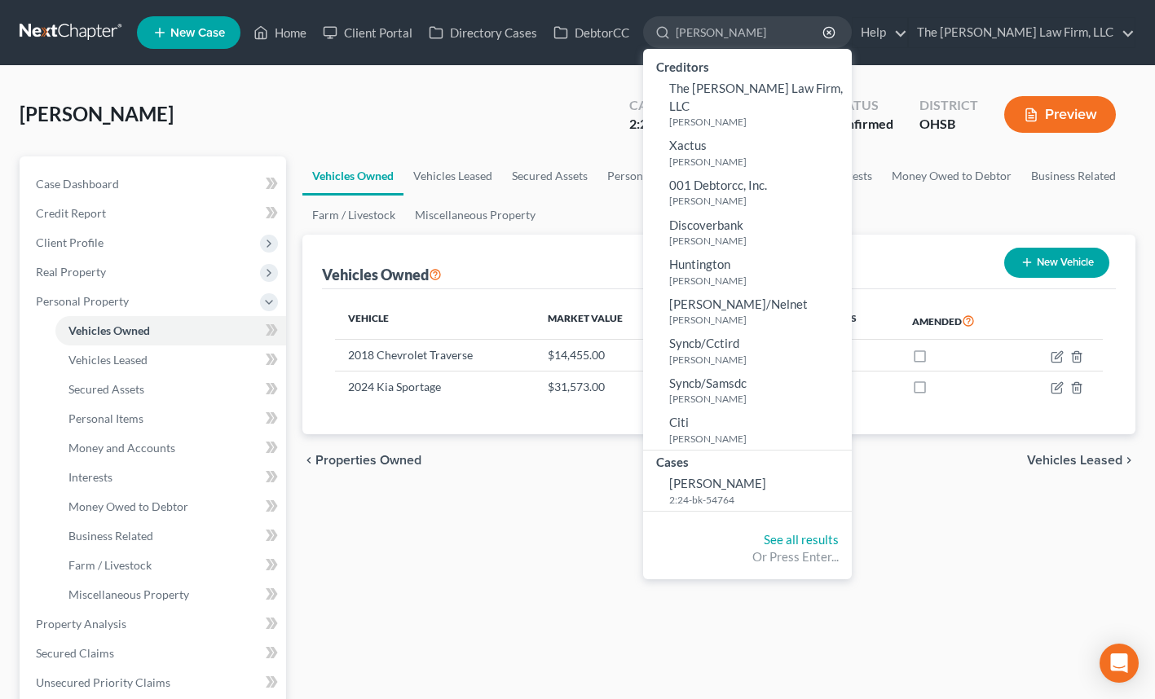
type input "[PERSON_NAME]"
click at [766, 476] on span "[PERSON_NAME]" at bounding box center [717, 483] width 97 height 15
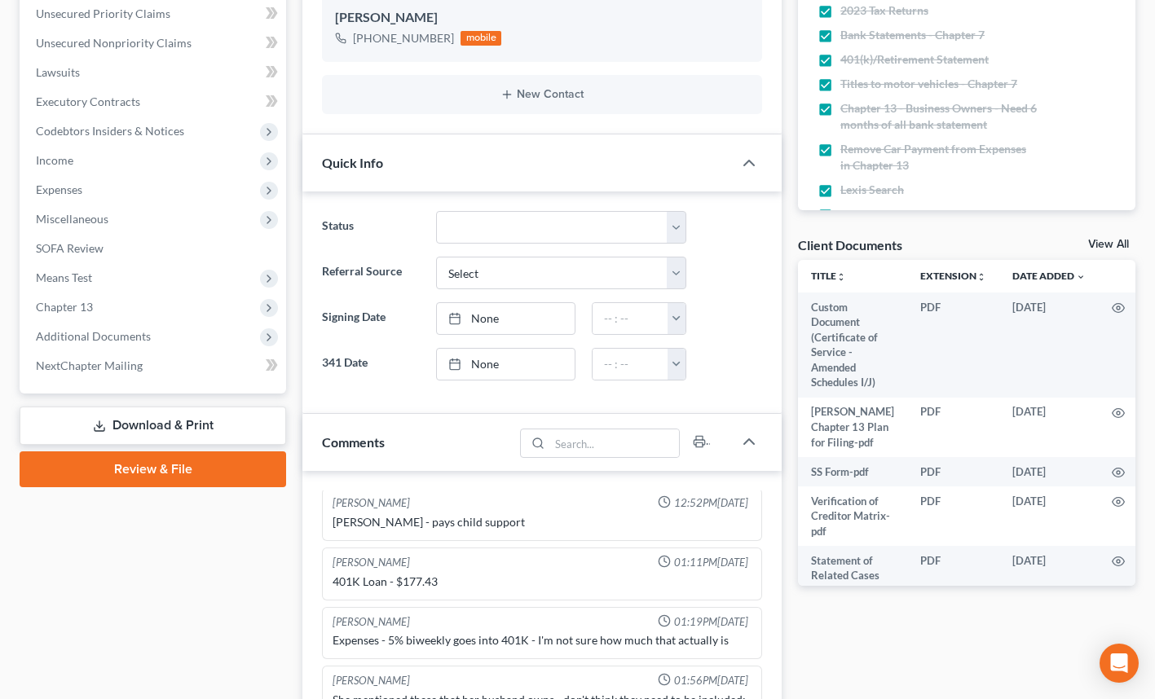
scroll to position [373, 0]
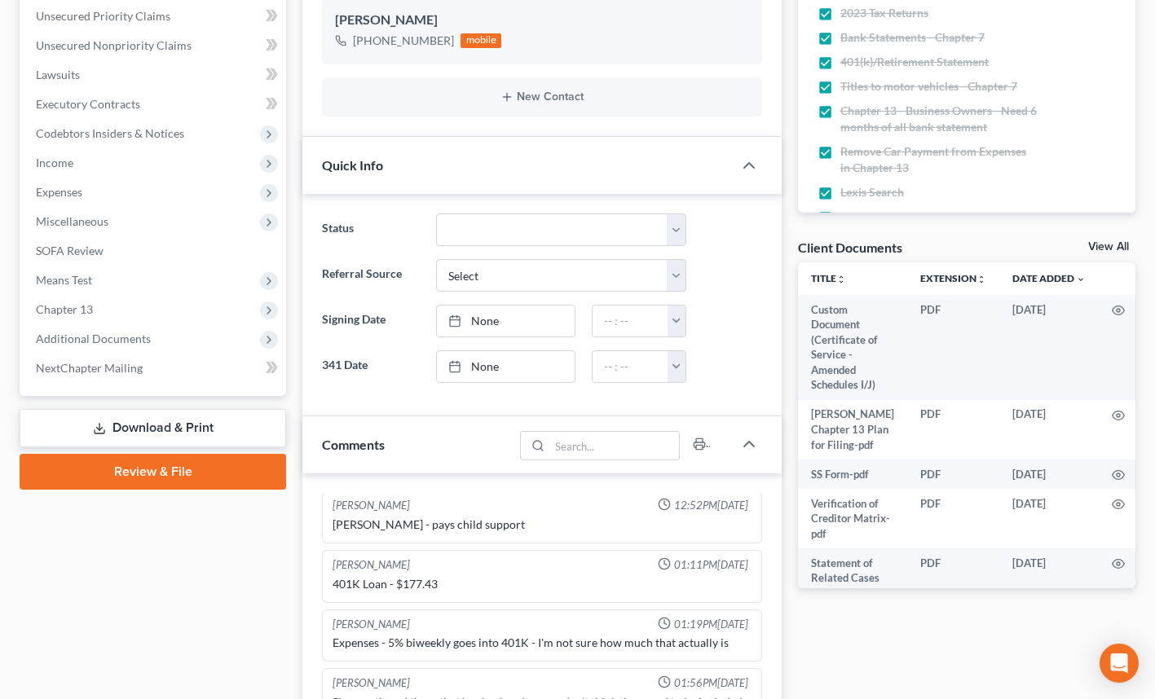
click at [104, 344] on span "Additional Documents" at bounding box center [93, 339] width 115 height 14
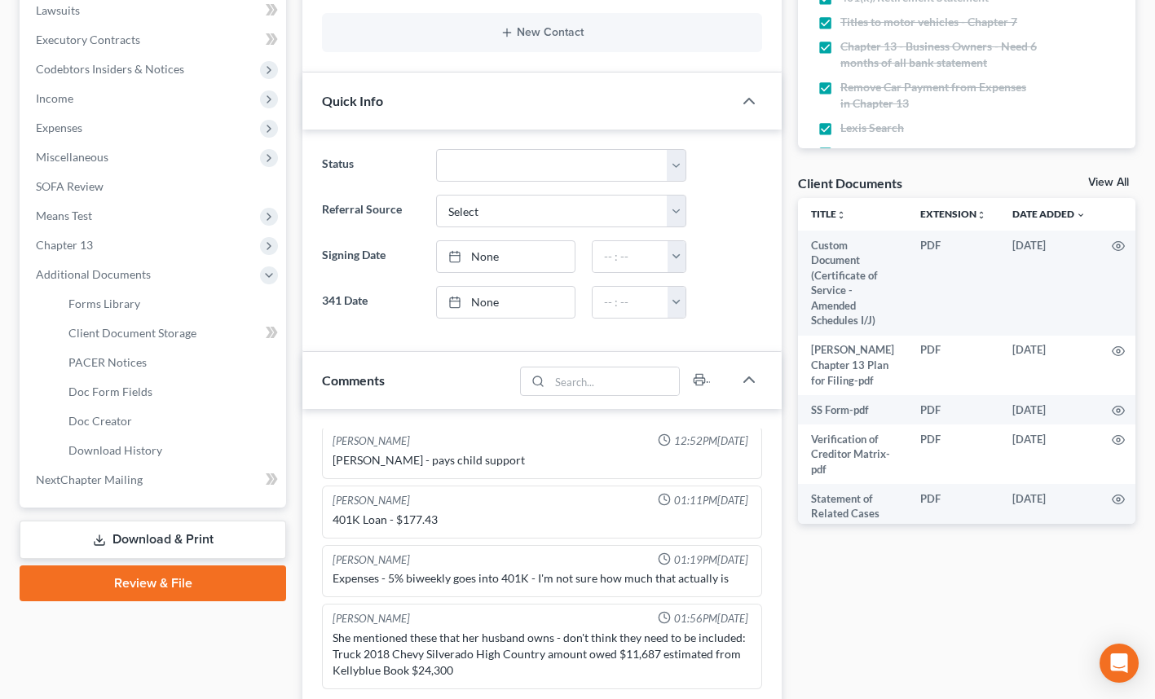
scroll to position [391, 0]
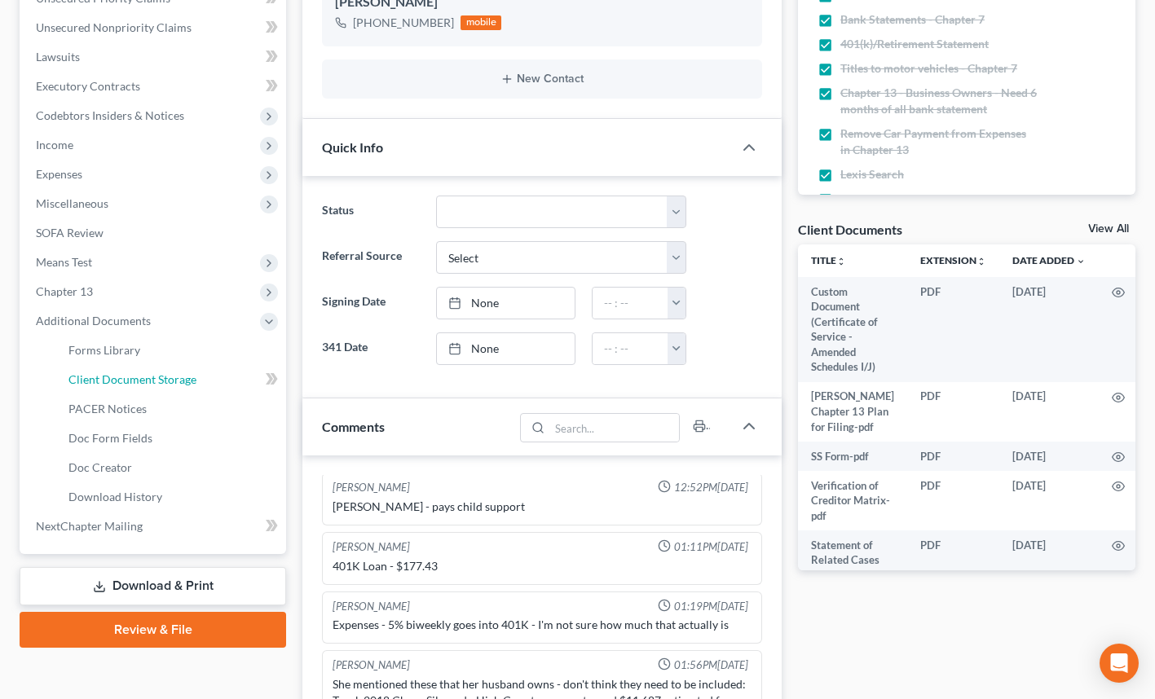
click at [141, 381] on span "Client Document Storage" at bounding box center [132, 379] width 128 height 14
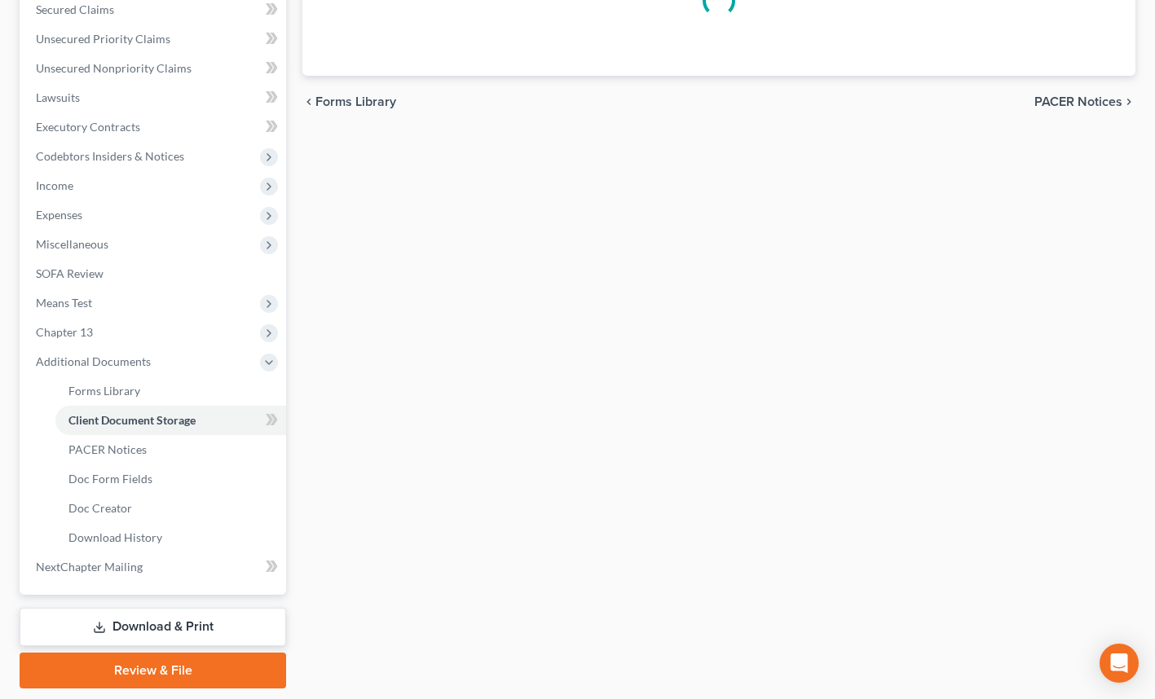
scroll to position [86, 0]
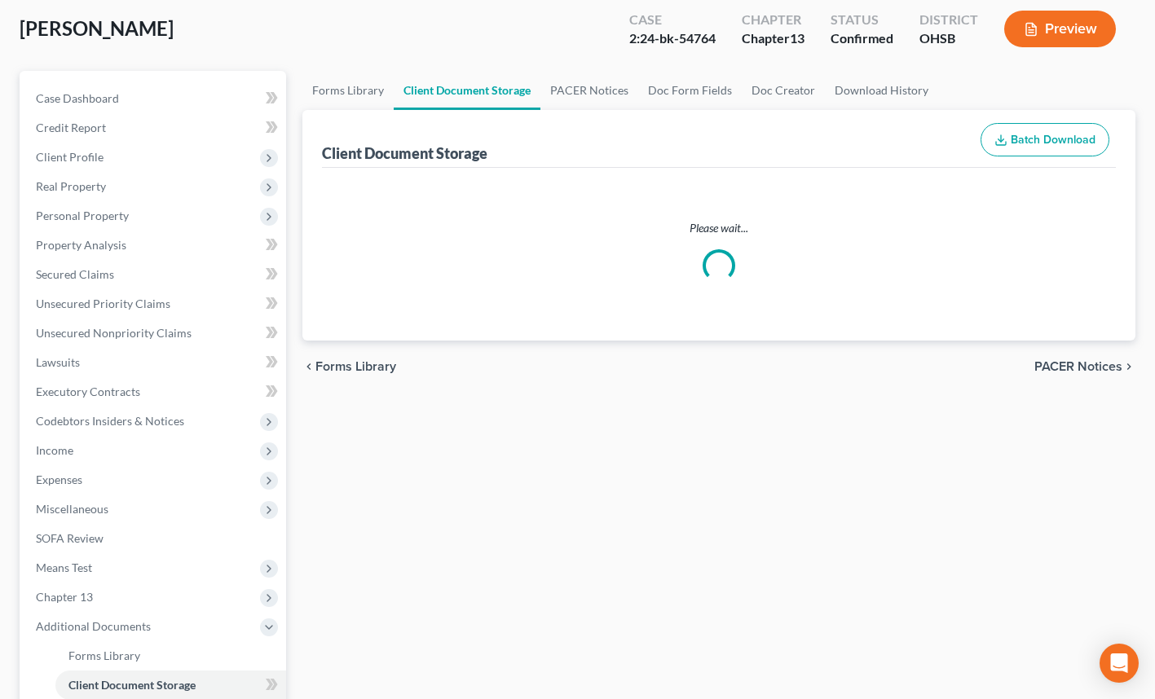
select select "7"
select select "52"
select select "61"
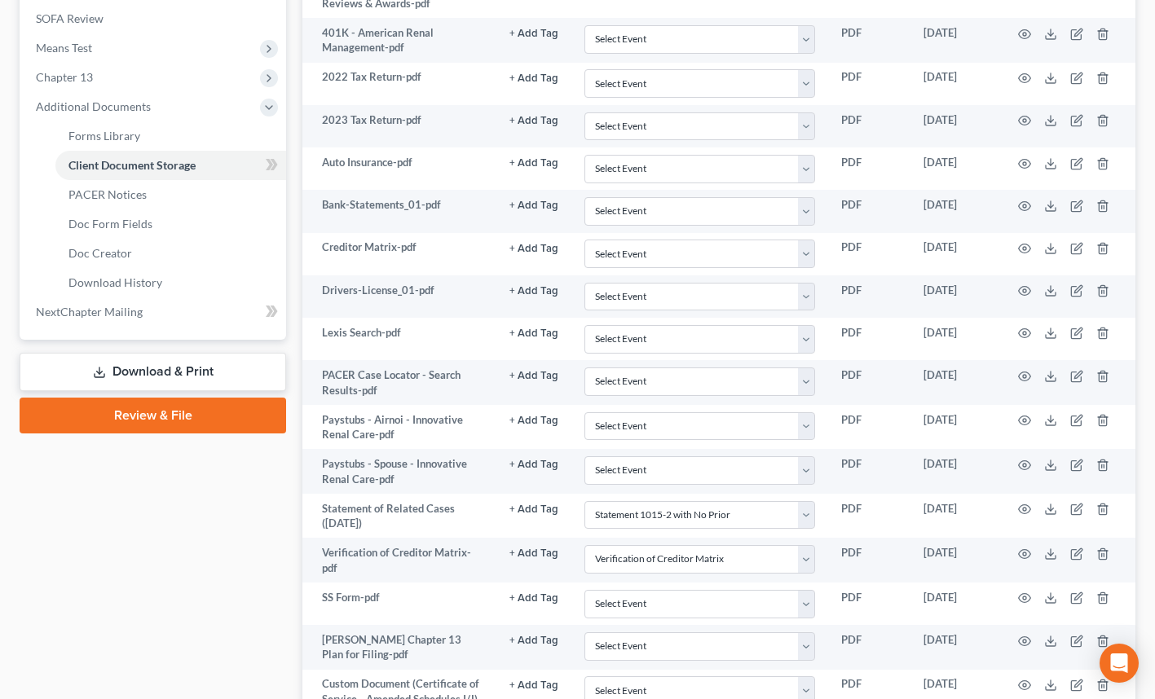
scroll to position [681, 0]
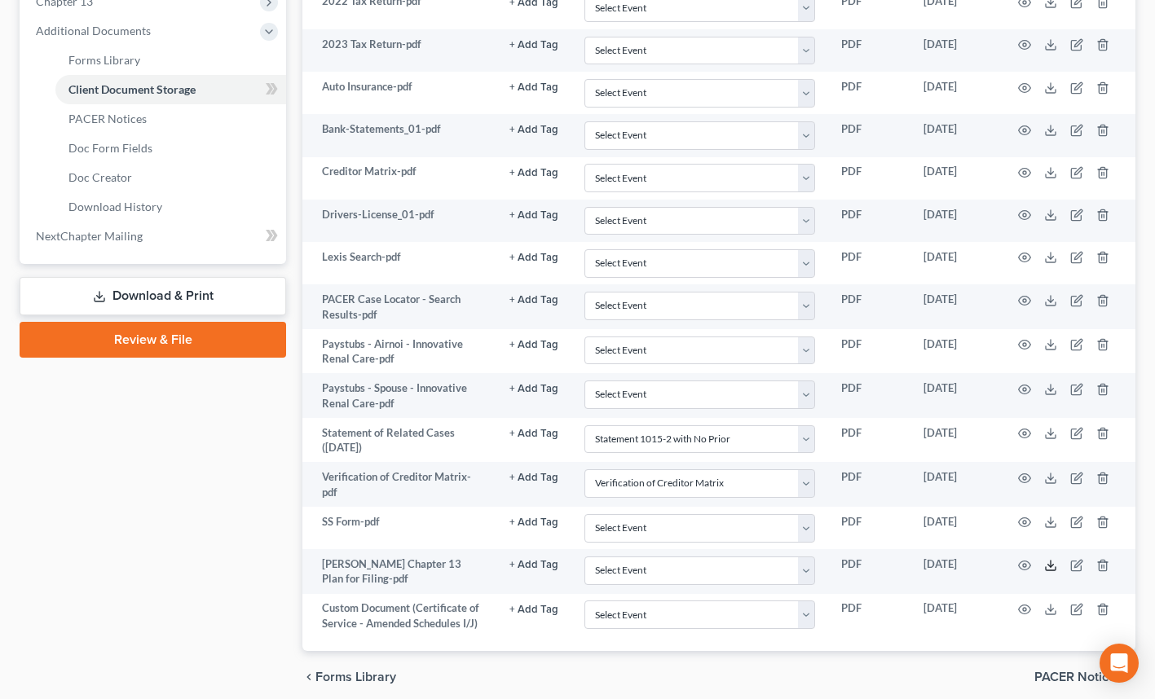
click at [1054, 566] on icon at bounding box center [1050, 565] width 13 height 13
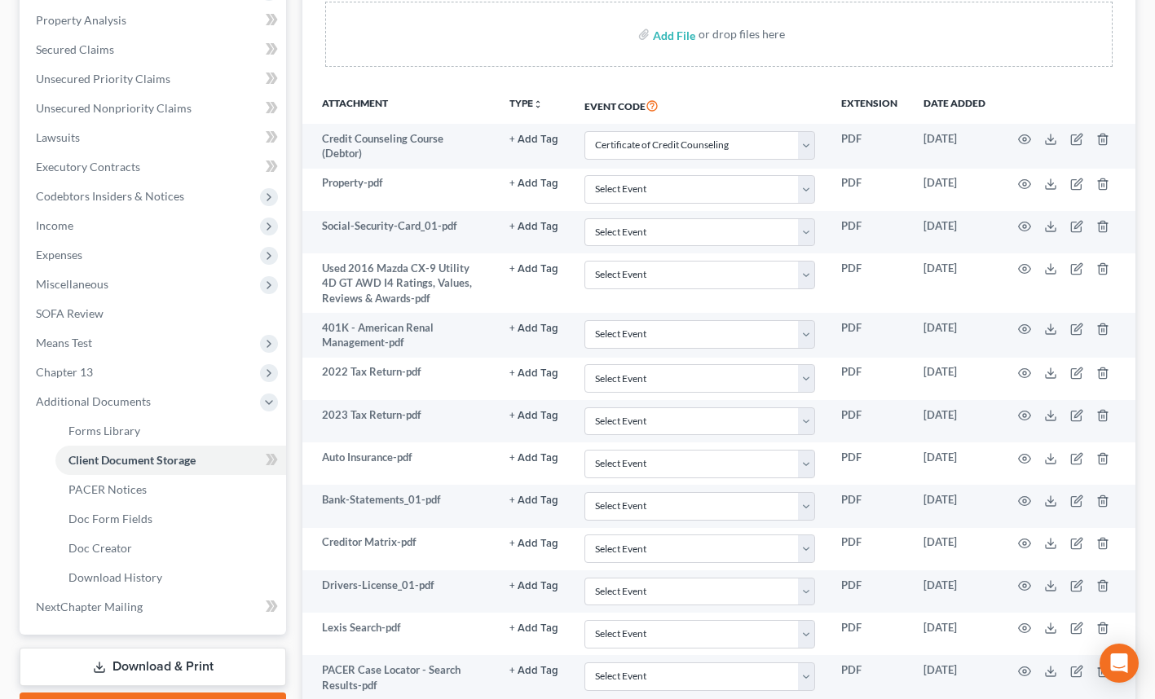
scroll to position [0, 0]
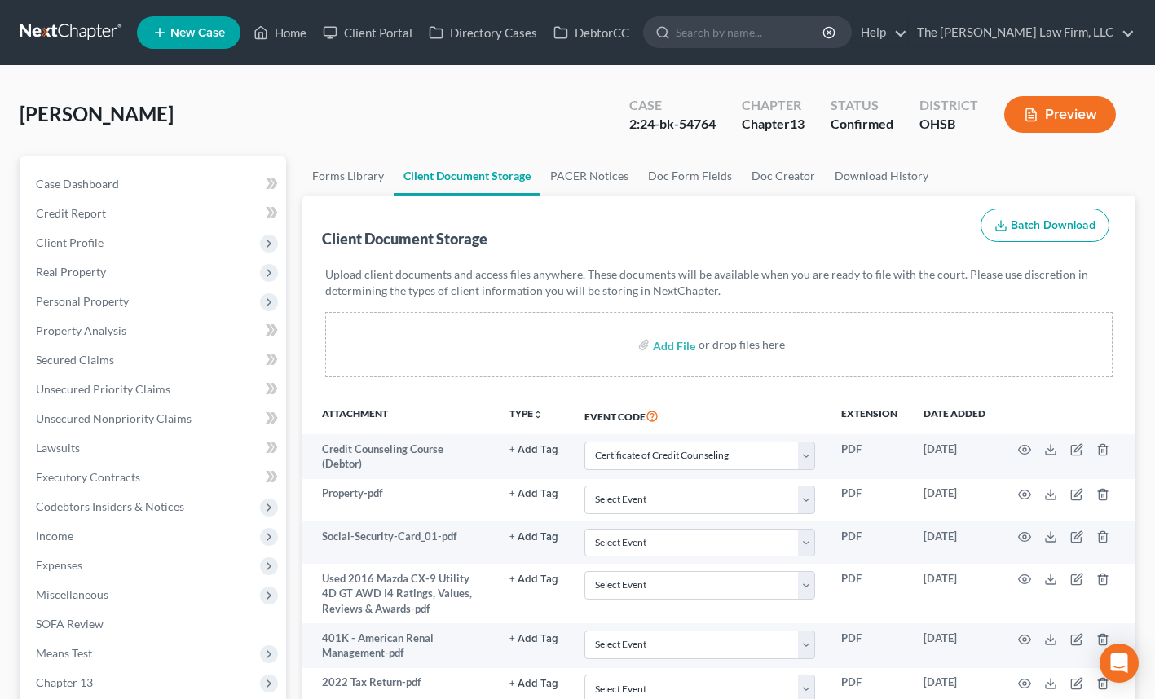
click at [775, 40] on input "search" at bounding box center [750, 32] width 149 height 30
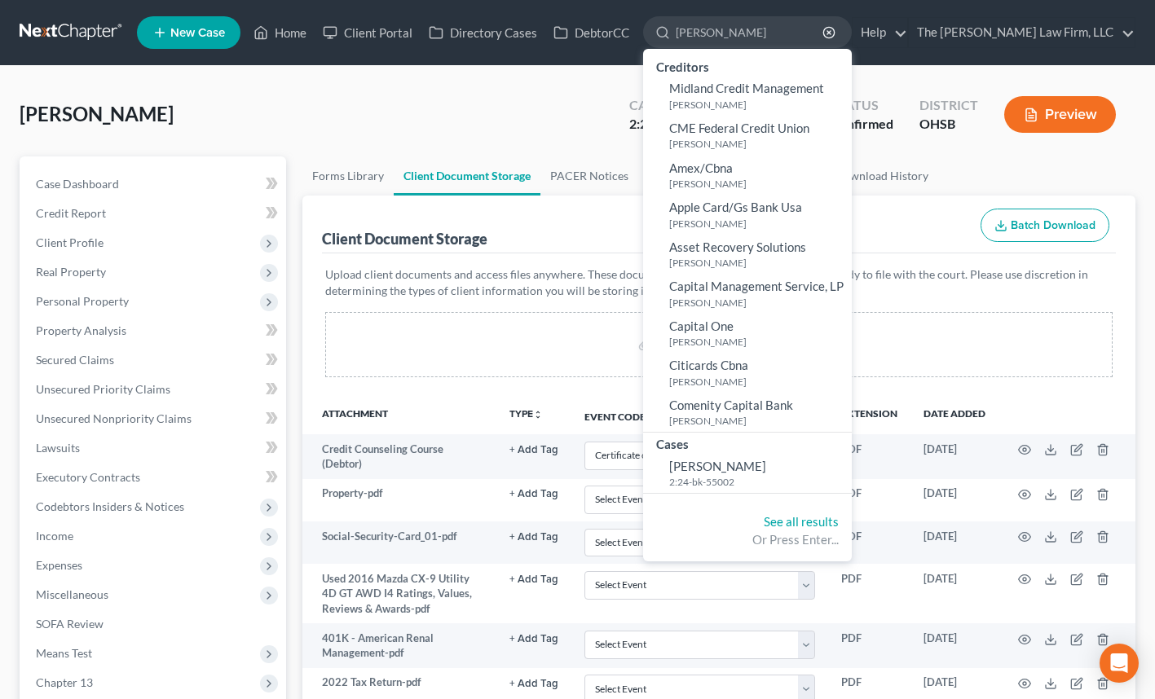
type input "[PERSON_NAME]"
click at [766, 461] on span "[PERSON_NAME]" at bounding box center [717, 466] width 97 height 15
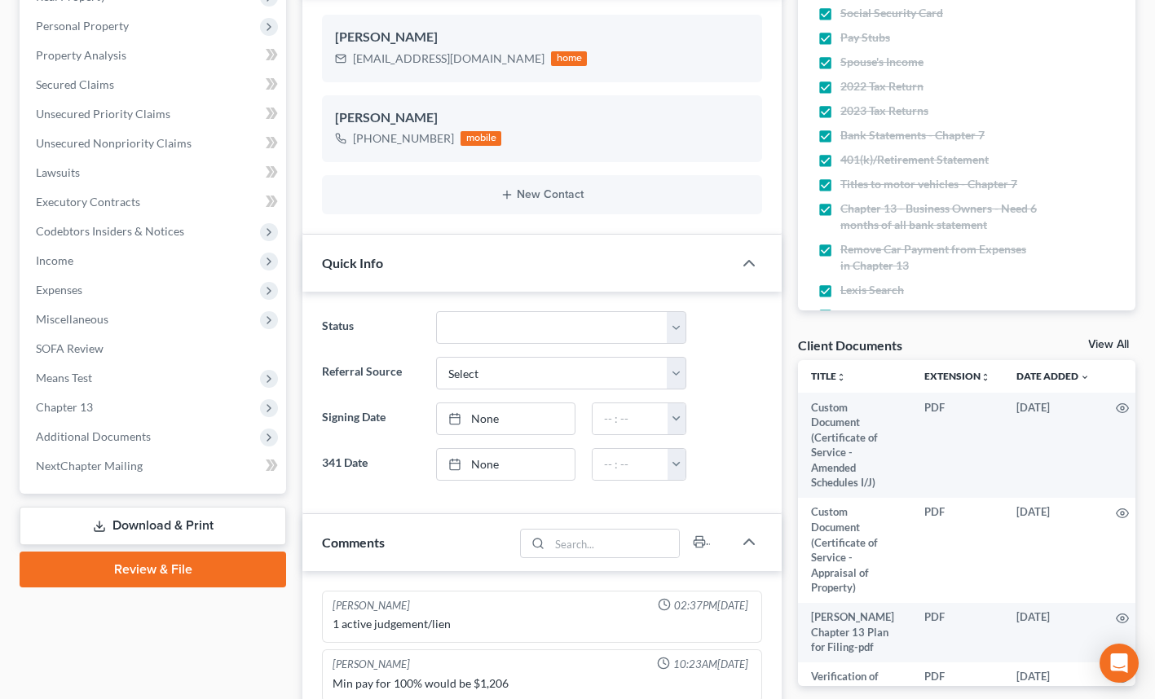
scroll to position [277, 0]
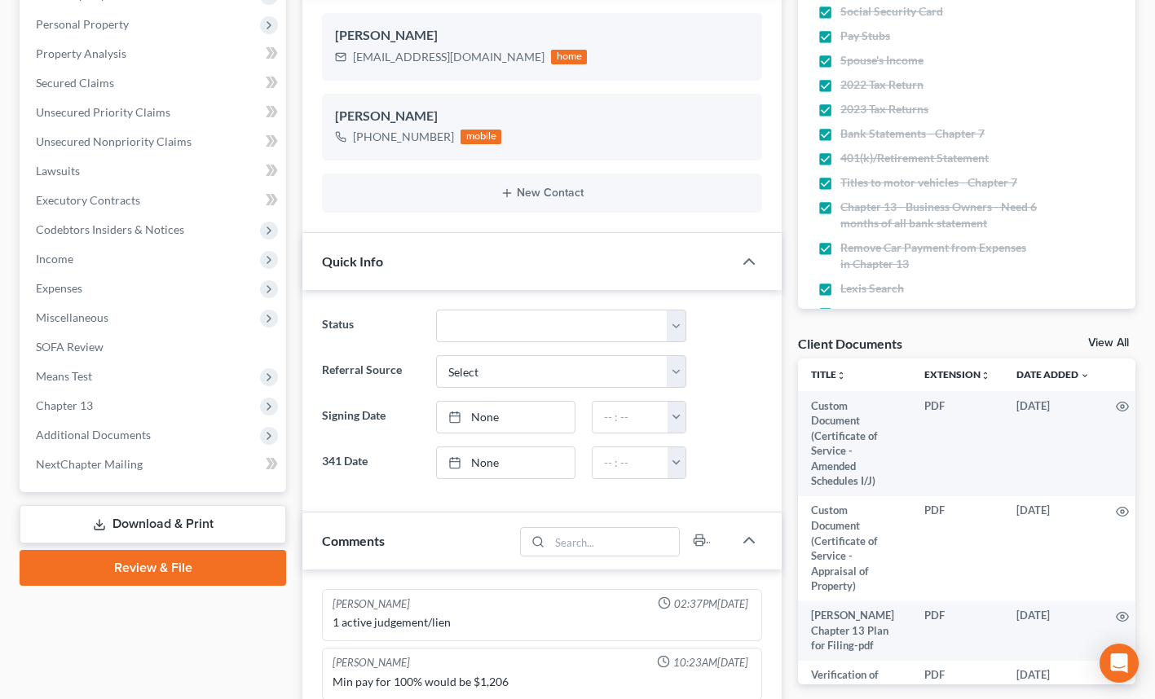
click at [122, 429] on span "Additional Documents" at bounding box center [93, 435] width 115 height 14
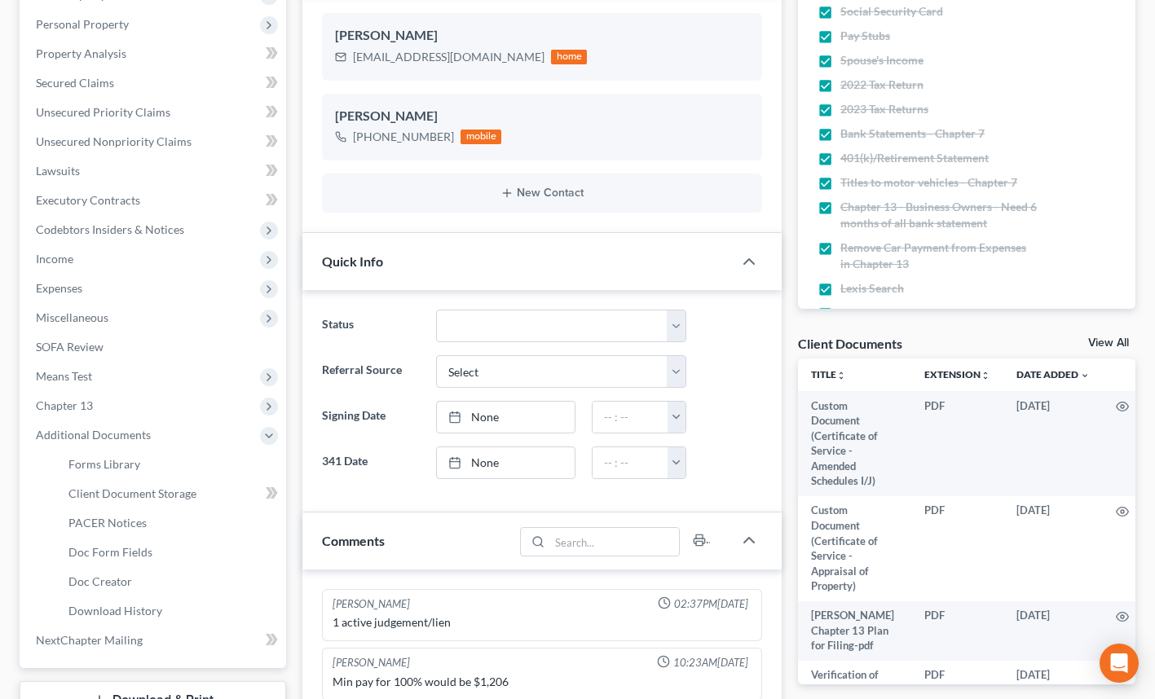
scroll to position [354, 0]
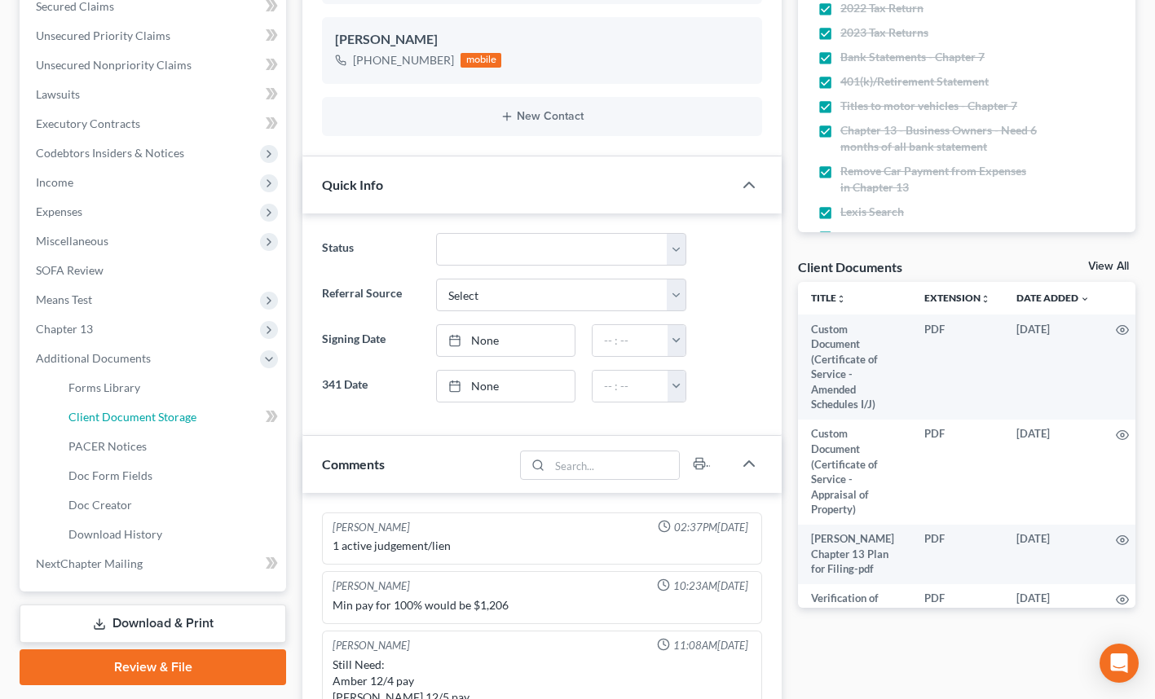
click at [130, 417] on span "Client Document Storage" at bounding box center [132, 417] width 128 height 14
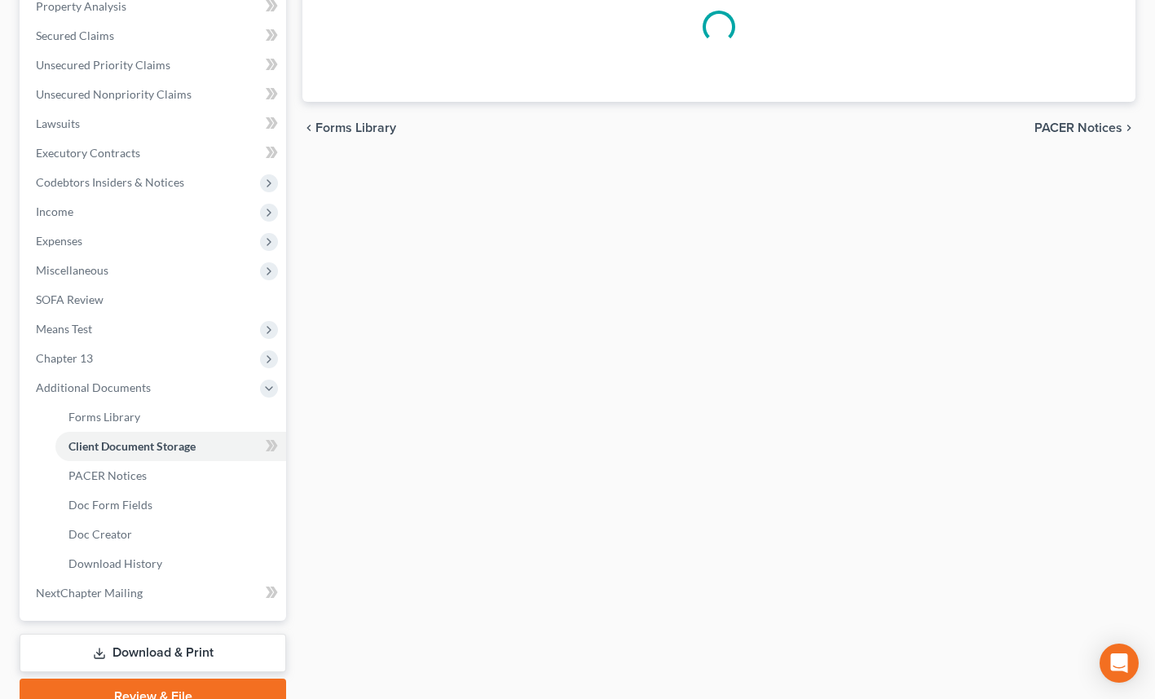
select select "7"
select select "52"
select select "61"
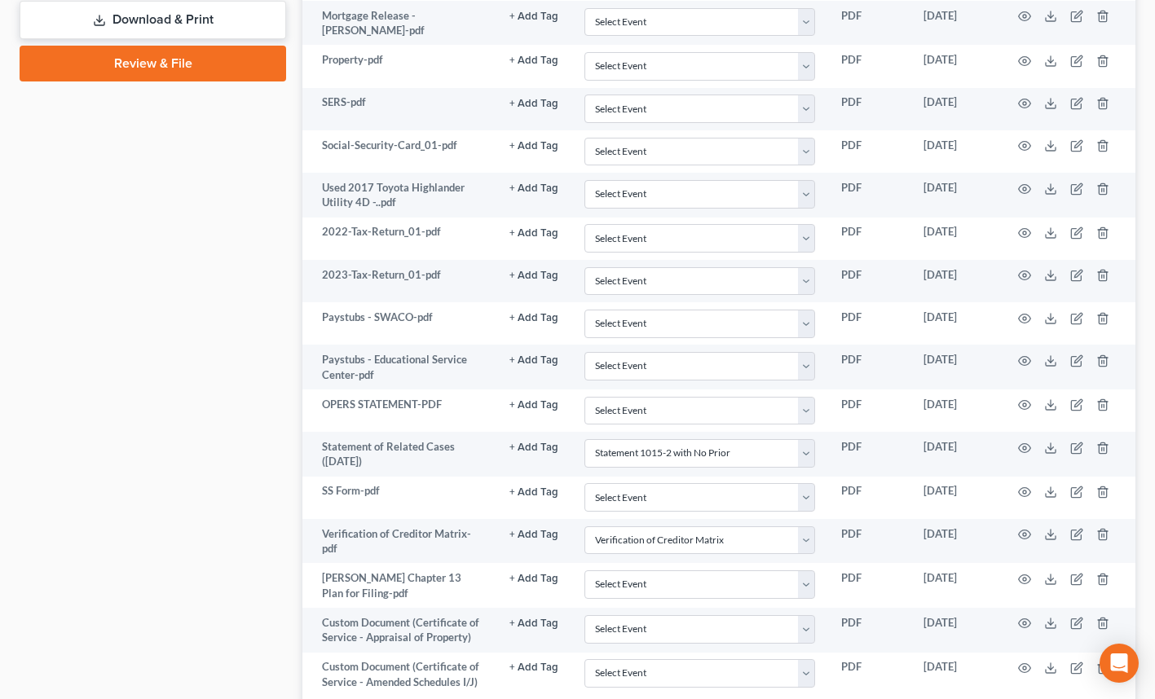
scroll to position [979, 0]
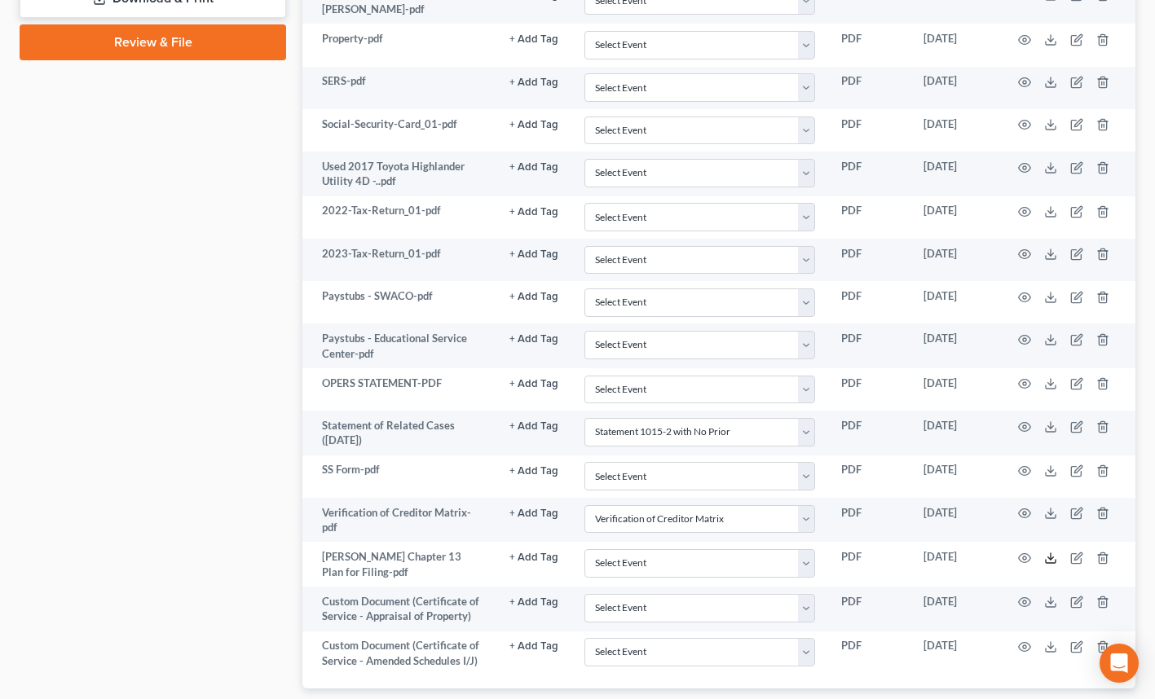
click at [1053, 557] on polyline at bounding box center [1051, 558] width 6 height 2
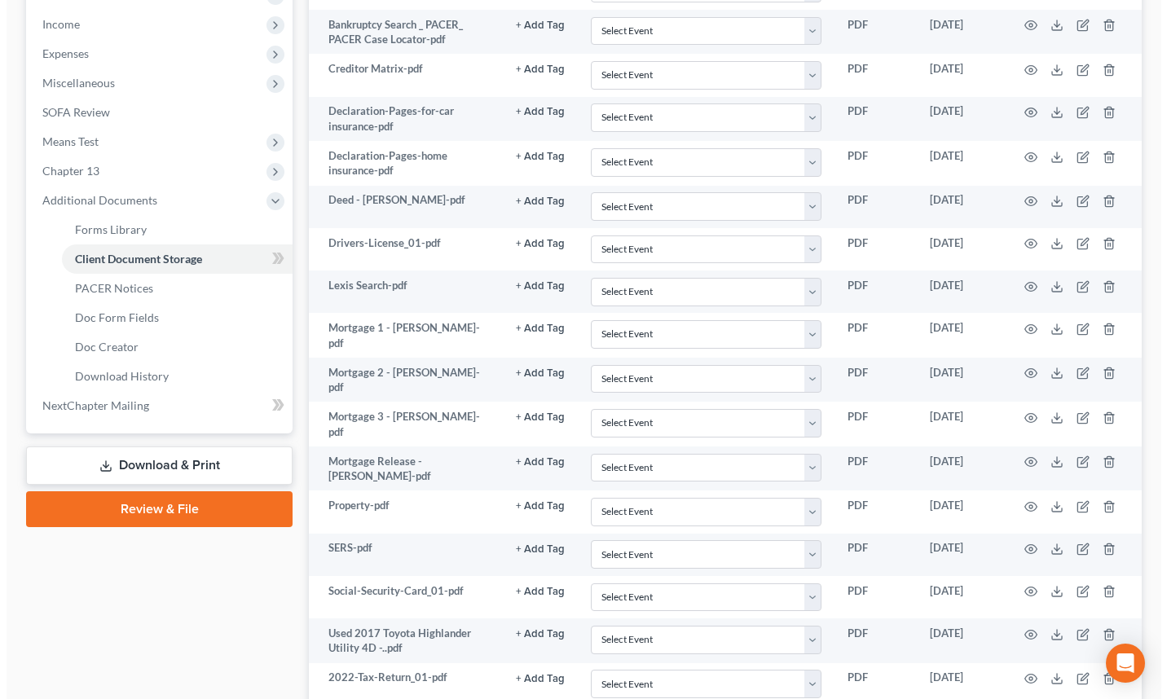
scroll to position [0, 0]
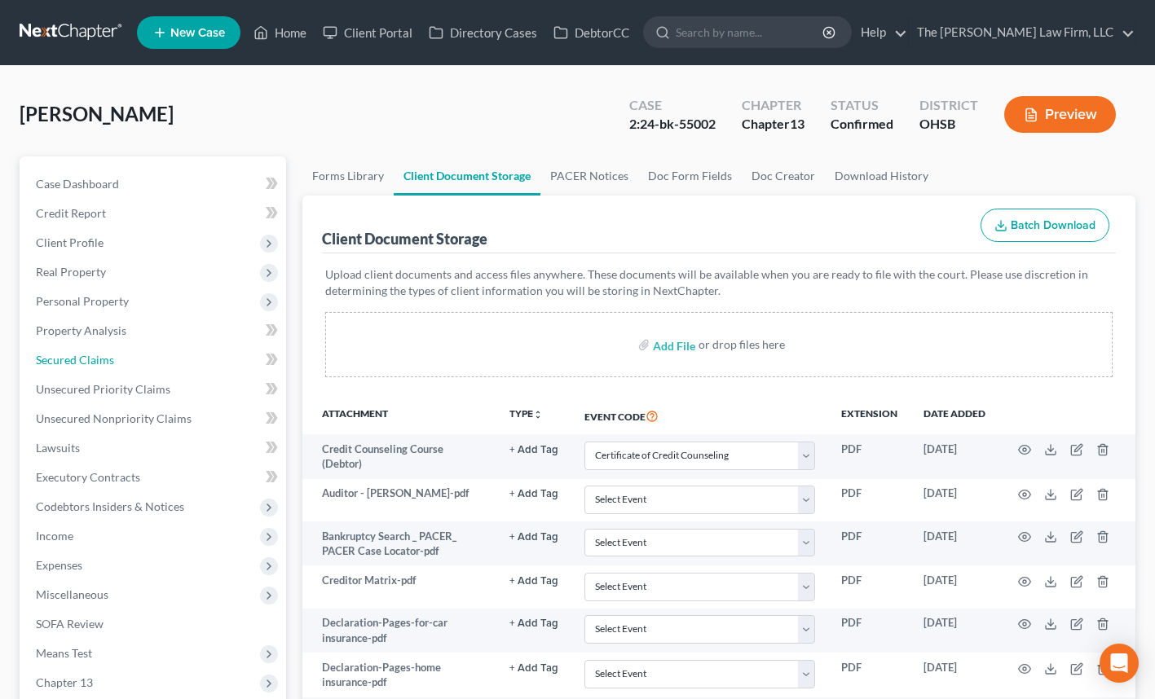
click at [106, 360] on span "Secured Claims" at bounding box center [75, 360] width 78 height 14
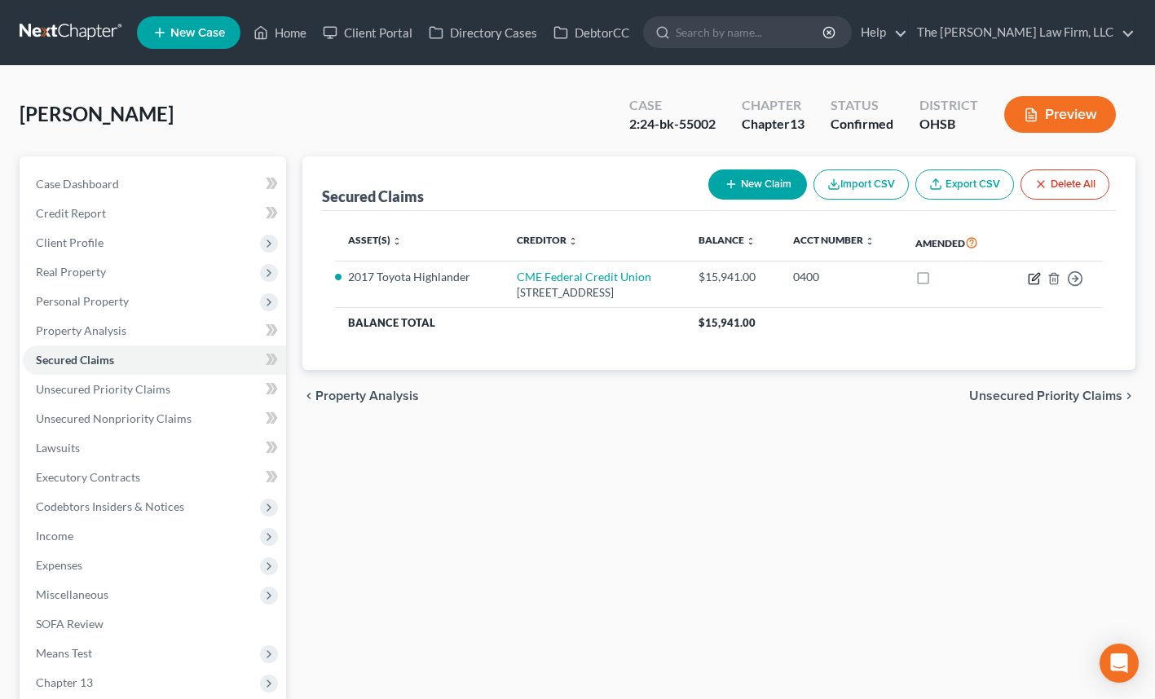
click at [1034, 280] on icon "button" at bounding box center [1034, 278] width 13 height 13
select select "36"
select select "0"
select select "2"
select select "0"
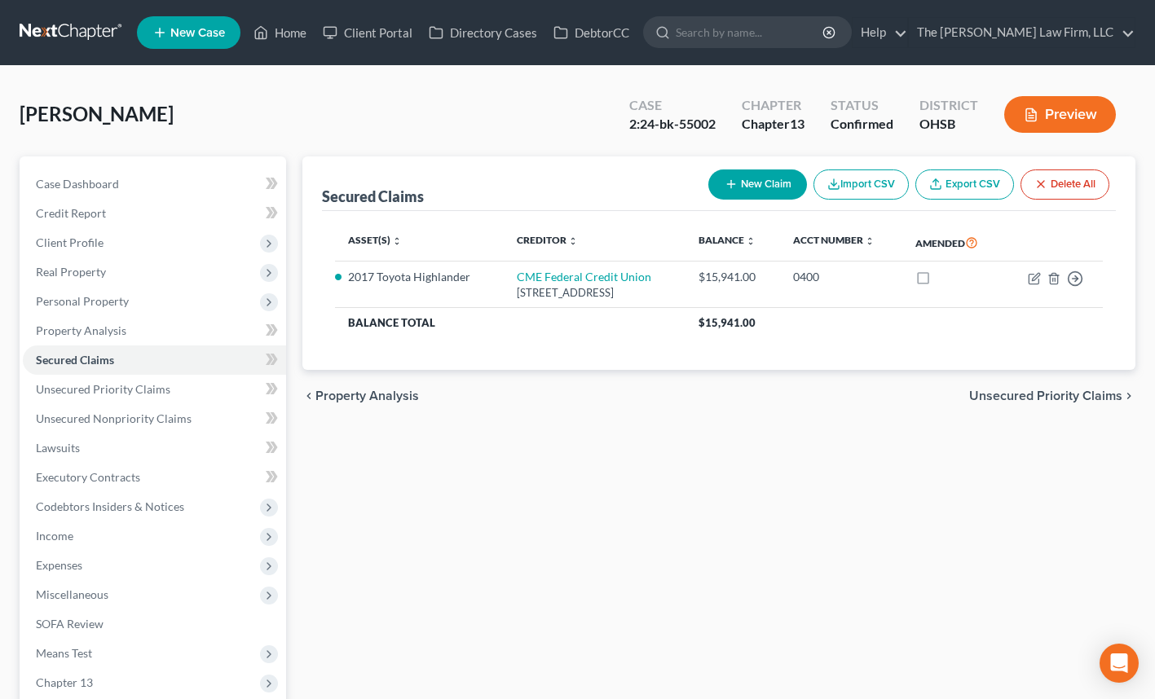
select select "0"
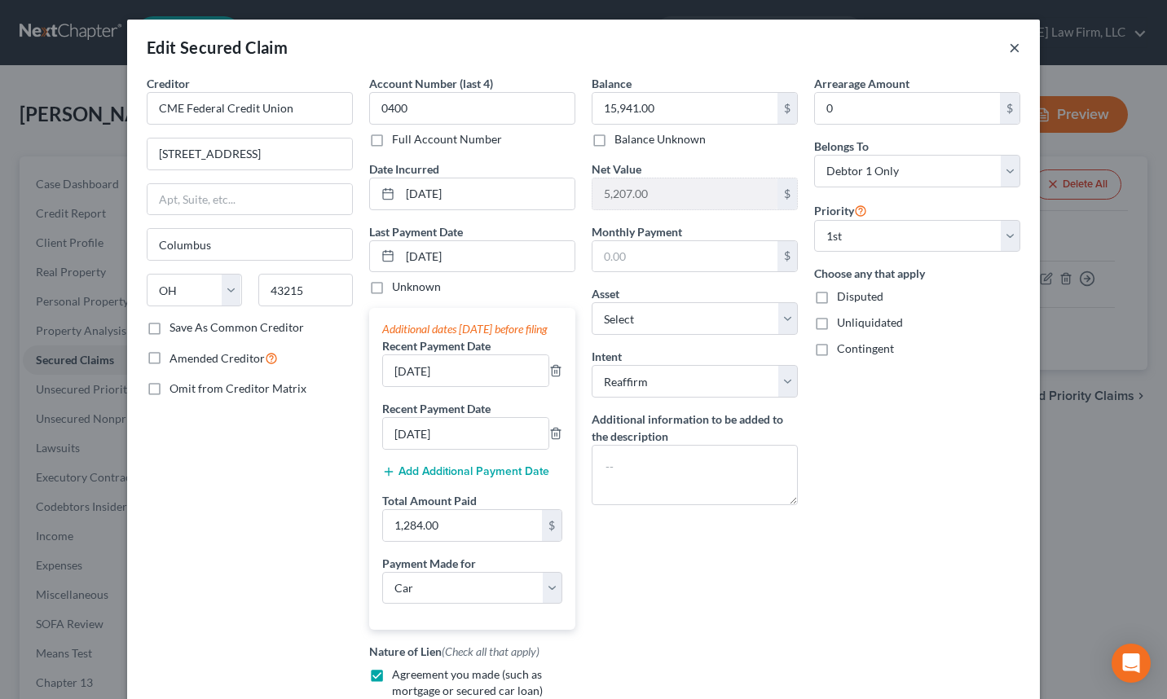
click at [1009, 49] on button "×" at bounding box center [1014, 47] width 11 height 20
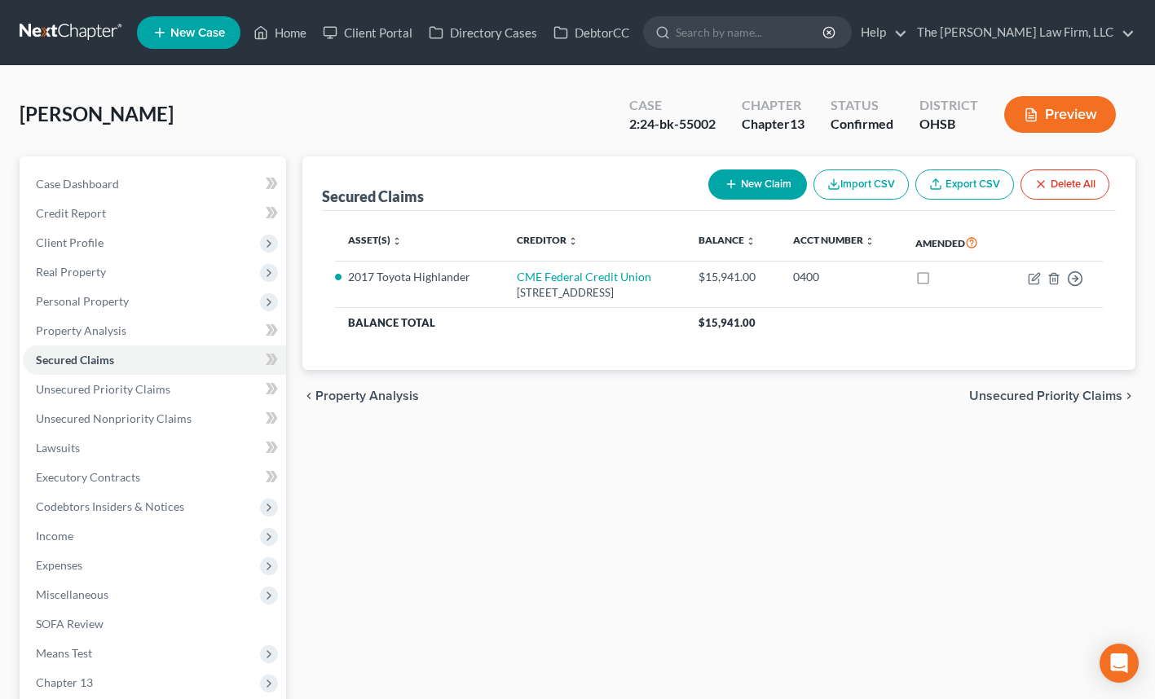
click at [126, 301] on span "Personal Property" at bounding box center [82, 301] width 93 height 14
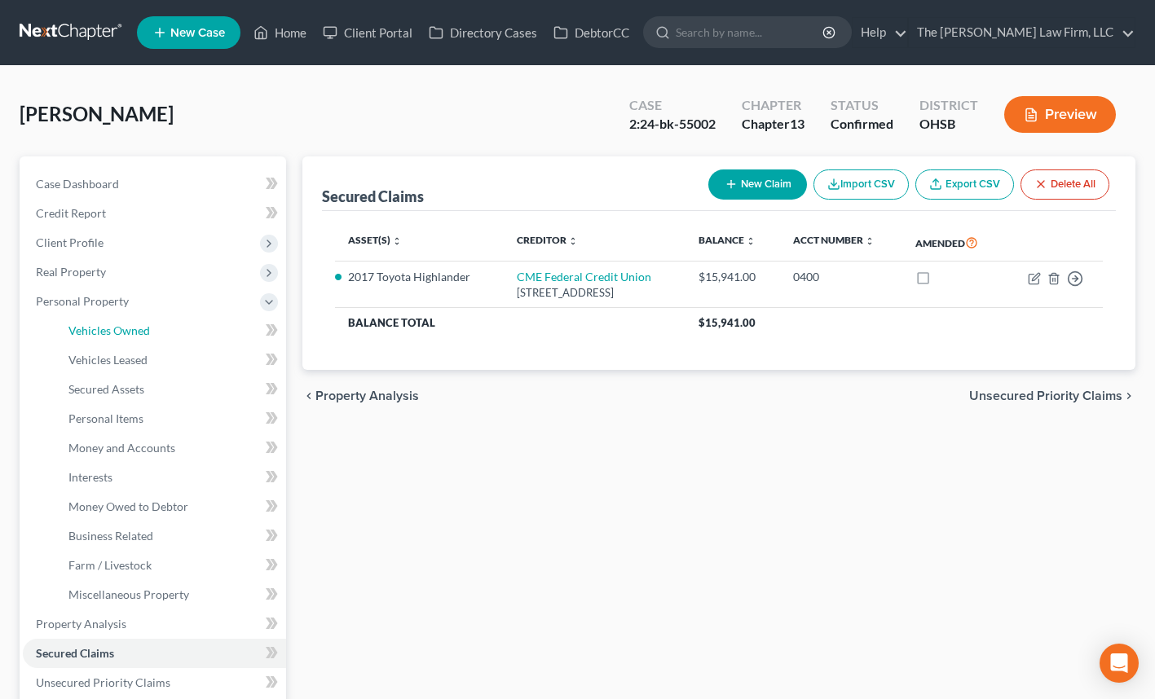
click at [123, 329] on span "Vehicles Owned" at bounding box center [108, 330] width 81 height 14
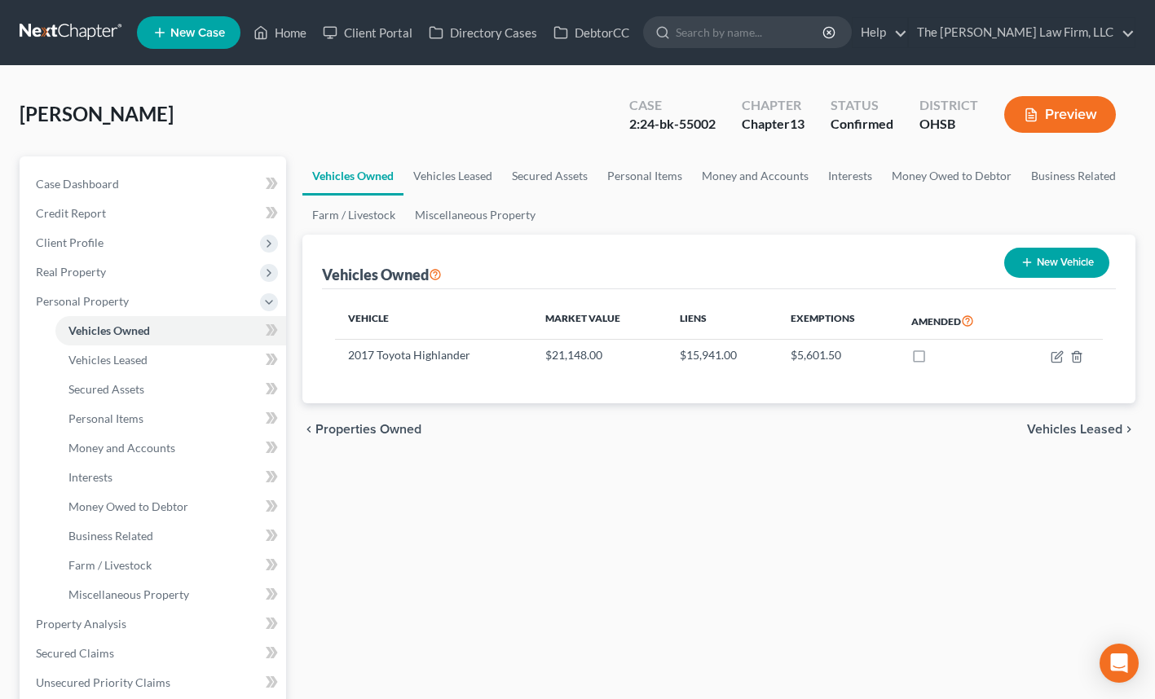
click at [825, 34] on input "search" at bounding box center [750, 32] width 149 height 30
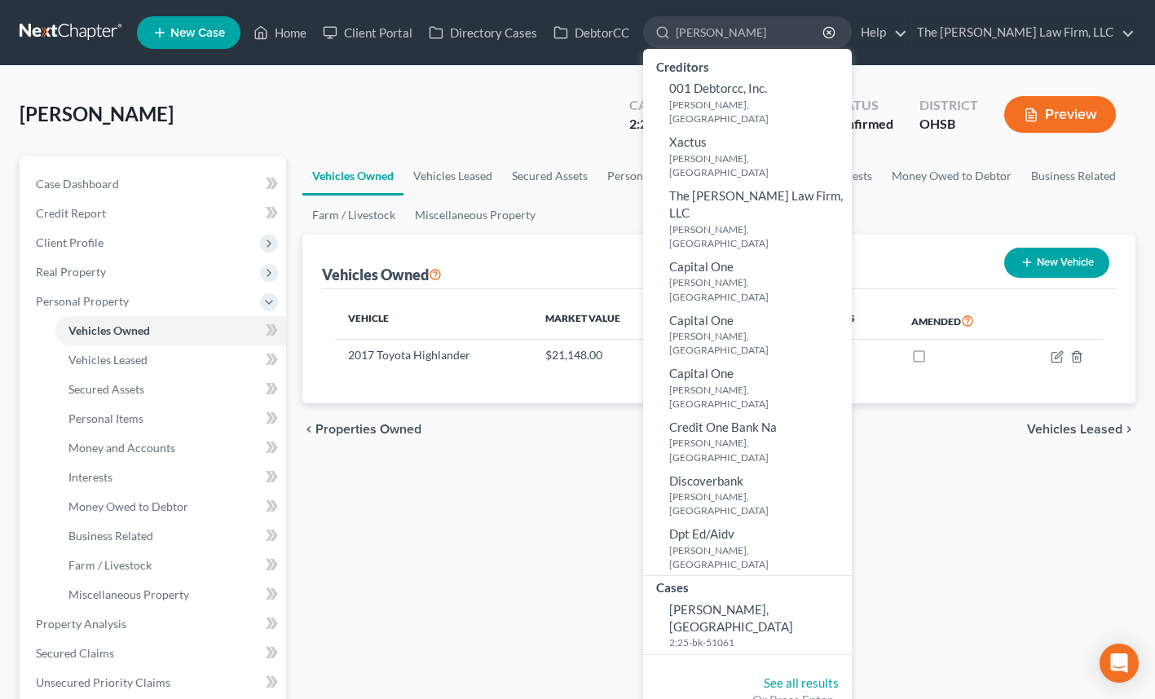
type input "[PERSON_NAME]"
click at [785, 602] on span "[PERSON_NAME], [GEOGRAPHIC_DATA]" at bounding box center [731, 618] width 124 height 32
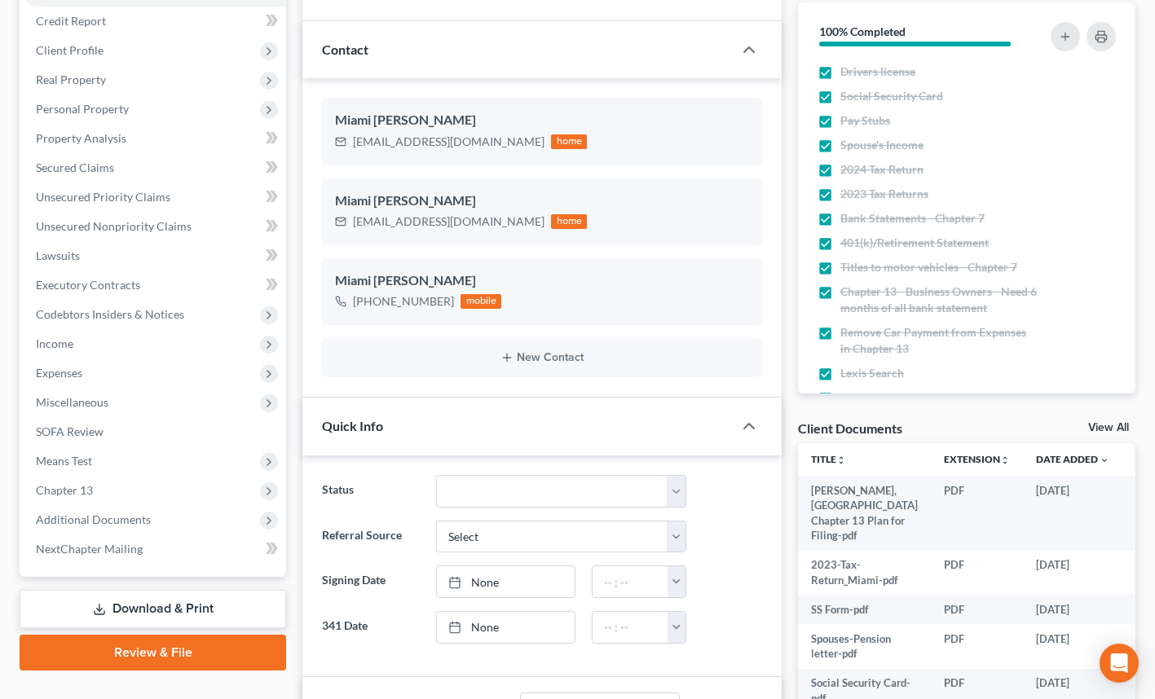
scroll to position [196, 0]
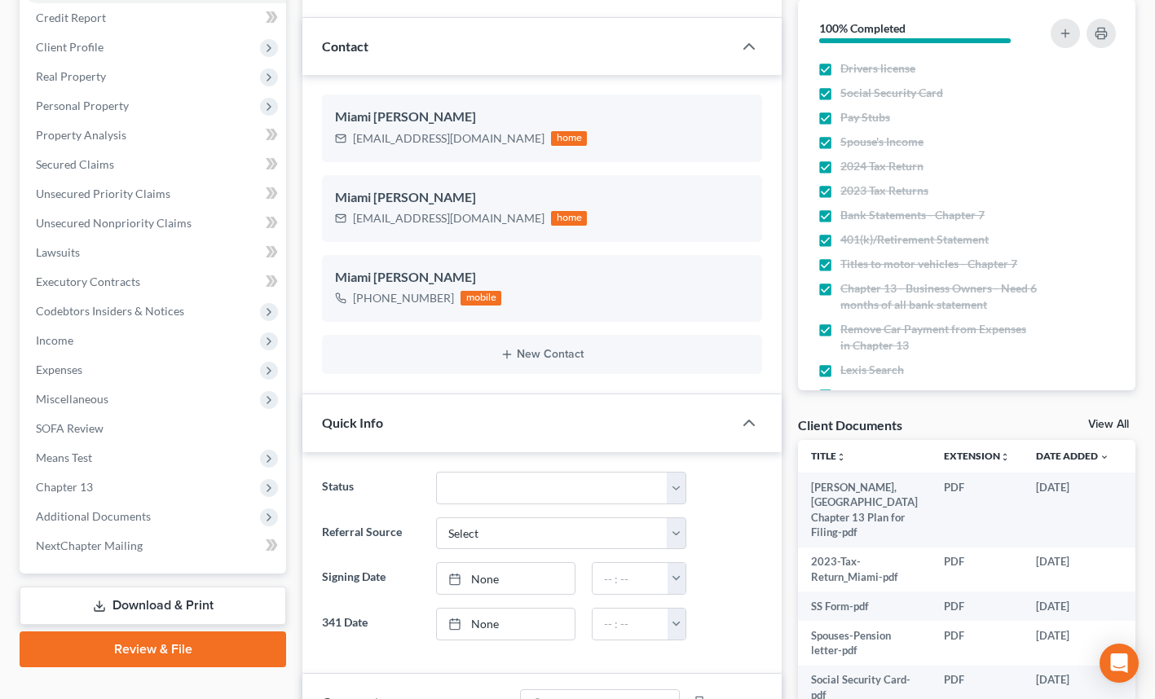
click at [117, 510] on span "Additional Documents" at bounding box center [93, 516] width 115 height 14
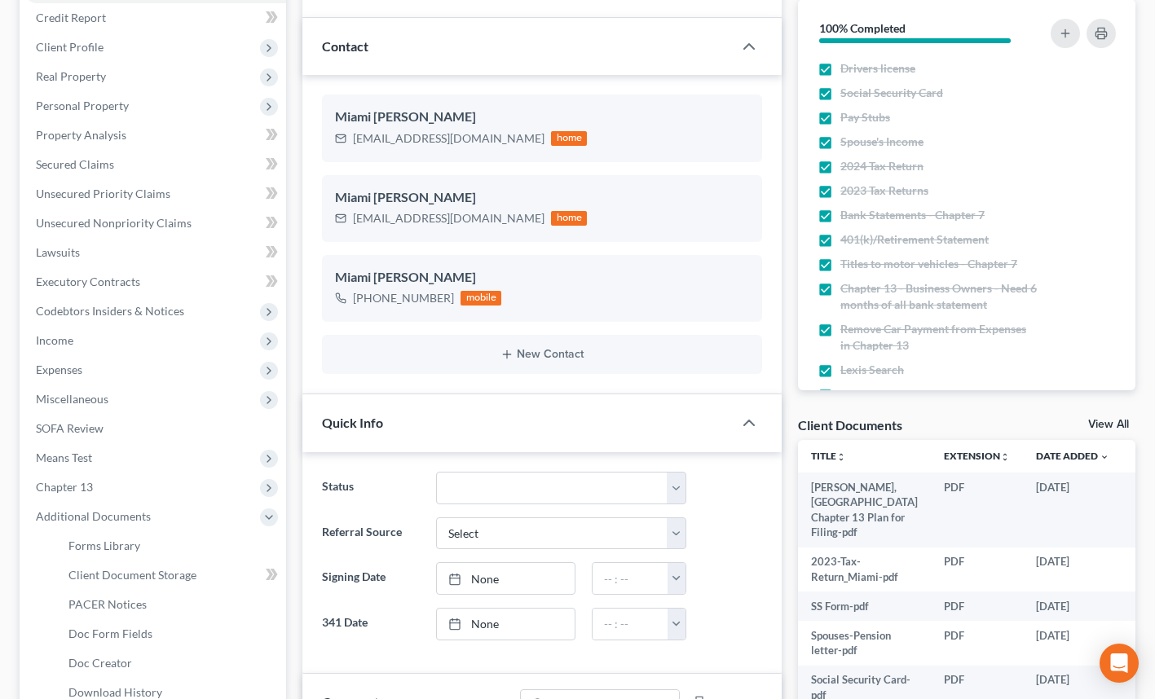
scroll to position [321, 0]
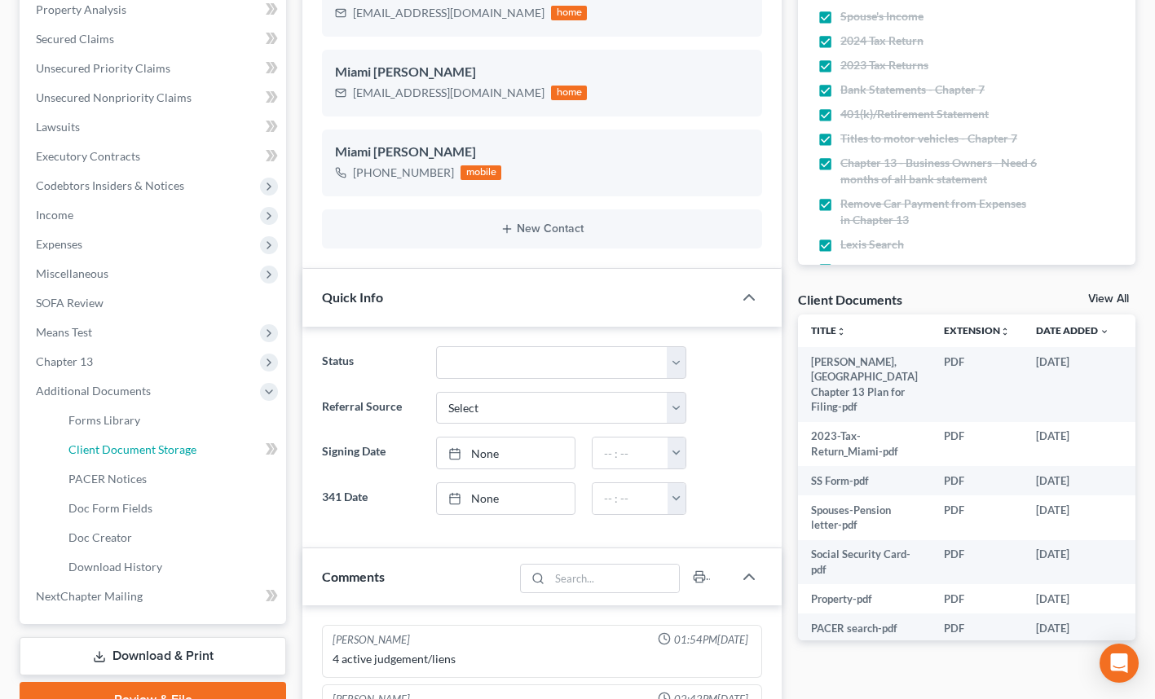
click at [181, 449] on span "Client Document Storage" at bounding box center [132, 449] width 128 height 14
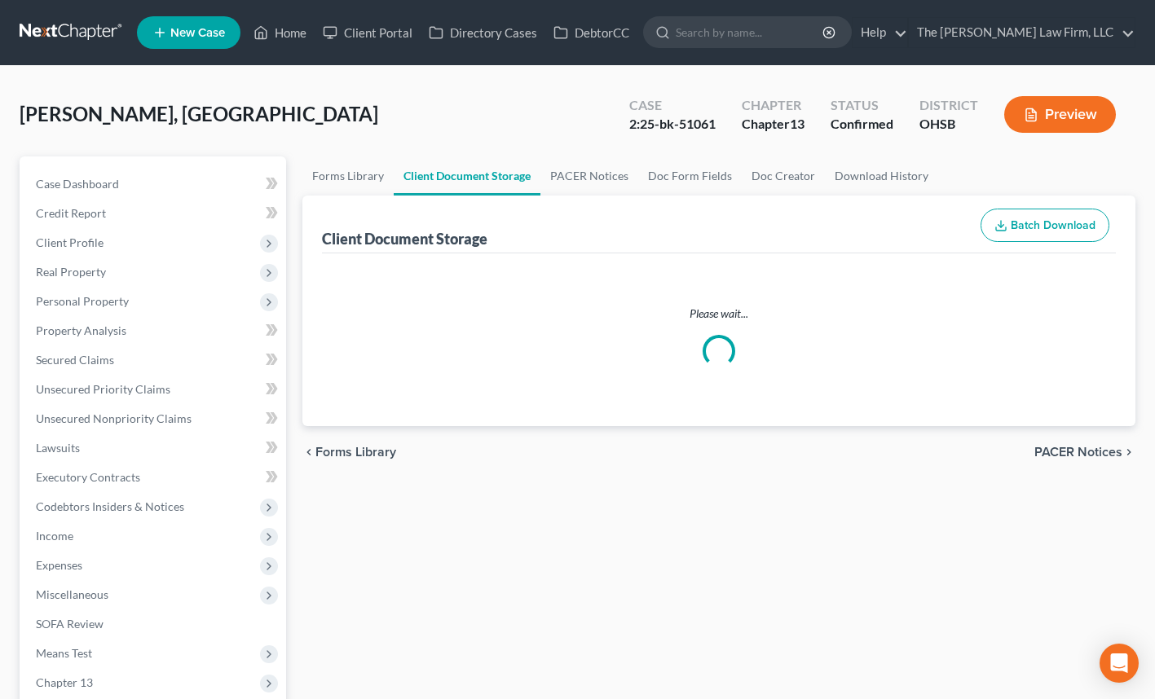
select select "7"
select select "52"
select select "61"
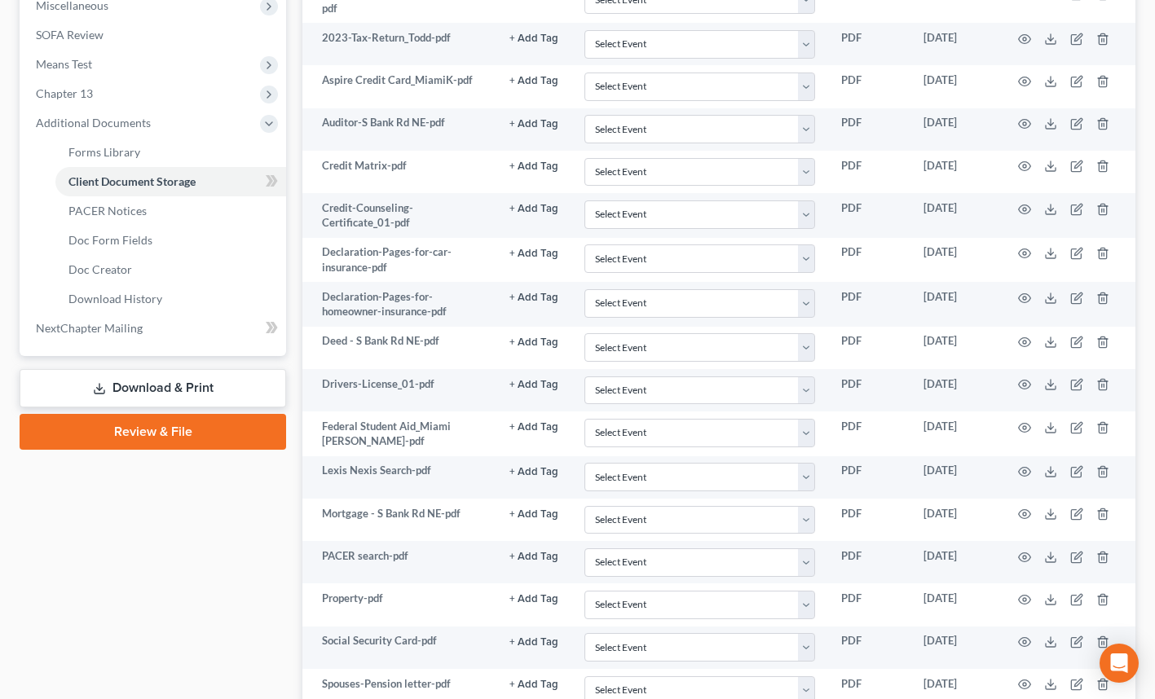
scroll to position [856, 0]
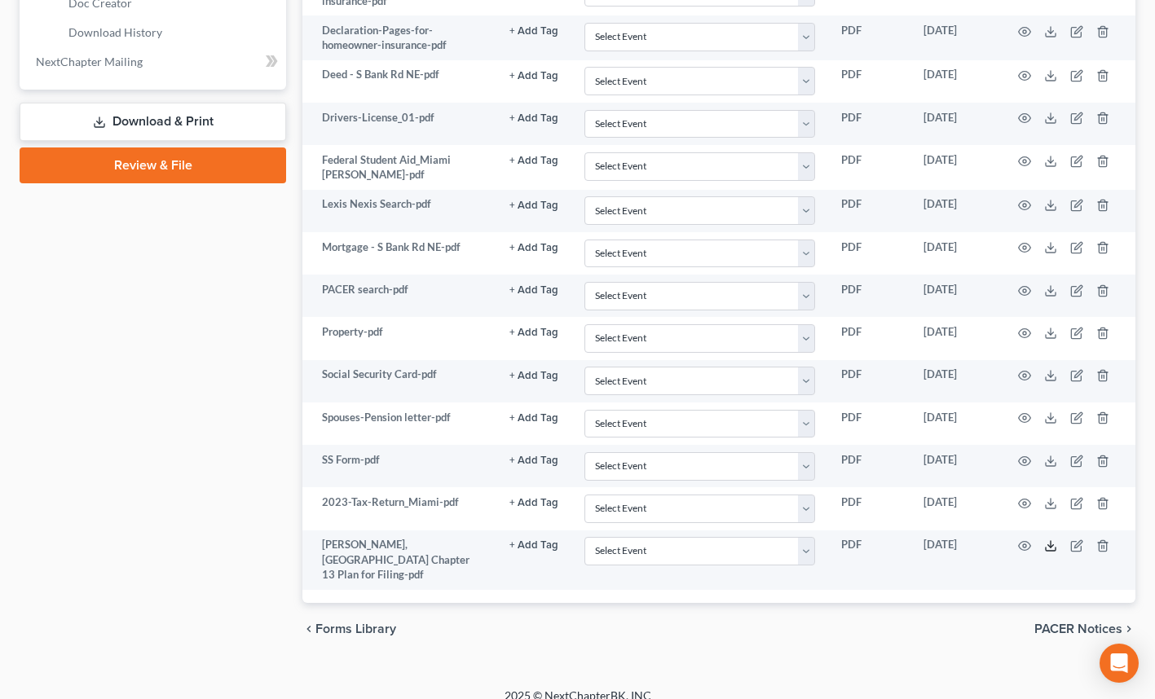
click at [1050, 547] on icon at bounding box center [1050, 545] width 13 height 13
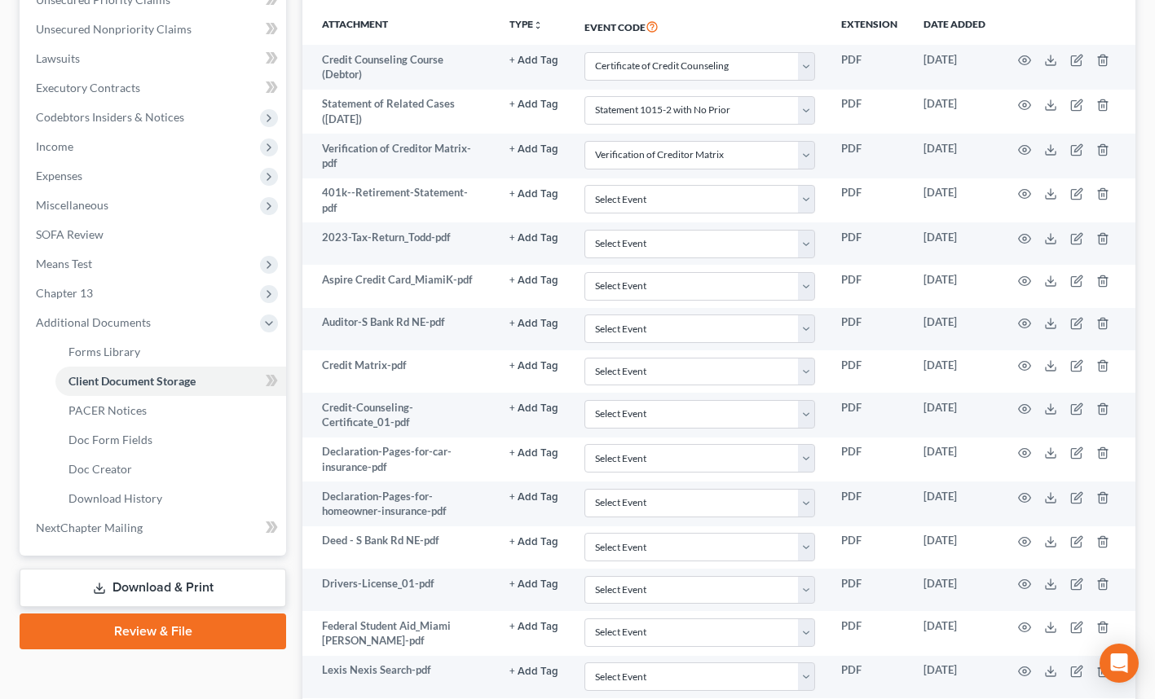
scroll to position [0, 0]
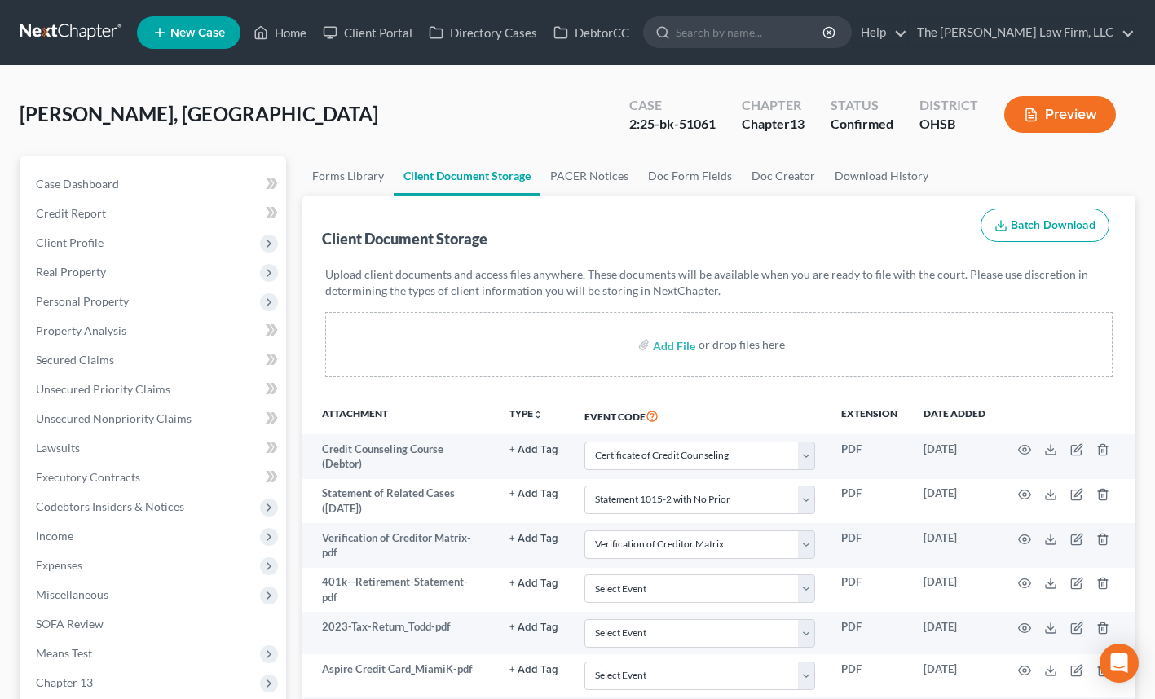
click at [799, 37] on input "search" at bounding box center [750, 32] width 149 height 30
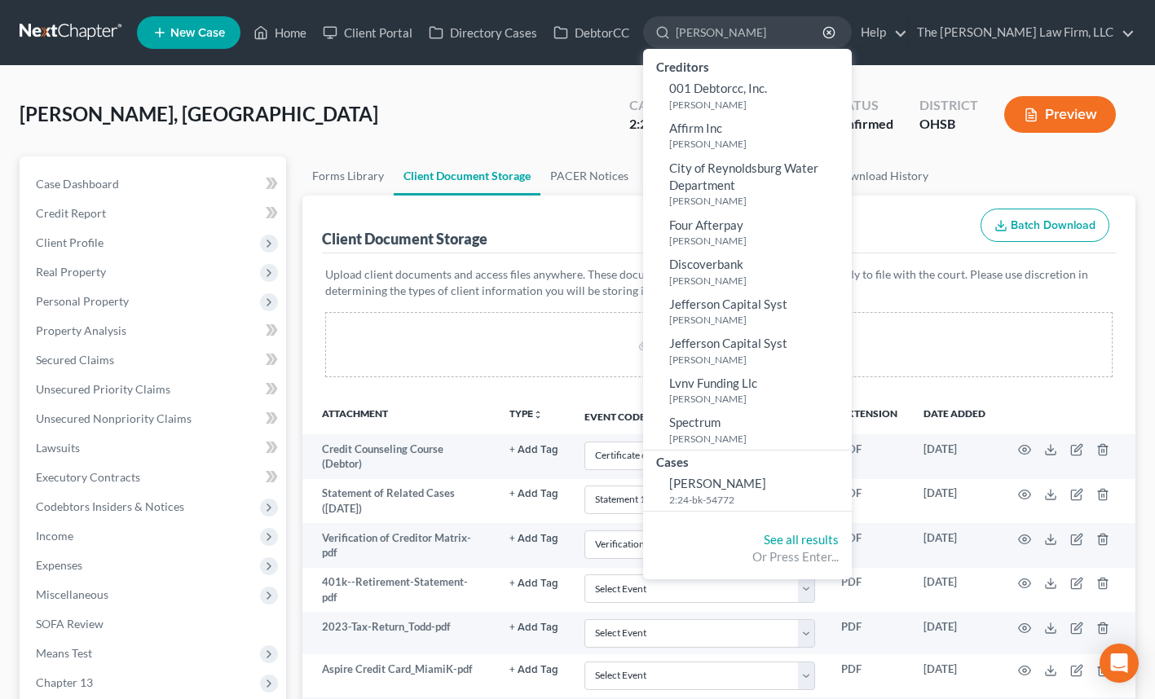
type input "[PERSON_NAME]"
click at [766, 488] on span "[PERSON_NAME]" at bounding box center [717, 483] width 97 height 15
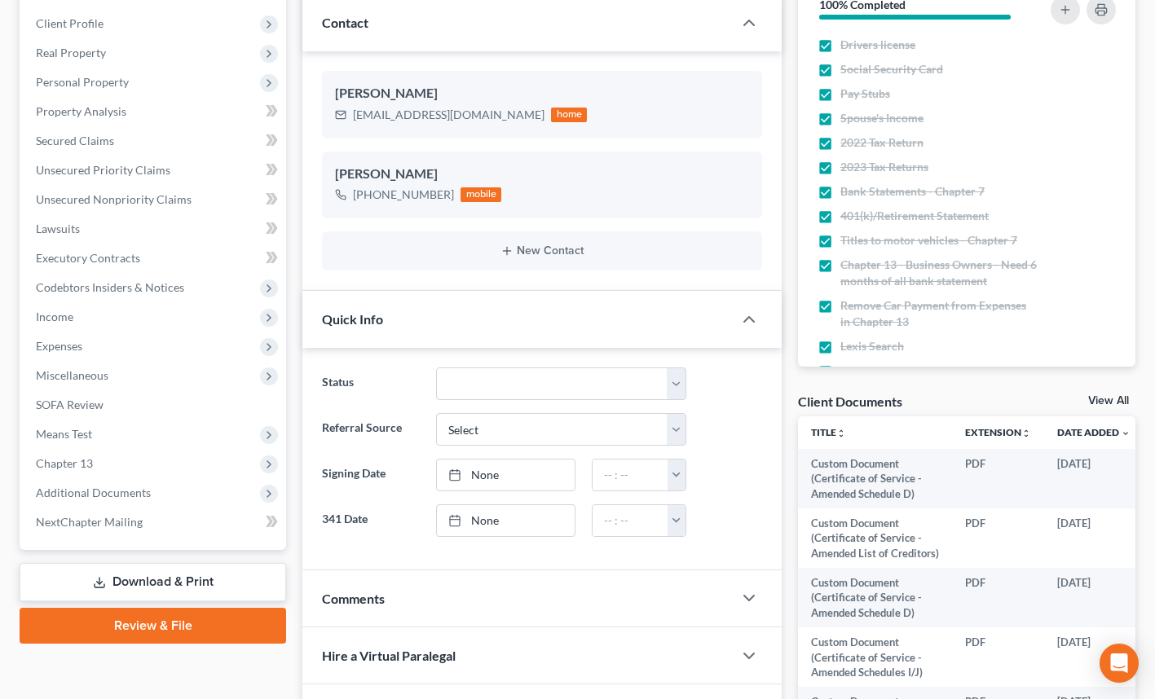
scroll to position [253, 0]
click at [143, 500] on span "Additional Documents" at bounding box center [154, 492] width 263 height 29
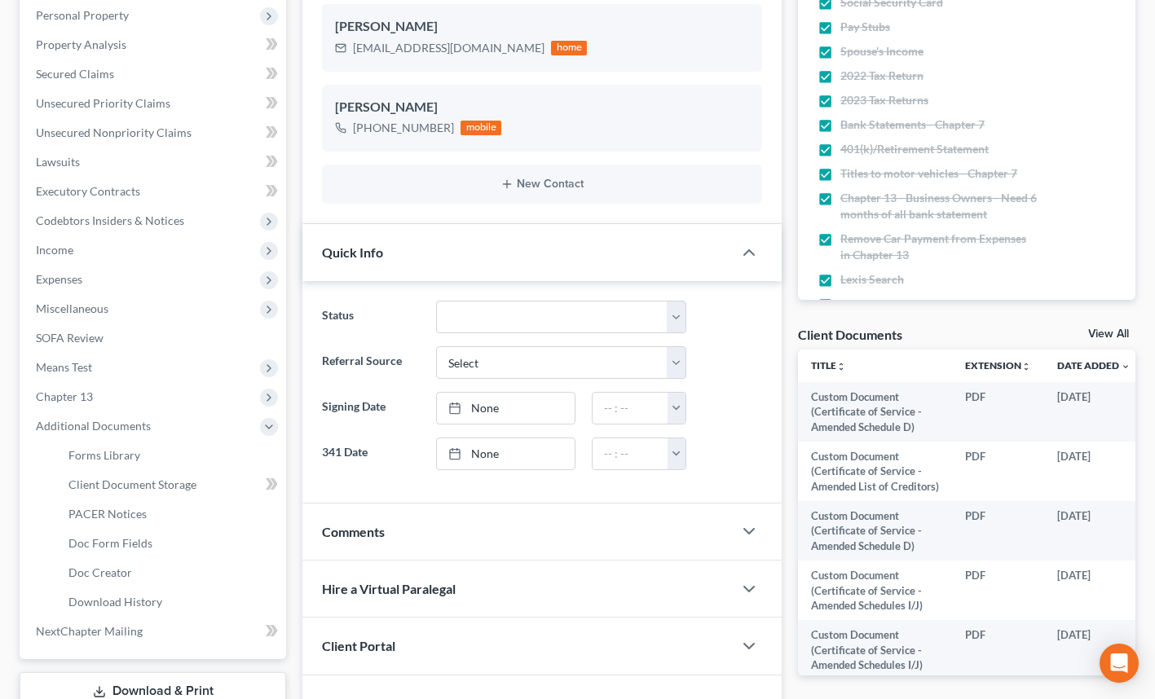
scroll to position [287, 0]
drag, startPoint x: 181, startPoint y: 476, endPoint x: 208, endPoint y: 488, distance: 29.5
click at [181, 477] on span "Client Document Storage" at bounding box center [132, 484] width 128 height 14
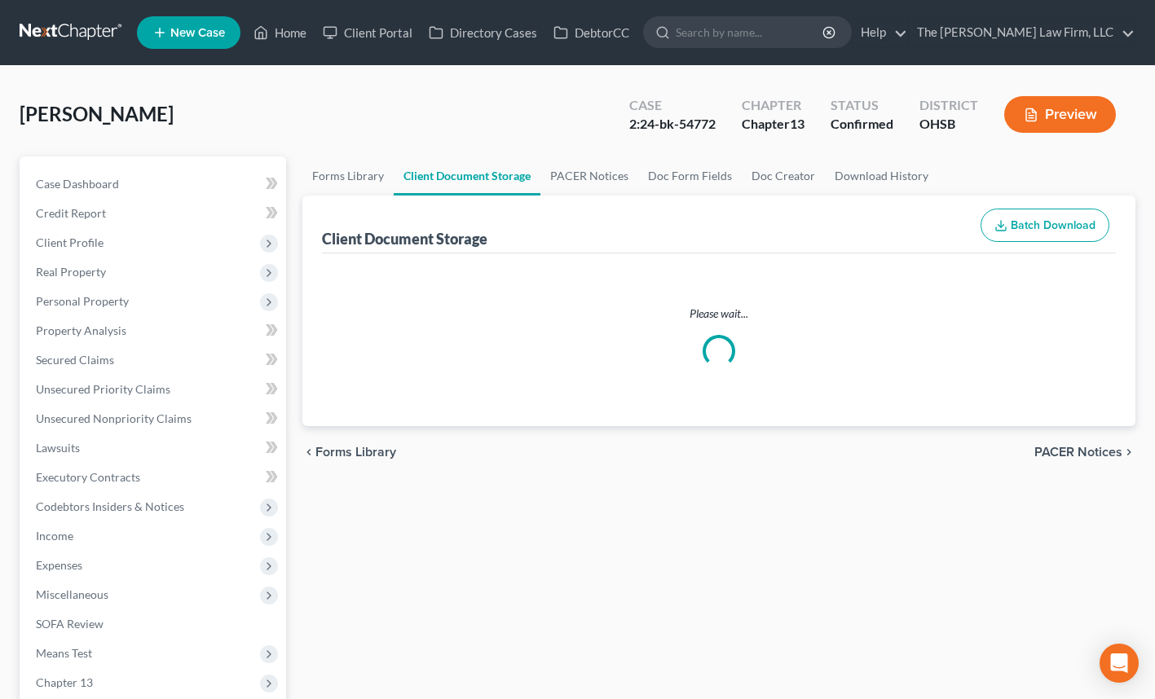
select select "7"
select select "61"
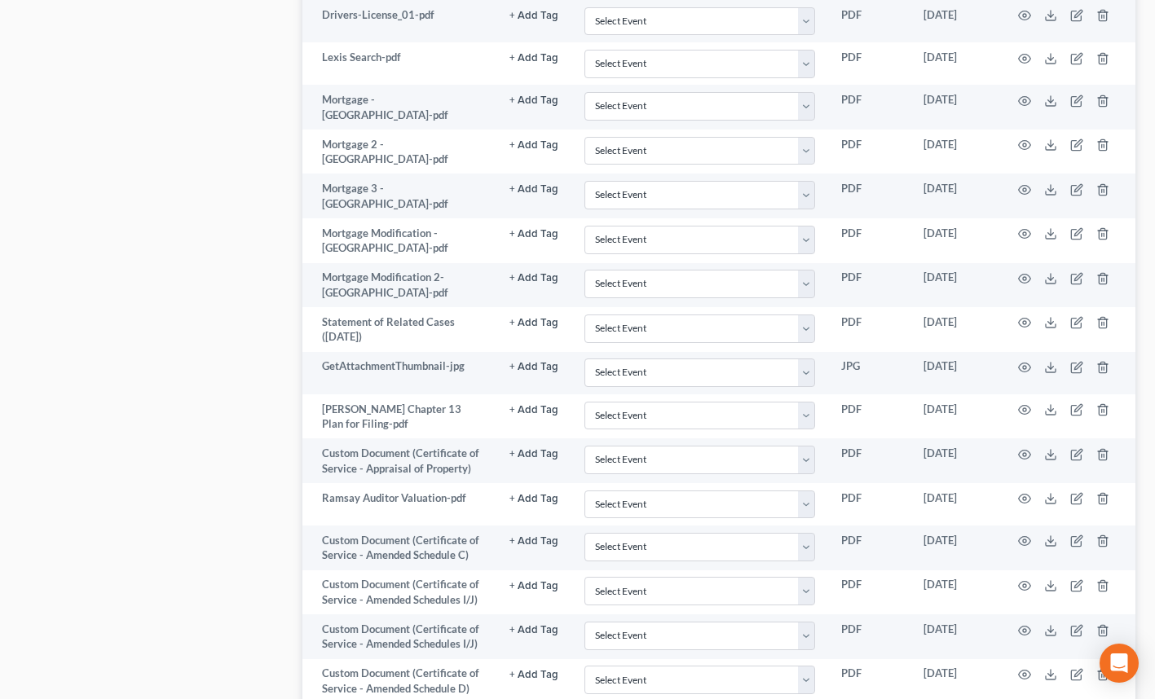
scroll to position [1164, 0]
click at [1049, 404] on icon at bounding box center [1050, 410] width 13 height 13
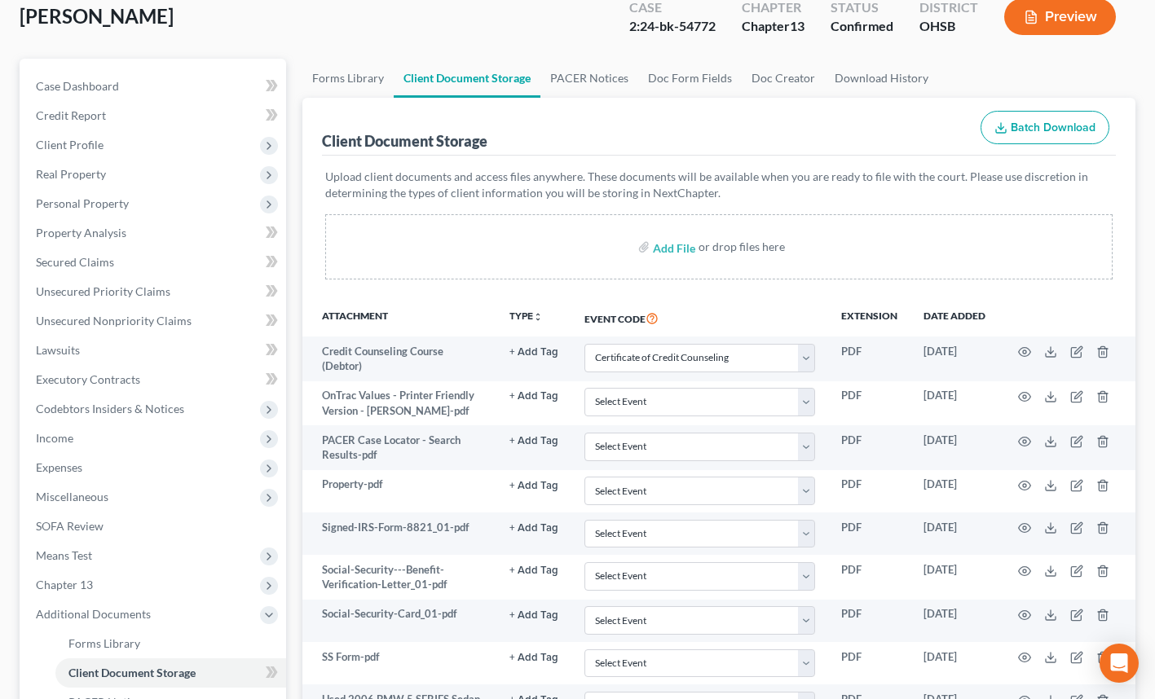
scroll to position [0, 0]
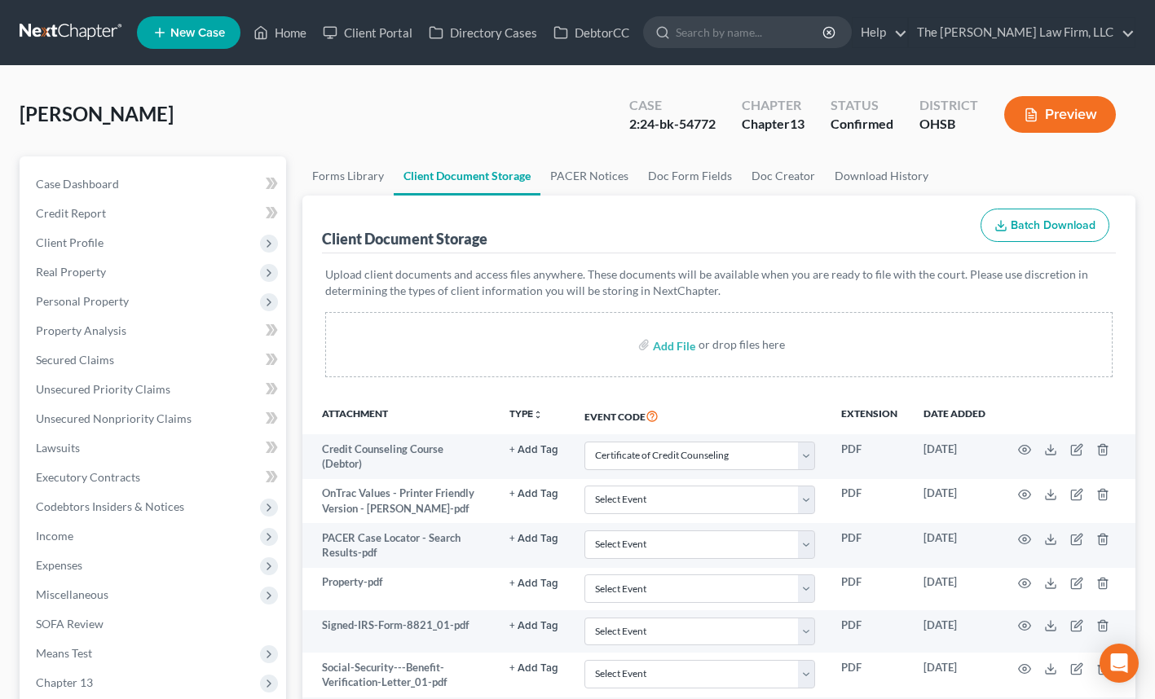
click at [791, 22] on input "search" at bounding box center [750, 32] width 149 height 30
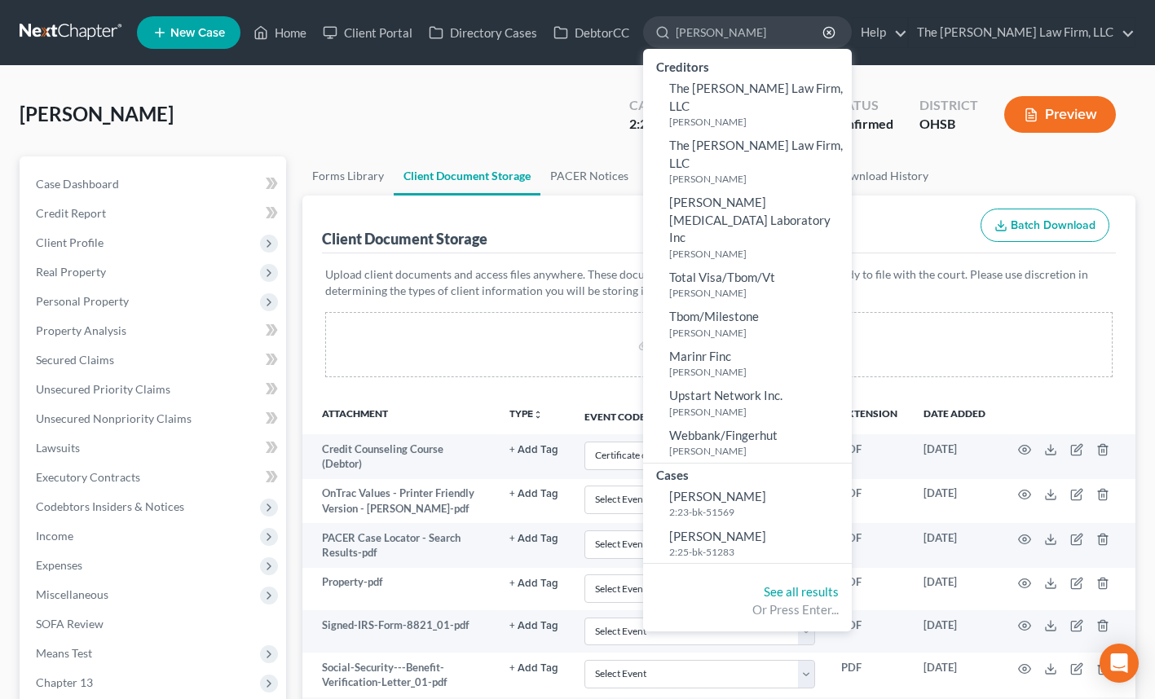
type input "[PERSON_NAME]"
click at [766, 529] on span "[PERSON_NAME]" at bounding box center [717, 536] width 97 height 15
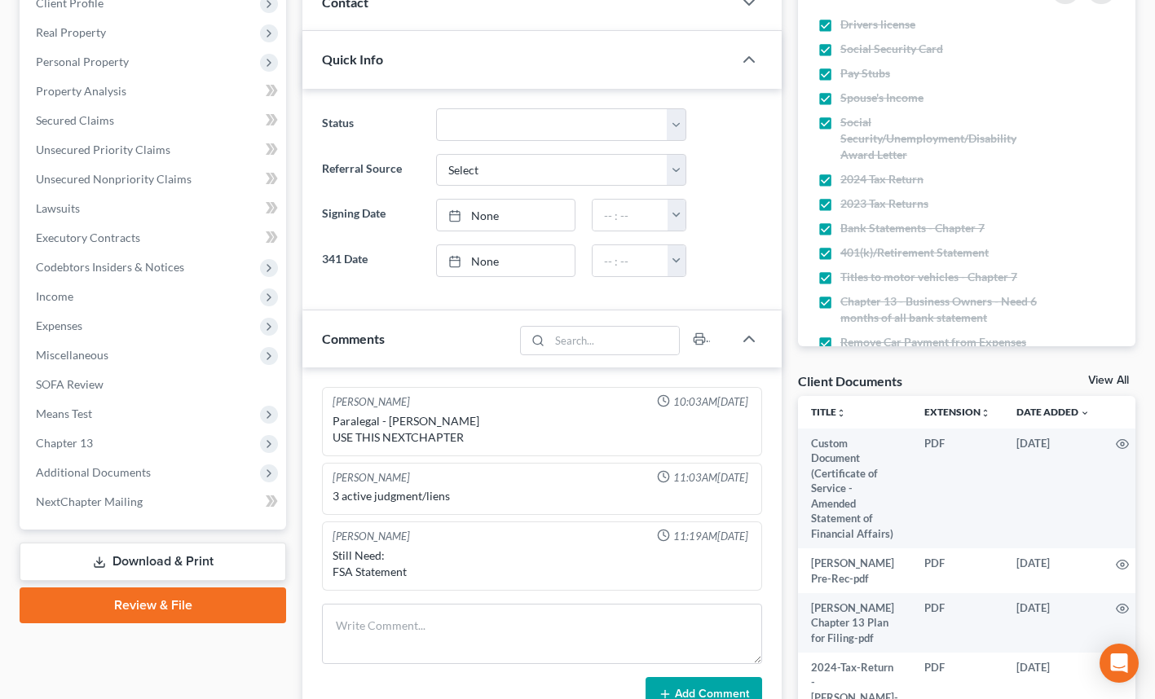
scroll to position [261, 0]
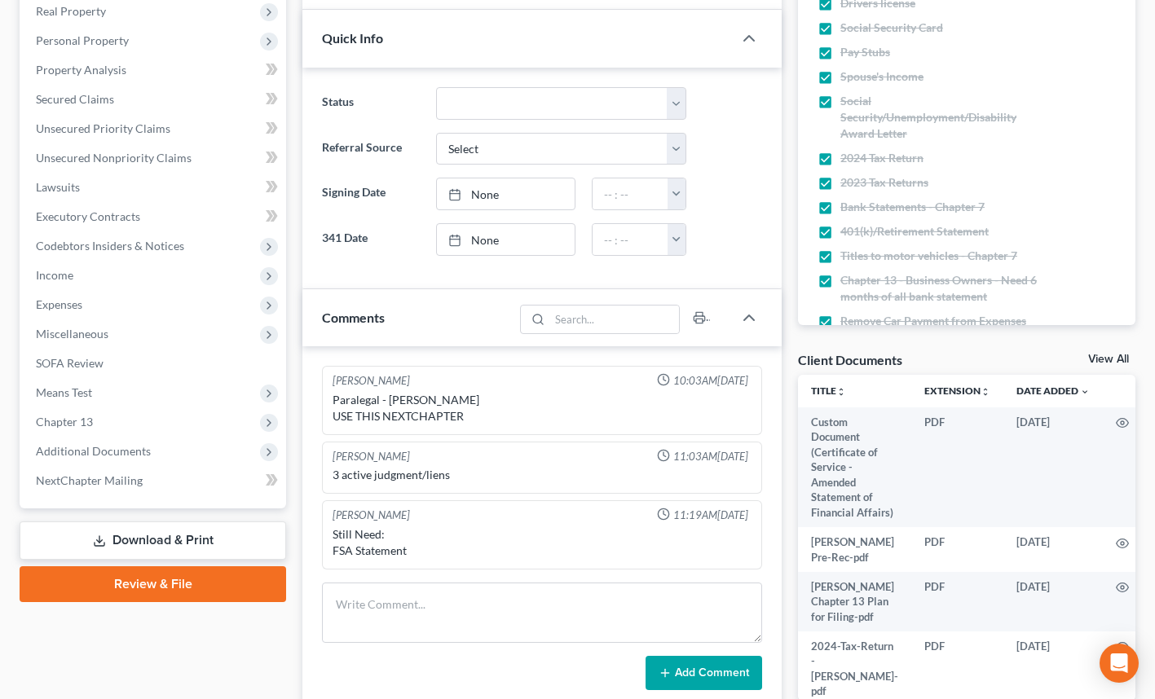
click at [132, 461] on span "Additional Documents" at bounding box center [154, 451] width 263 height 29
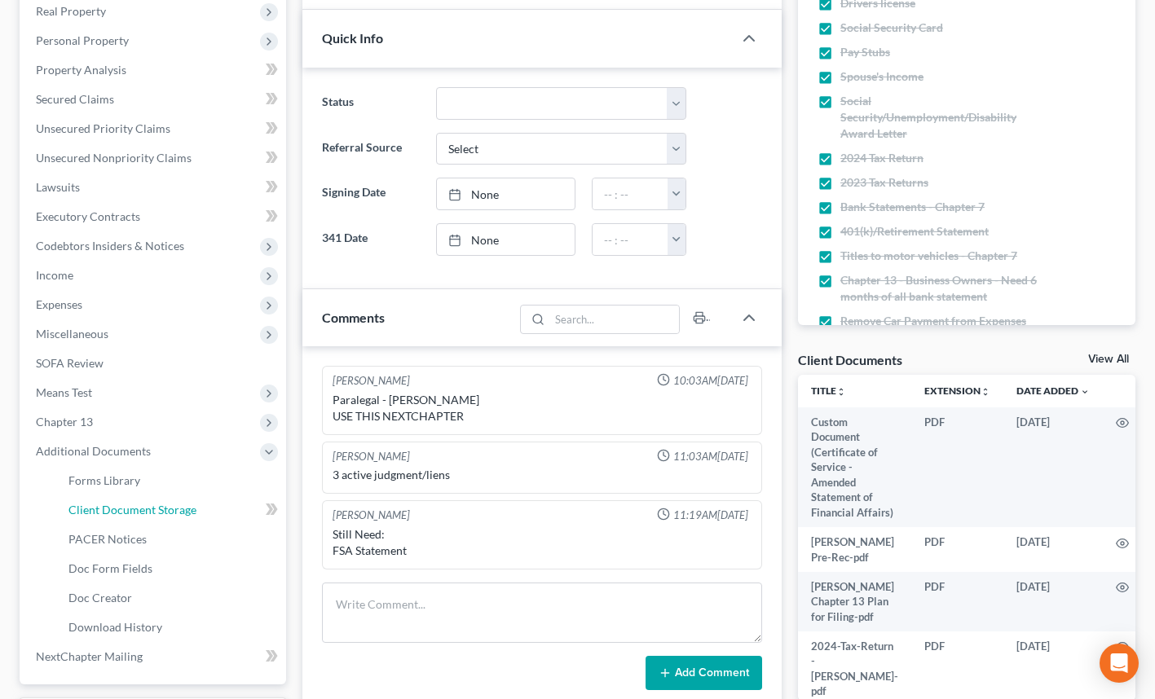
click at [176, 507] on span "Client Document Storage" at bounding box center [132, 510] width 128 height 14
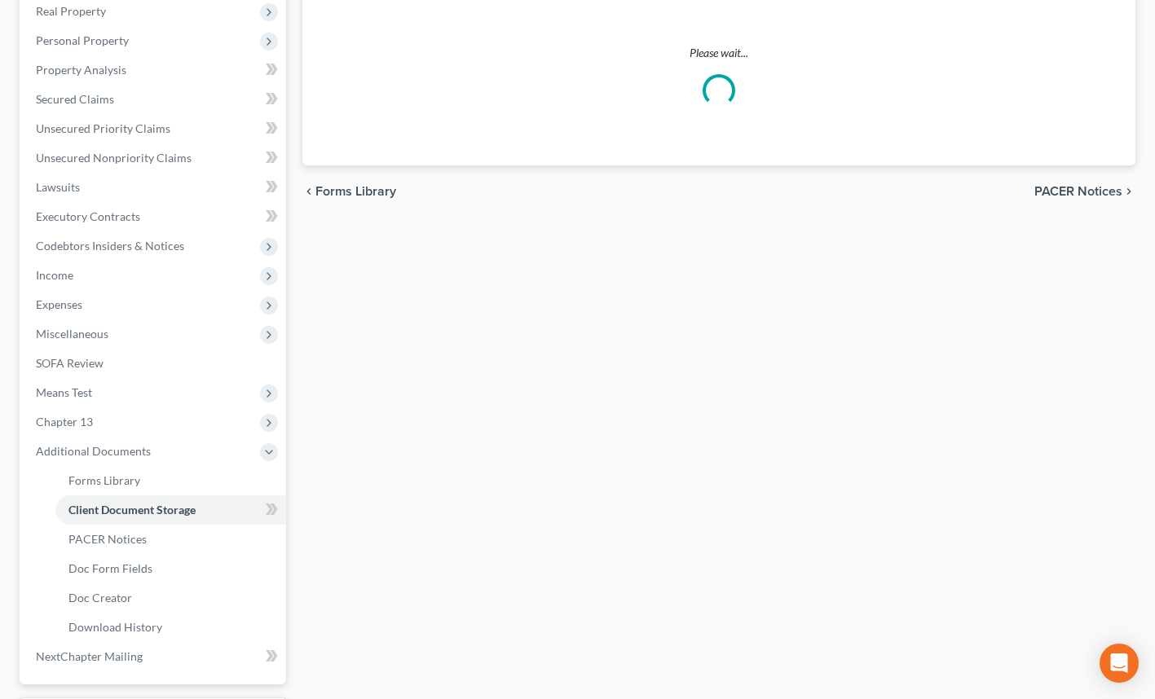
scroll to position [221, 0]
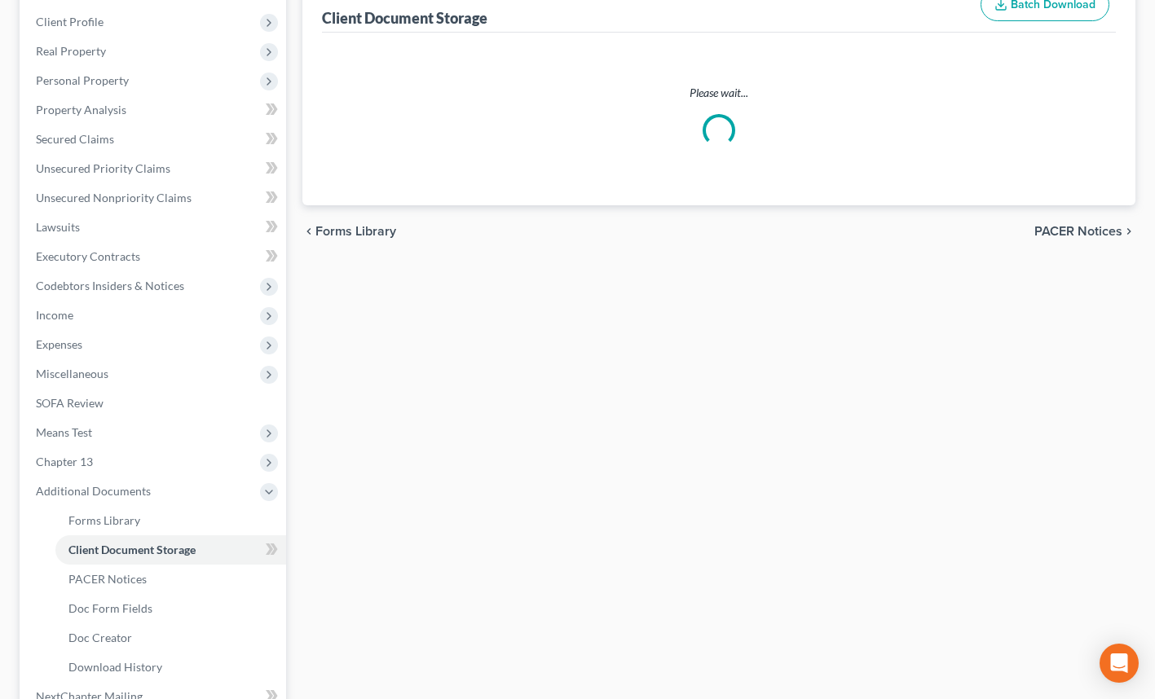
select select "7"
select select "52"
select select "61"
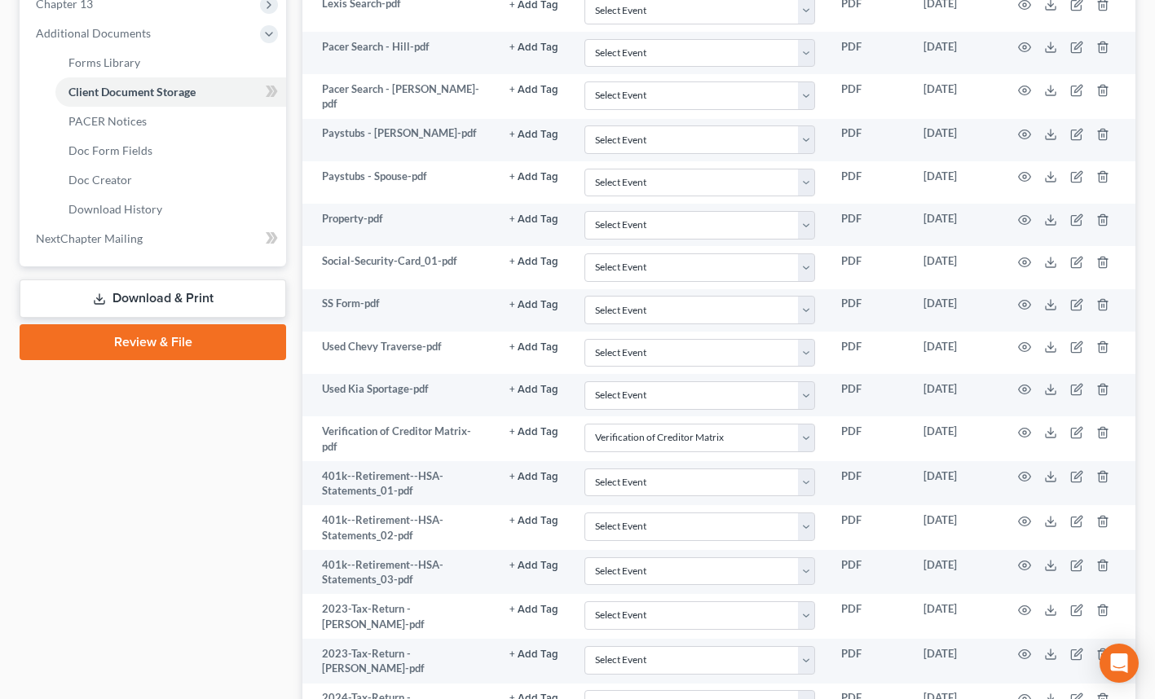
scroll to position [944, 0]
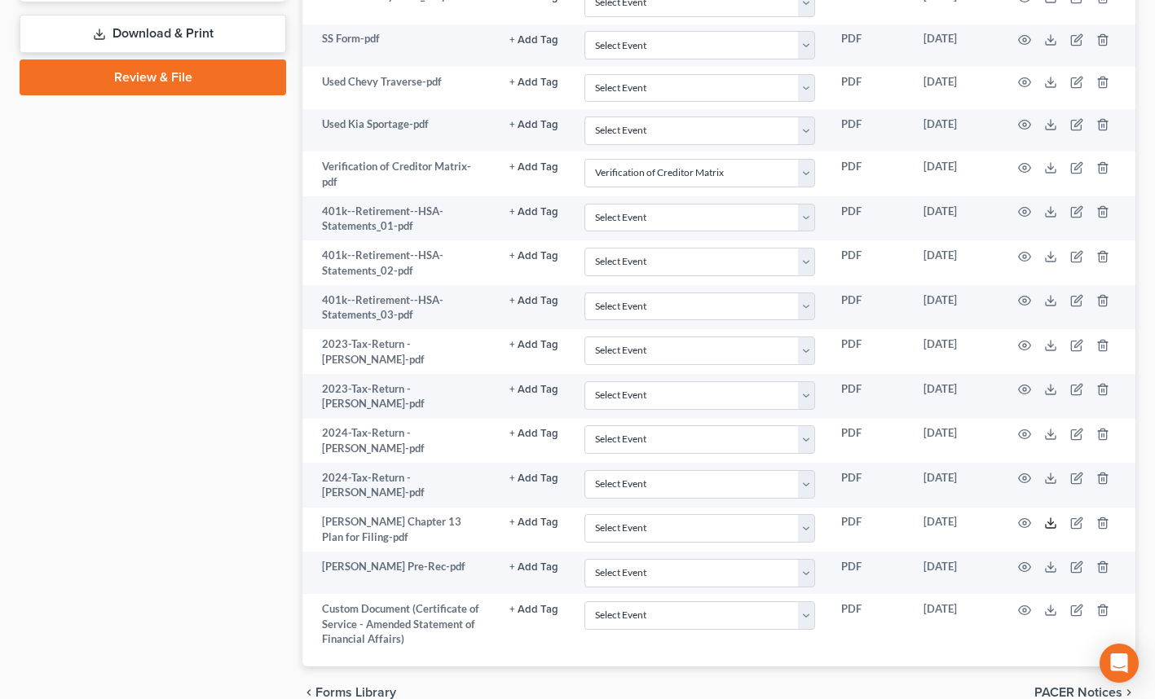
click at [1047, 517] on icon at bounding box center [1050, 523] width 13 height 13
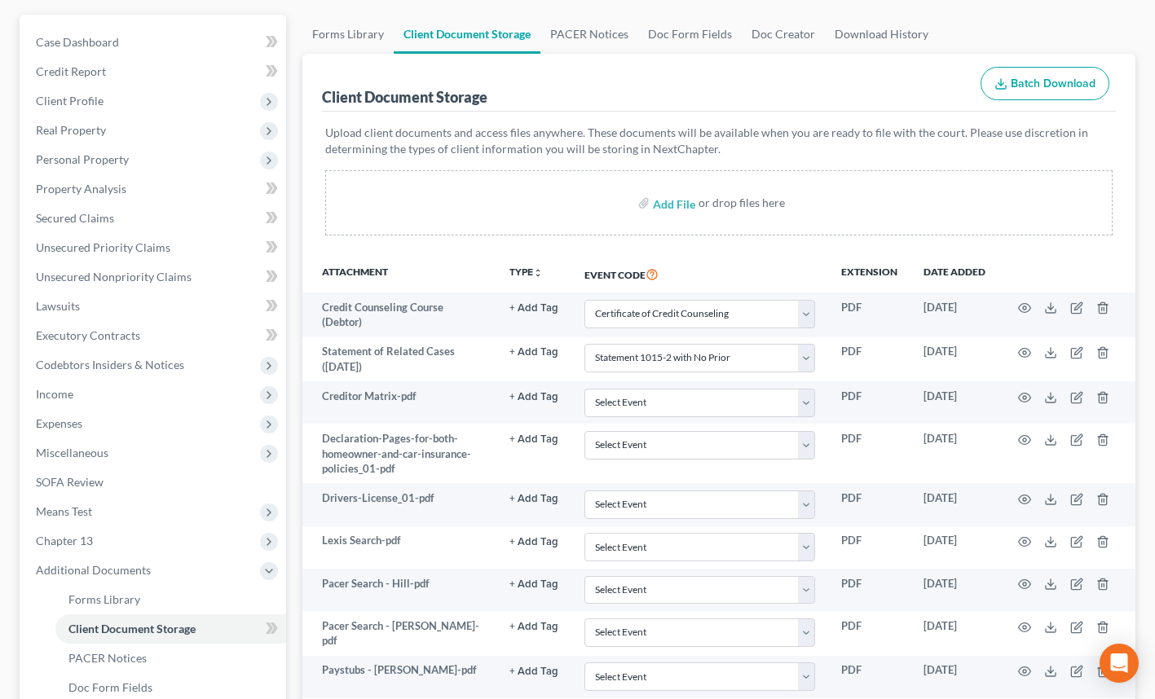
scroll to position [0, 0]
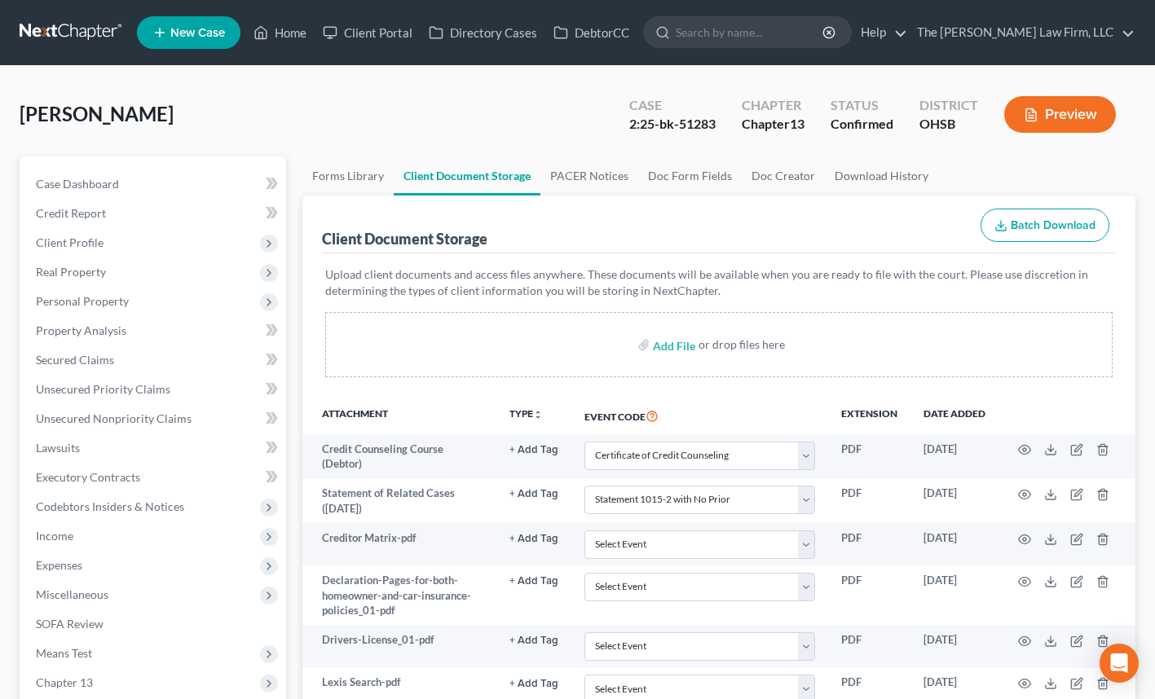
click at [776, 35] on input "search" at bounding box center [750, 32] width 149 height 30
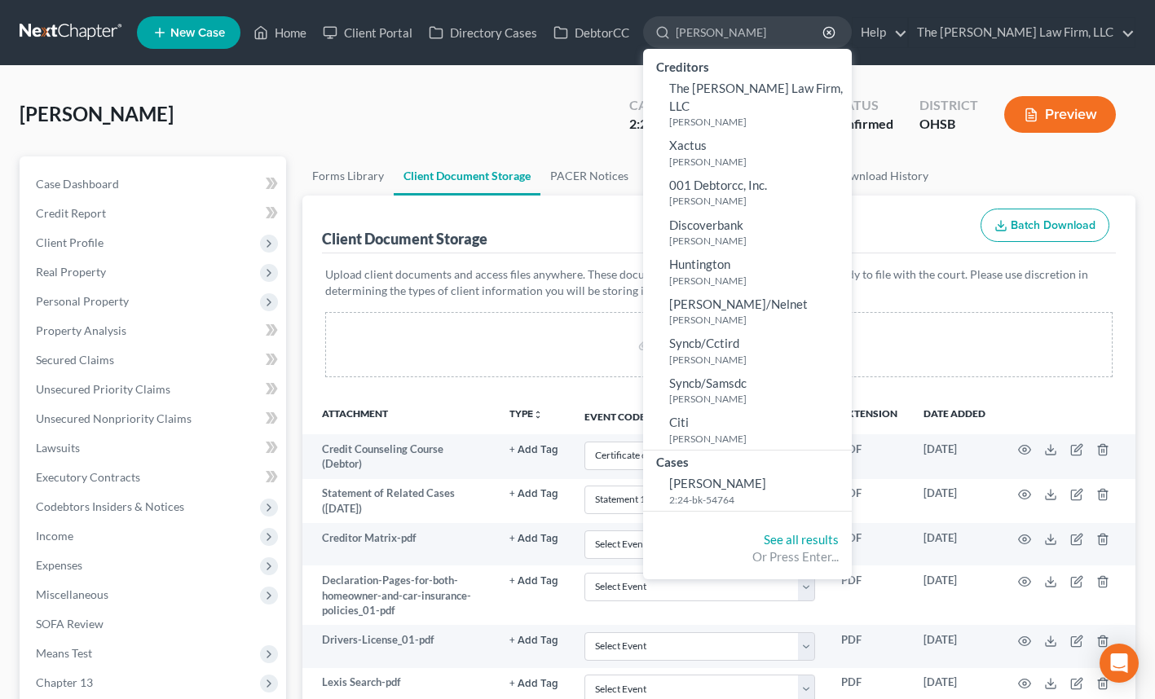
type input "[PERSON_NAME]"
click at [766, 476] on span "[PERSON_NAME]" at bounding box center [717, 483] width 97 height 15
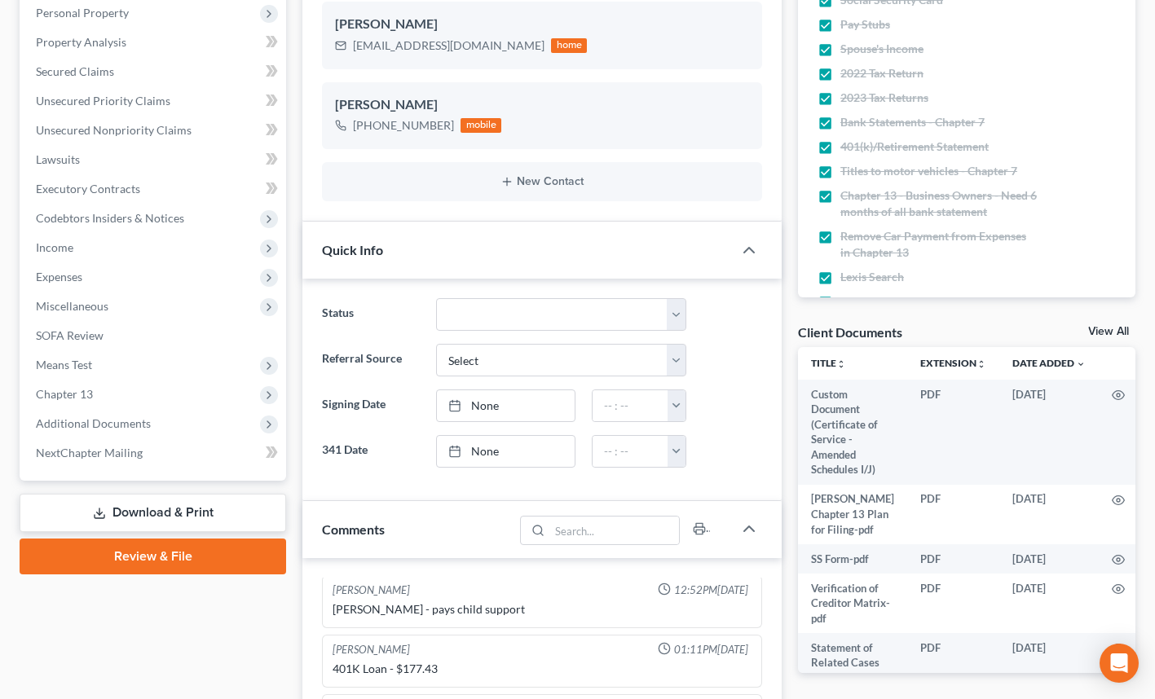
scroll to position [324, 0]
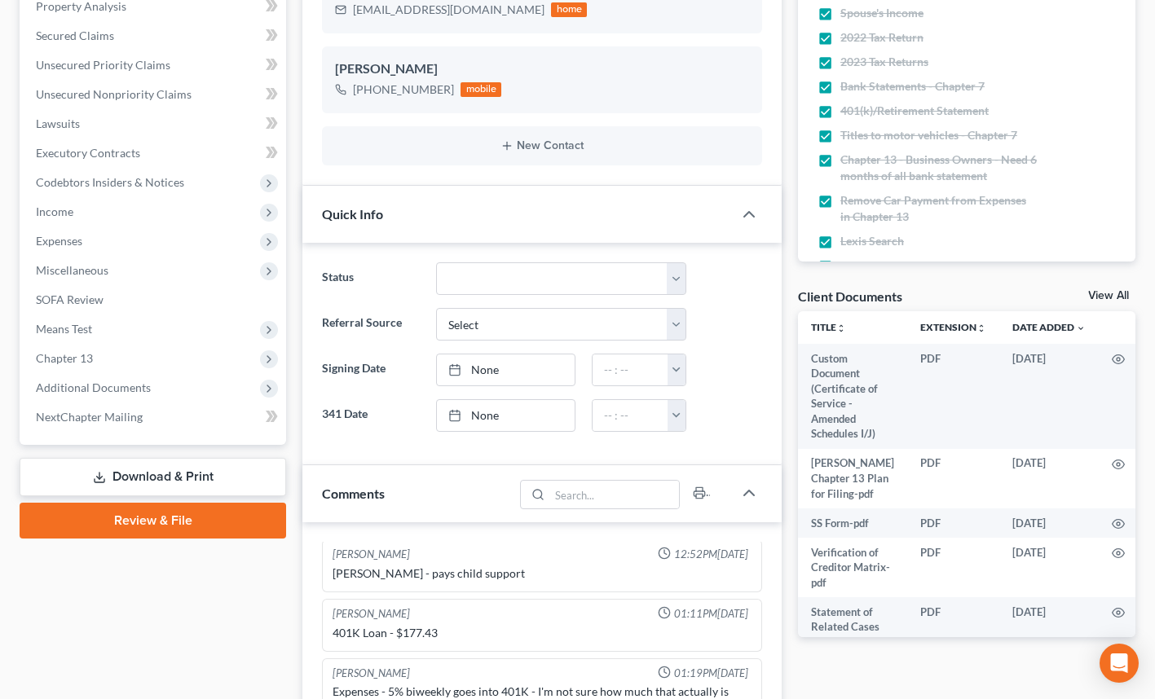
drag, startPoint x: 91, startPoint y: 384, endPoint x: 101, endPoint y: 395, distance: 15.0
click at [91, 384] on span "Additional Documents" at bounding box center [93, 388] width 115 height 14
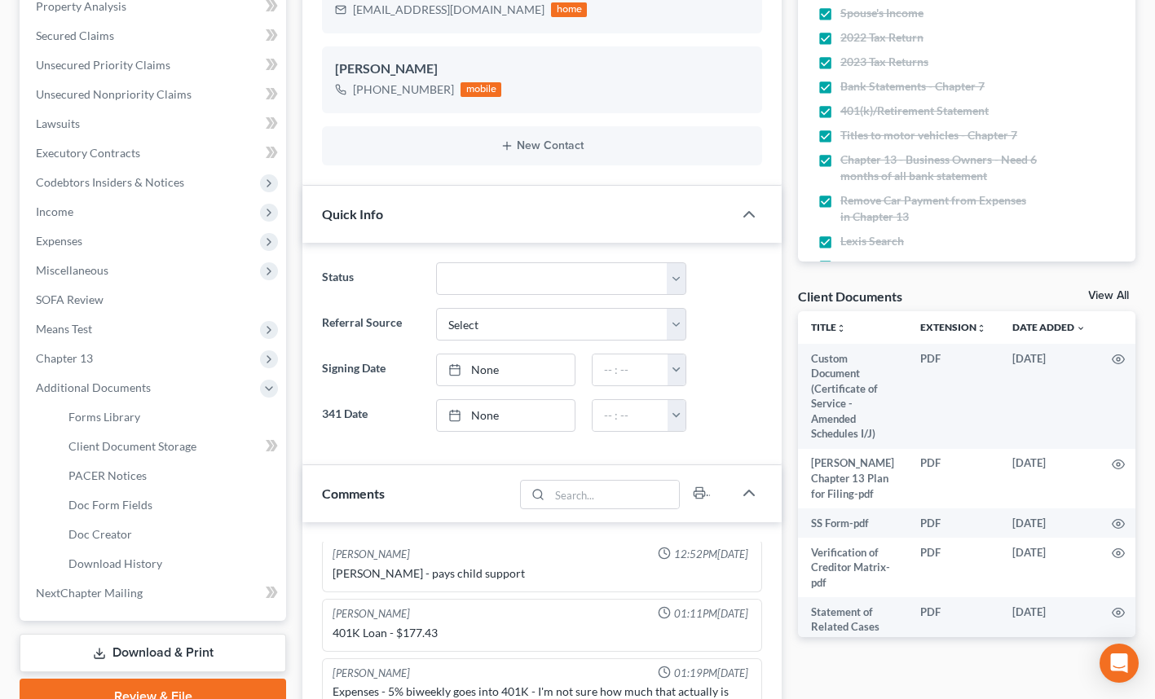
scroll to position [381, 0]
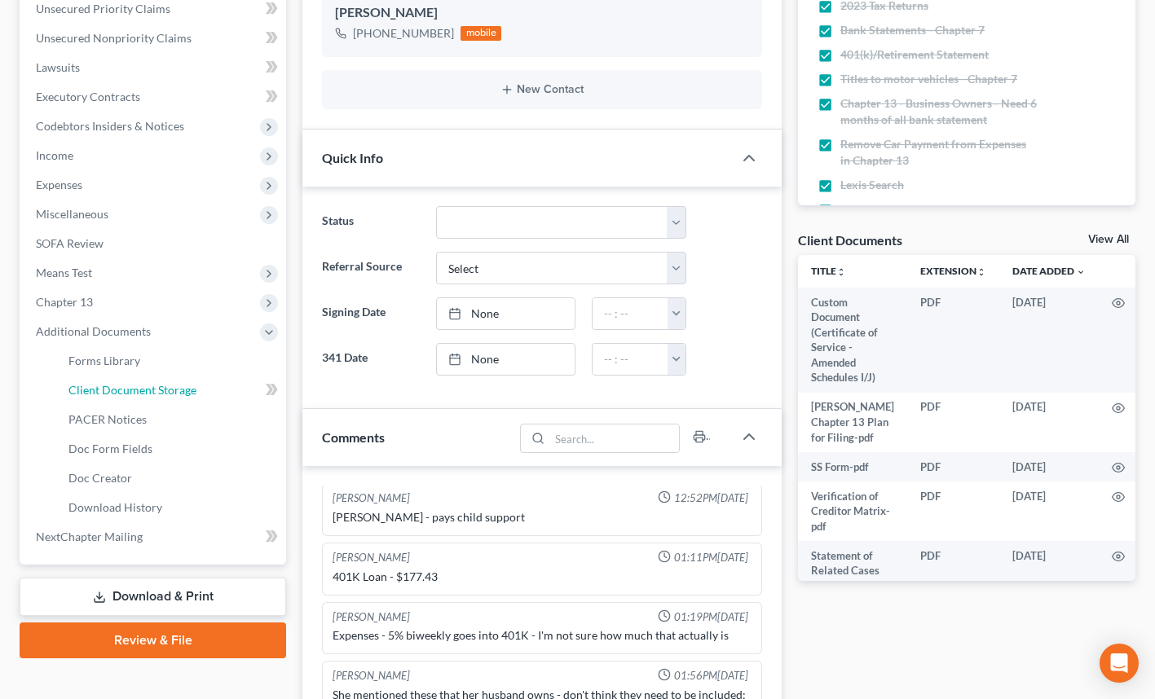
click at [157, 393] on span "Client Document Storage" at bounding box center [132, 390] width 128 height 14
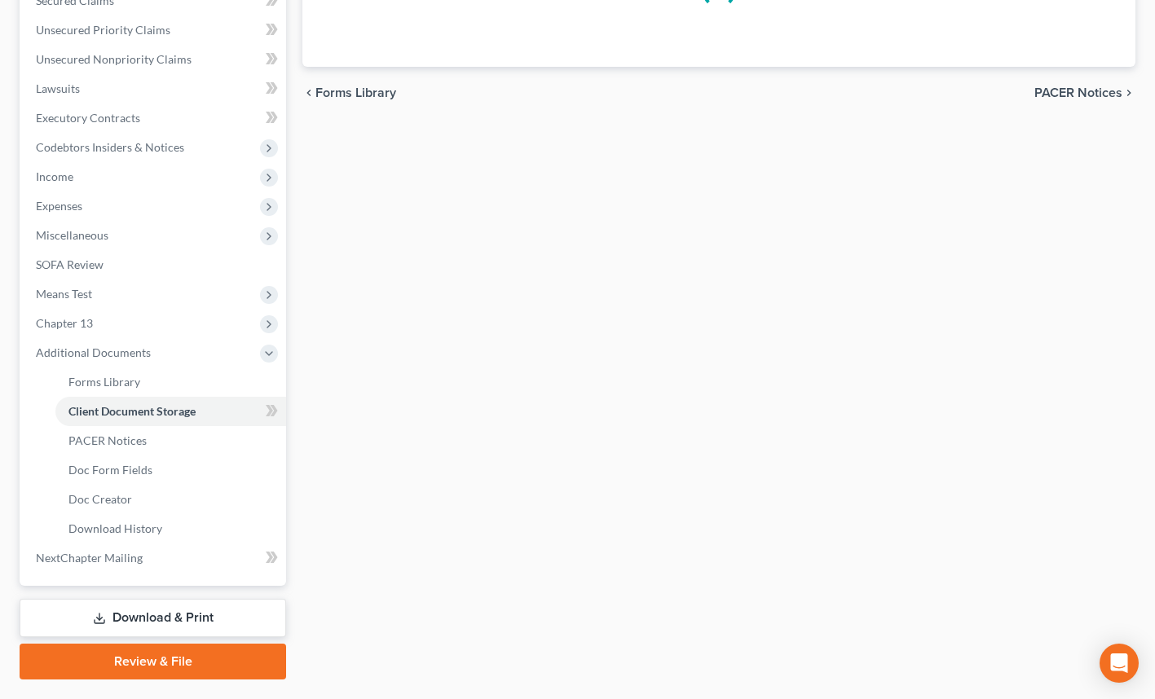
select select "7"
select select "52"
select select "61"
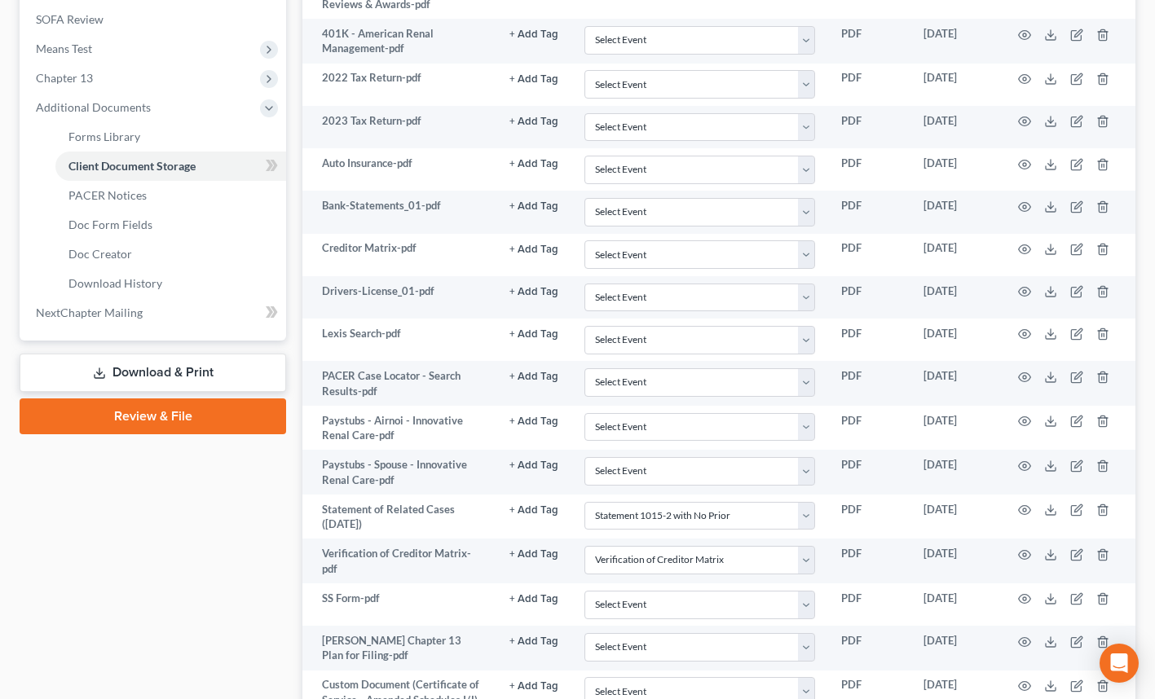
scroll to position [747, 0]
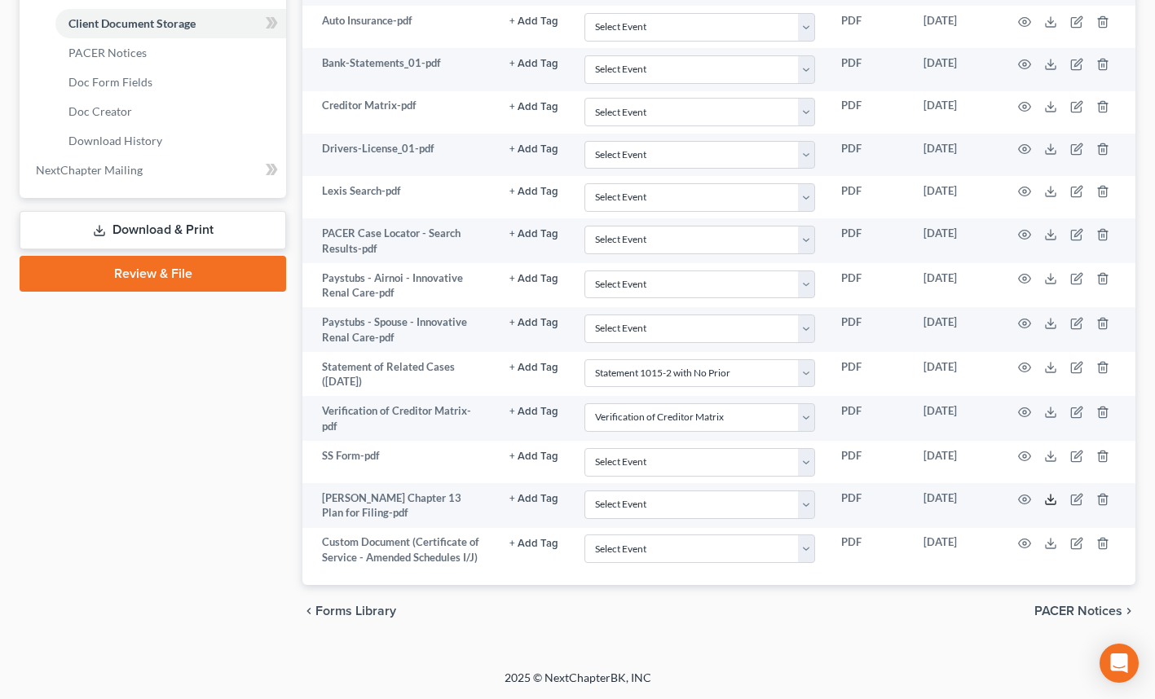
click at [1053, 498] on polyline at bounding box center [1051, 499] width 6 height 2
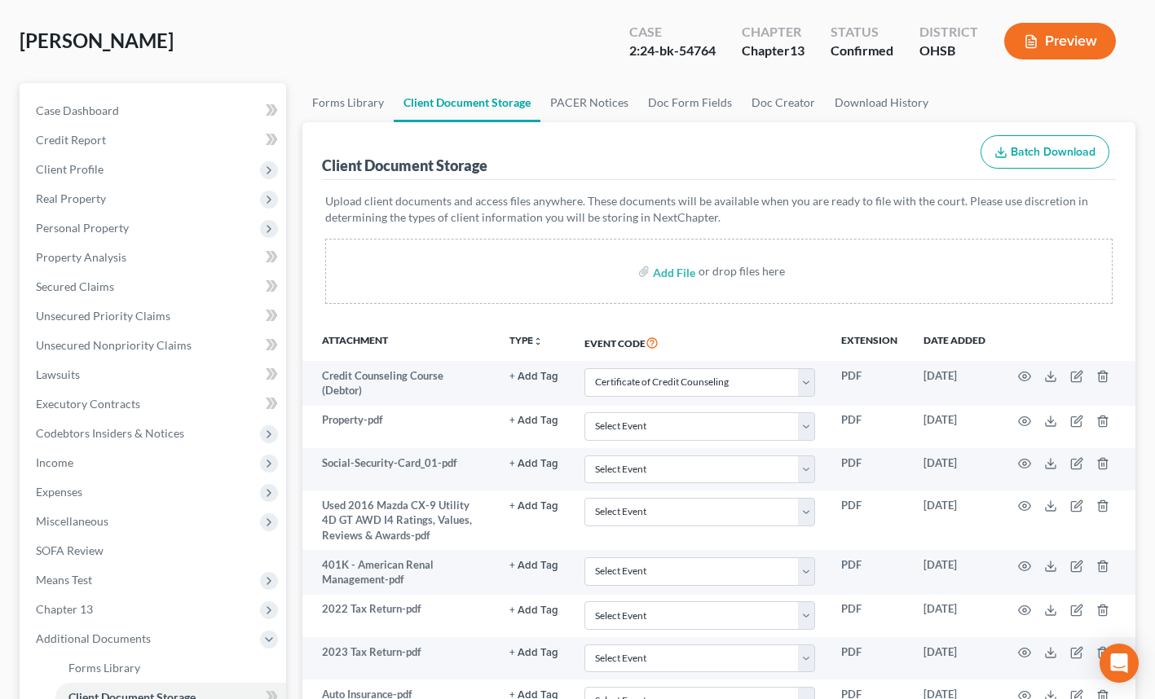
scroll to position [0, 0]
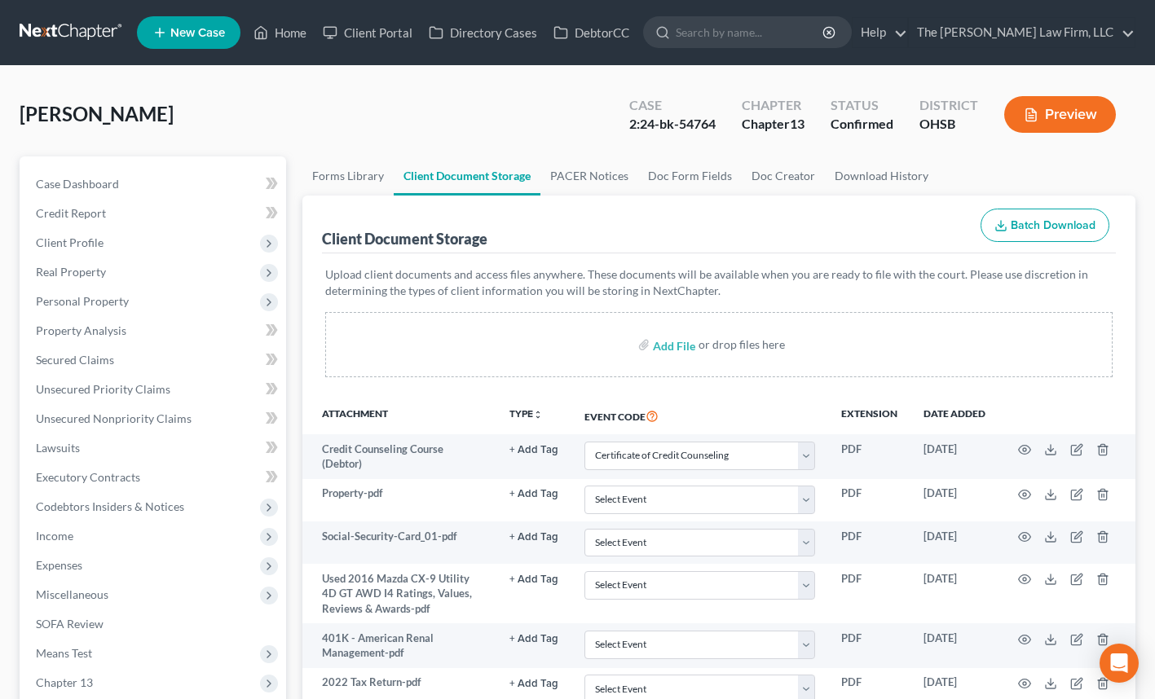
click at [786, 37] on input "search" at bounding box center [750, 32] width 149 height 30
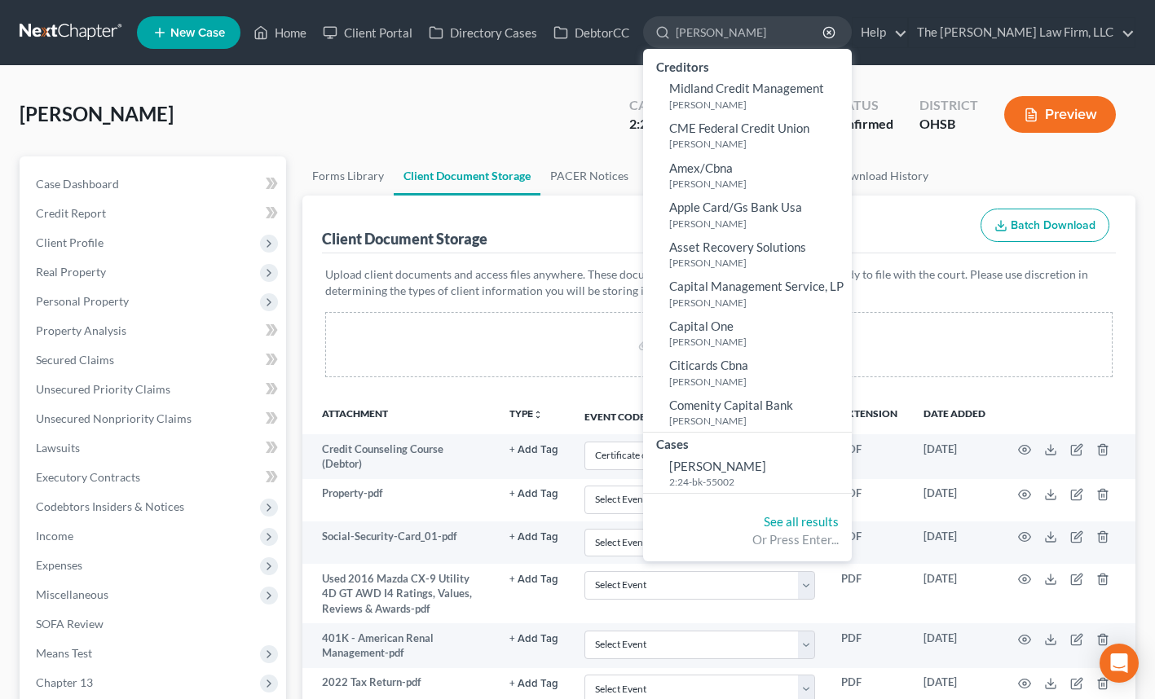
type input "[PERSON_NAME]"
click at [824, 464] on link "[PERSON_NAME] 2:24-bk-55002" at bounding box center [747, 474] width 209 height 40
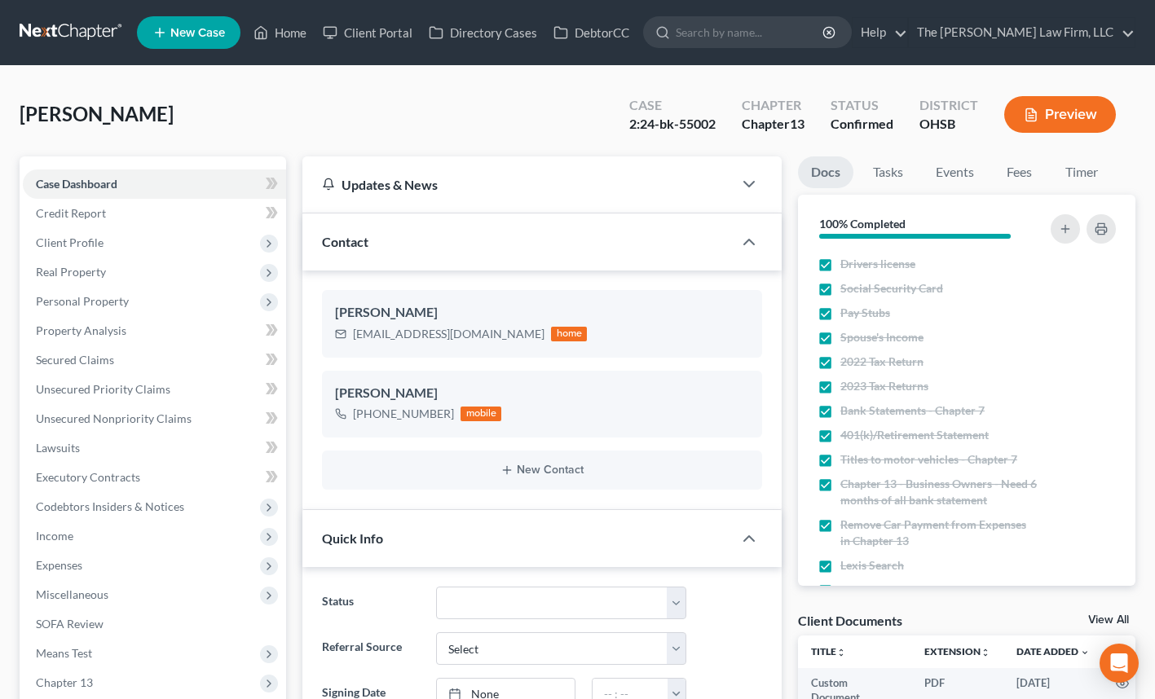
scroll to position [274, 0]
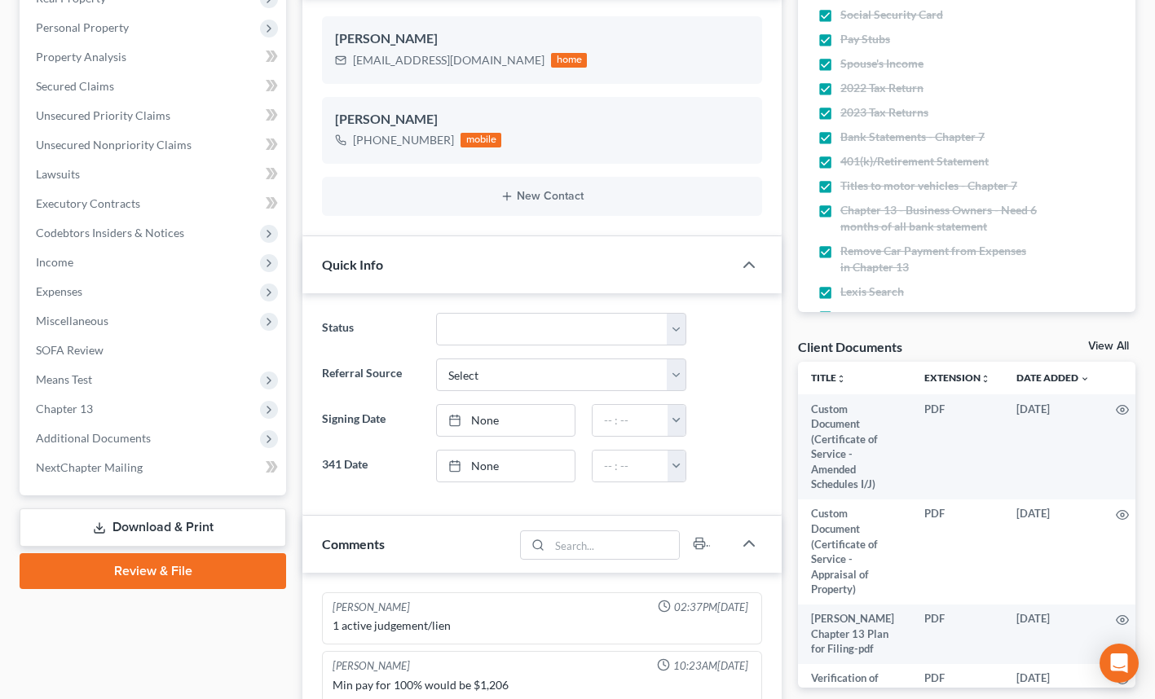
drag, startPoint x: 105, startPoint y: 434, endPoint x: 121, endPoint y: 470, distance: 40.1
click at [105, 434] on span "Additional Documents" at bounding box center [93, 438] width 115 height 14
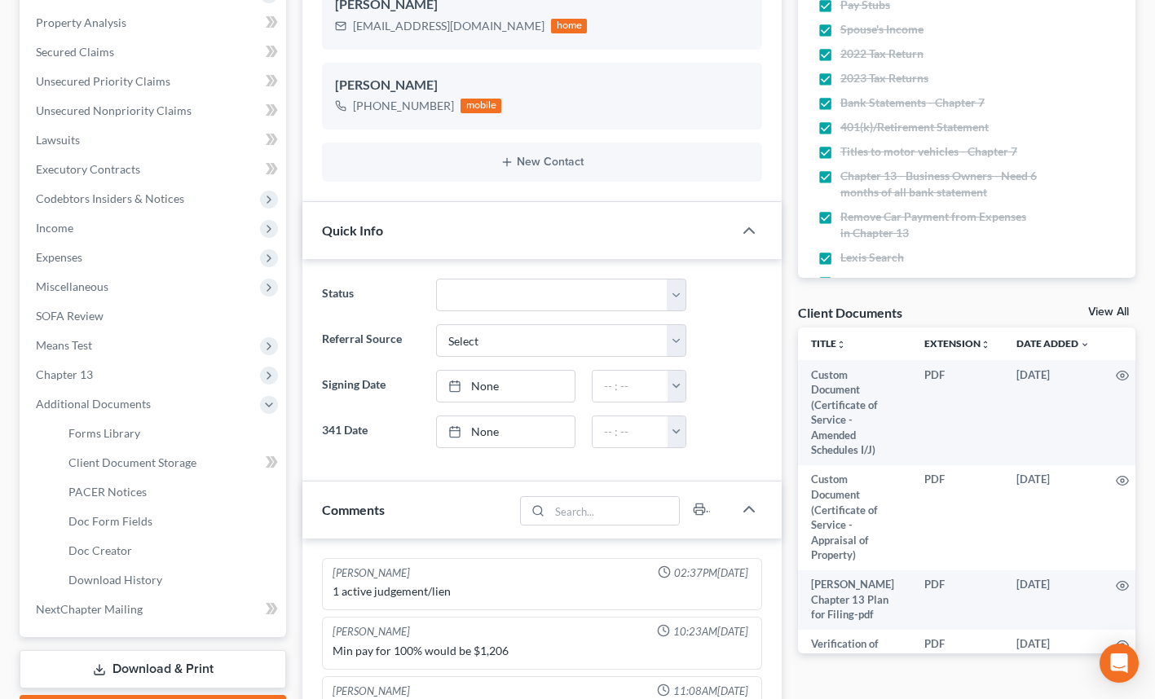
scroll to position [319, 0]
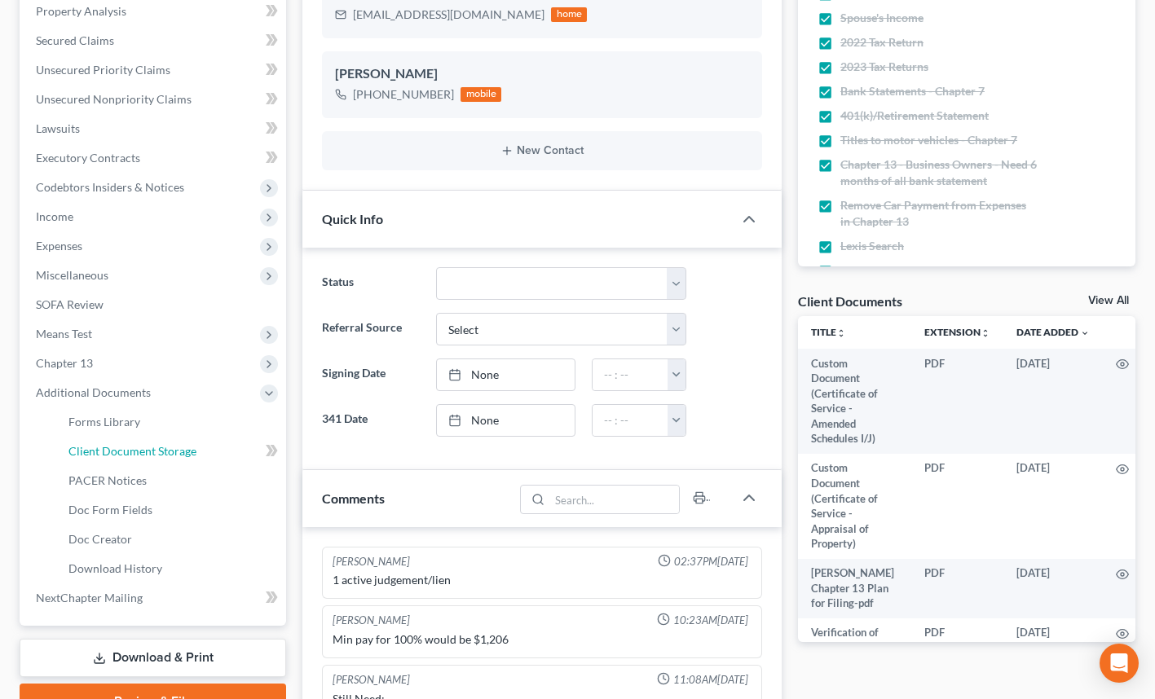
click at [148, 456] on span "Client Document Storage" at bounding box center [132, 451] width 128 height 14
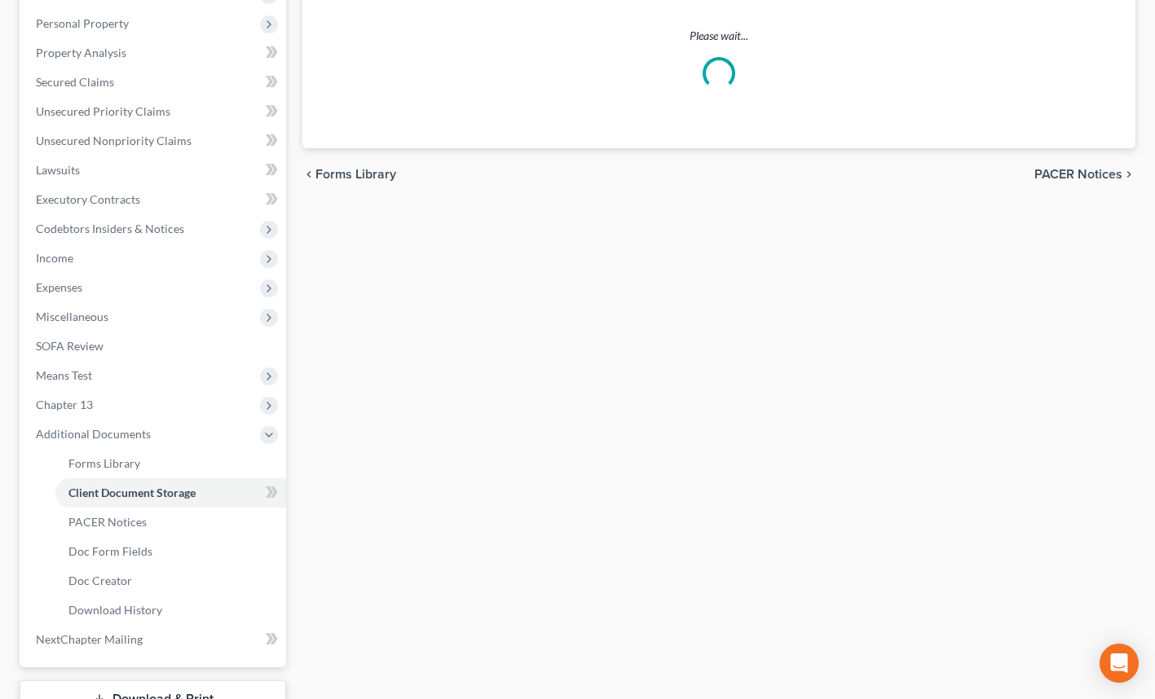
scroll to position [29, 0]
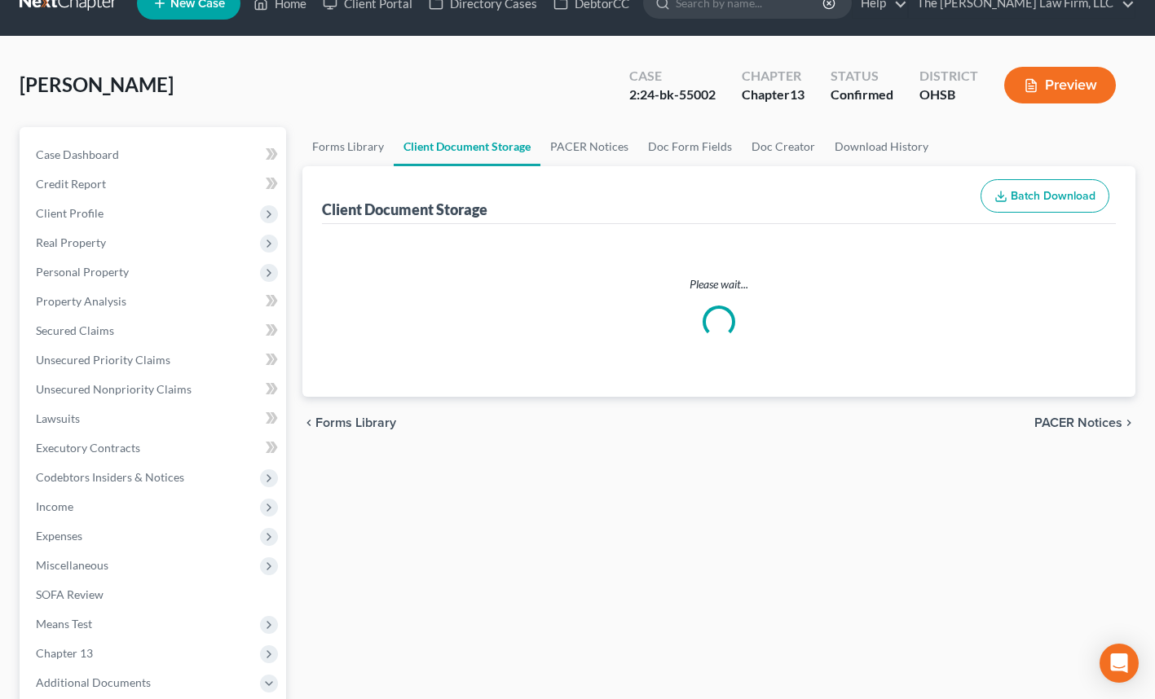
select select "7"
select select "52"
select select "61"
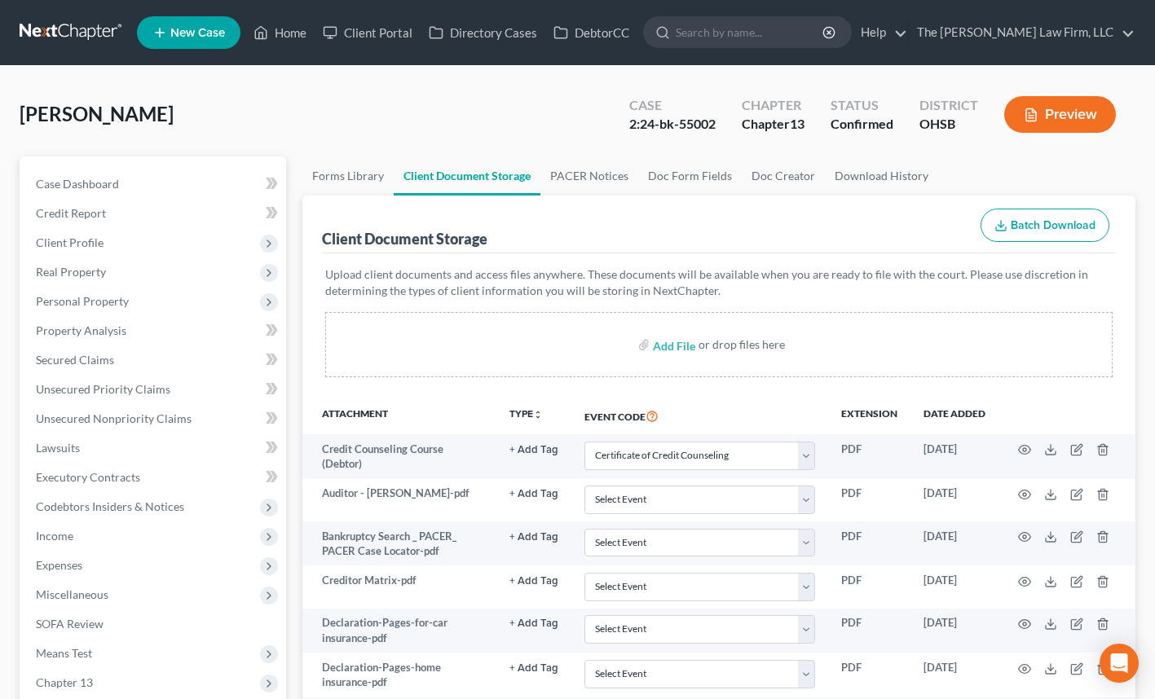
scroll to position [1075, 0]
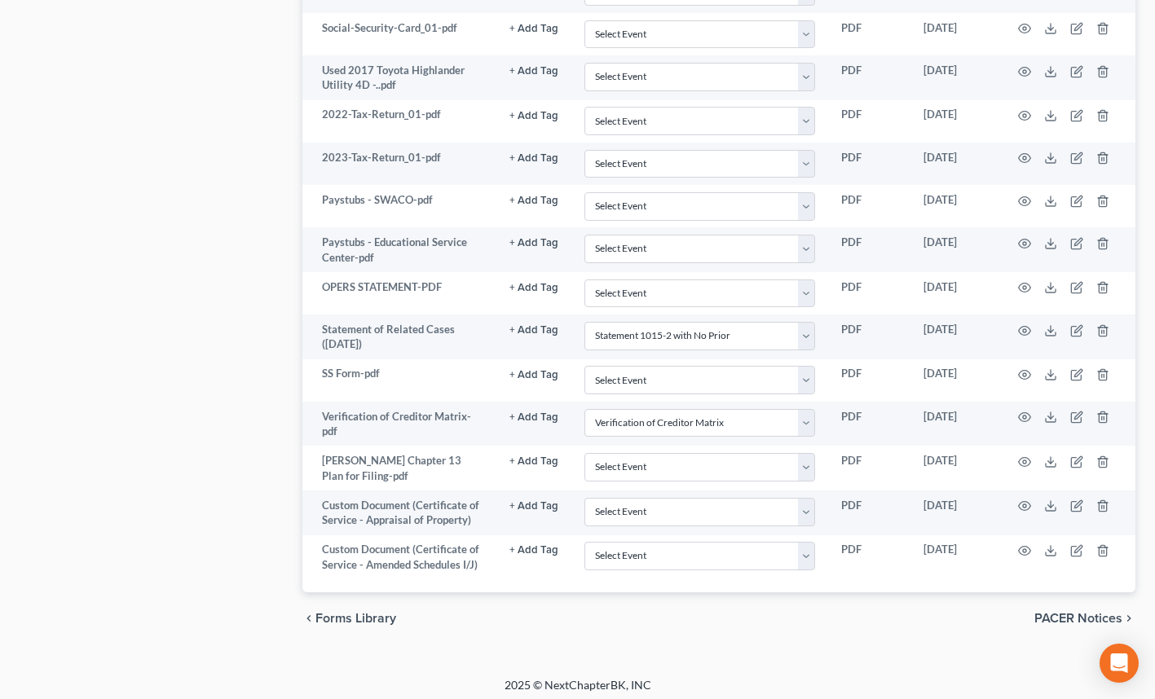
click at [1057, 451] on td at bounding box center [1066, 468] width 137 height 45
click at [1049, 456] on icon at bounding box center [1050, 462] width 13 height 13
click at [1050, 457] on line at bounding box center [1050, 460] width 0 height 7
